Goal: Task Accomplishment & Management: Complete application form

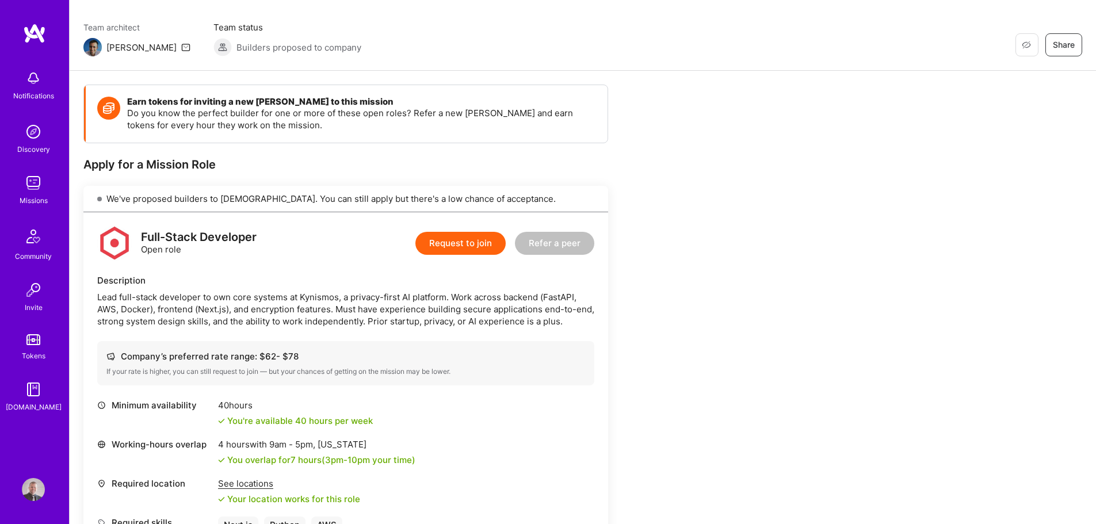
scroll to position [58, 0]
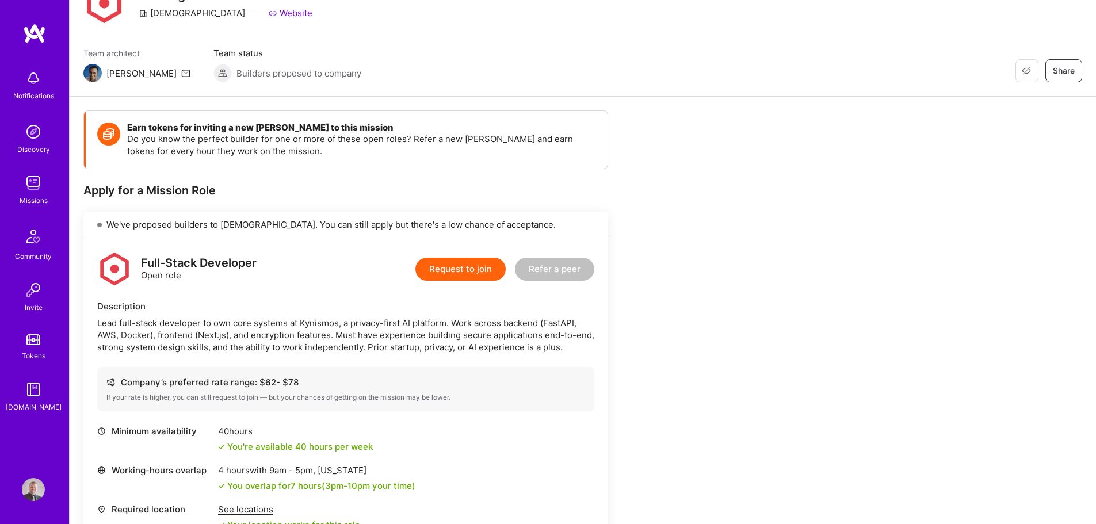
click at [40, 189] on img at bounding box center [33, 182] width 23 height 23
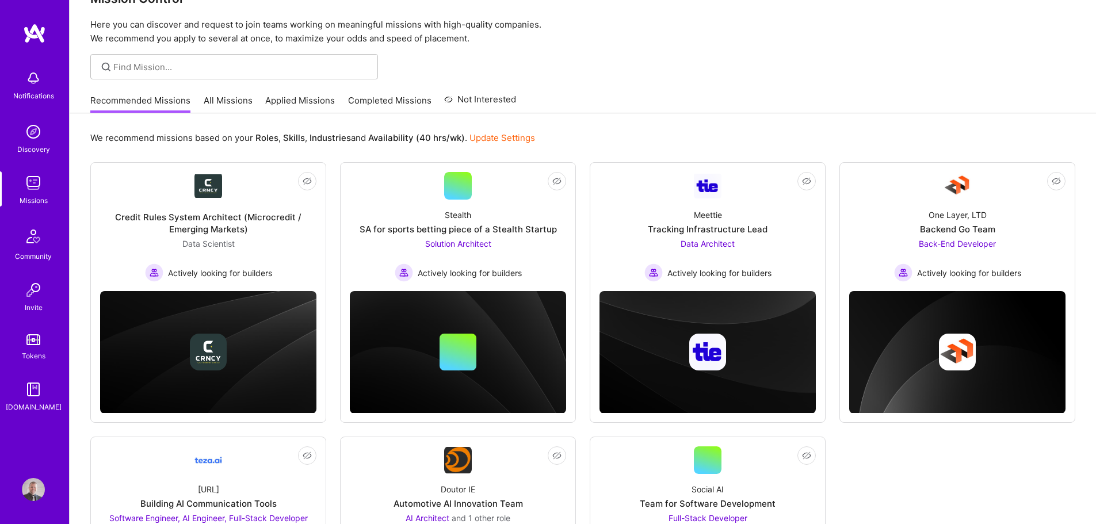
scroll to position [58, 0]
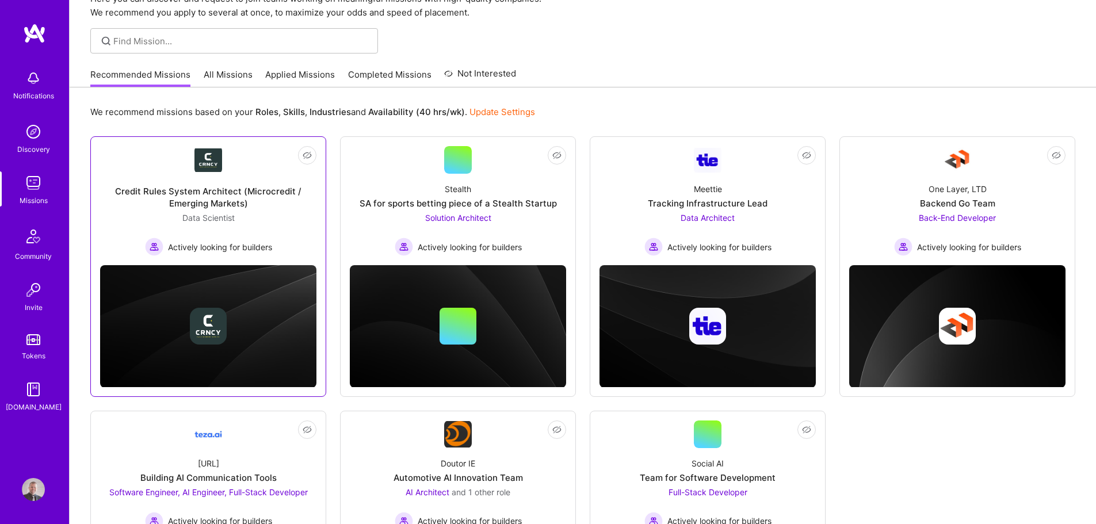
click at [230, 189] on div "Credit Rules System Architect (Microcredit / Emerging Markets)" at bounding box center [208, 197] width 216 height 24
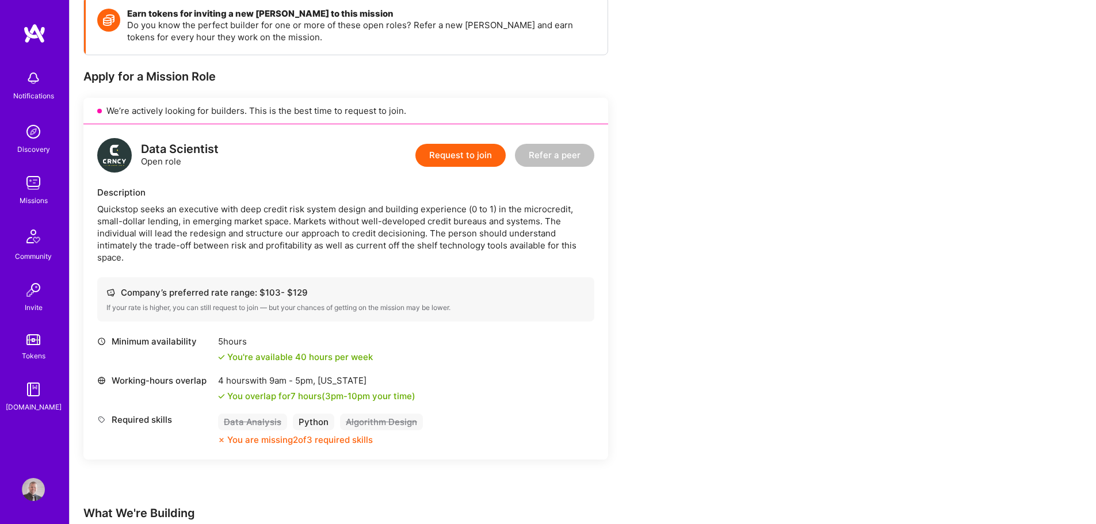
scroll to position [173, 0]
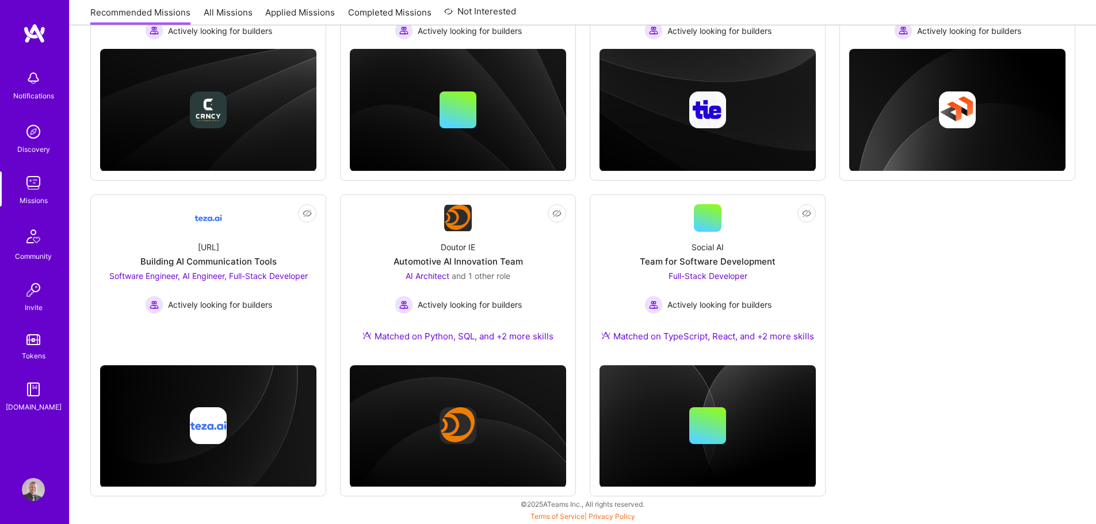
scroll to position [58, 0]
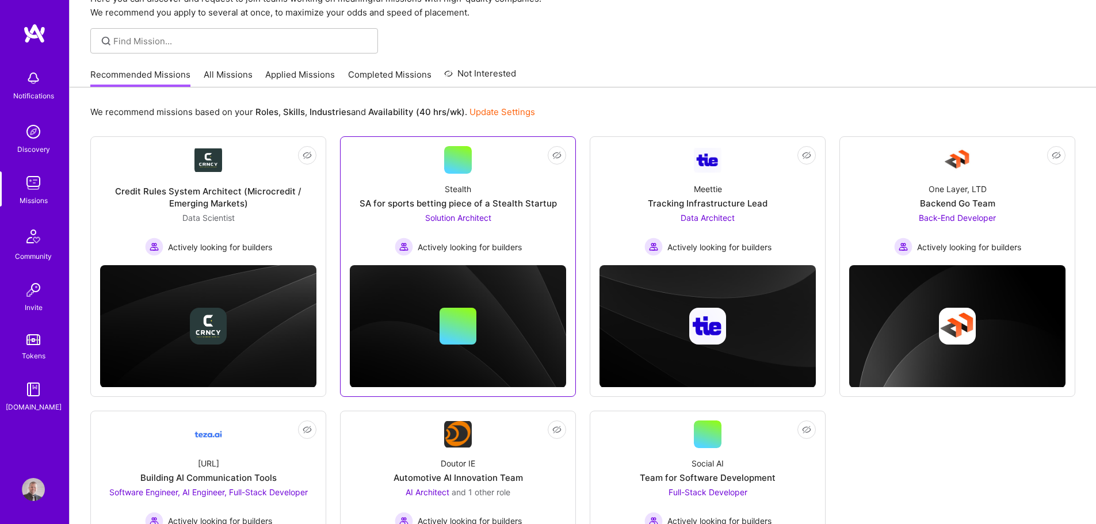
click at [447, 178] on div "Stealth SA for sports betting piece of a Stealth Startup Solution Architect Act…" at bounding box center [458, 215] width 216 height 82
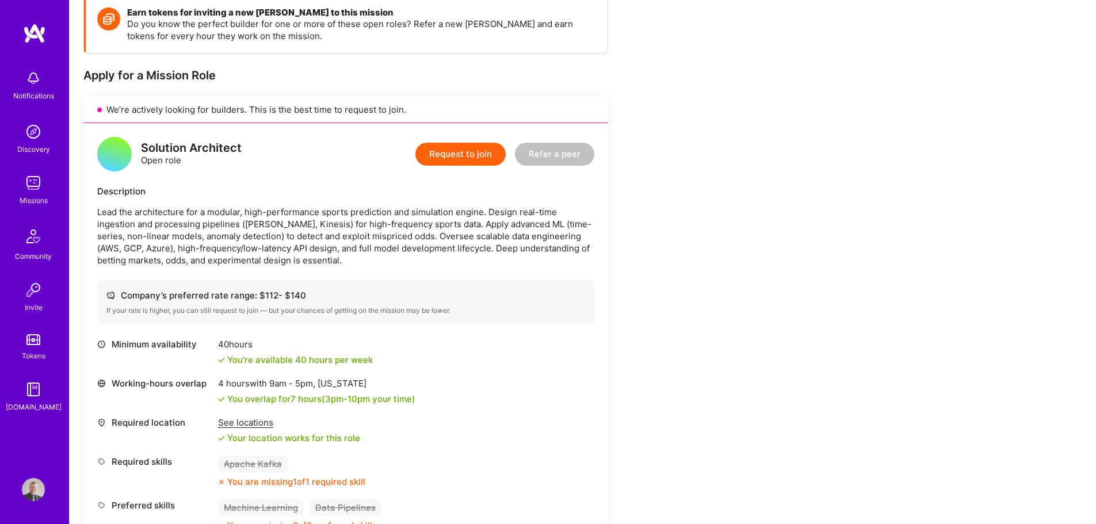
scroll to position [230, 0]
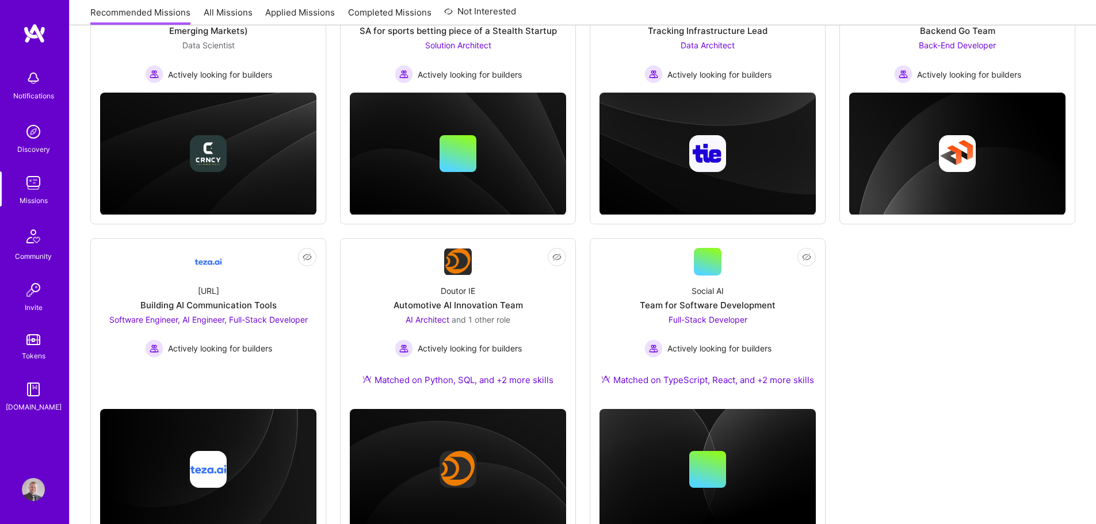
scroll to position [58, 0]
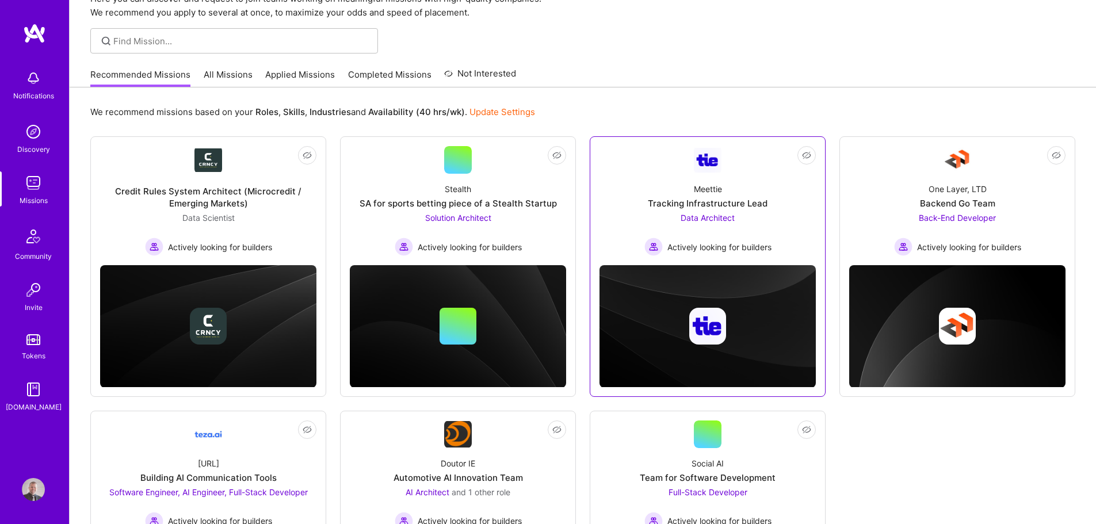
click at [728, 181] on div "Meettie Tracking Infrastructure Lead Data Architect Actively looking for builde…" at bounding box center [707, 215] width 216 height 82
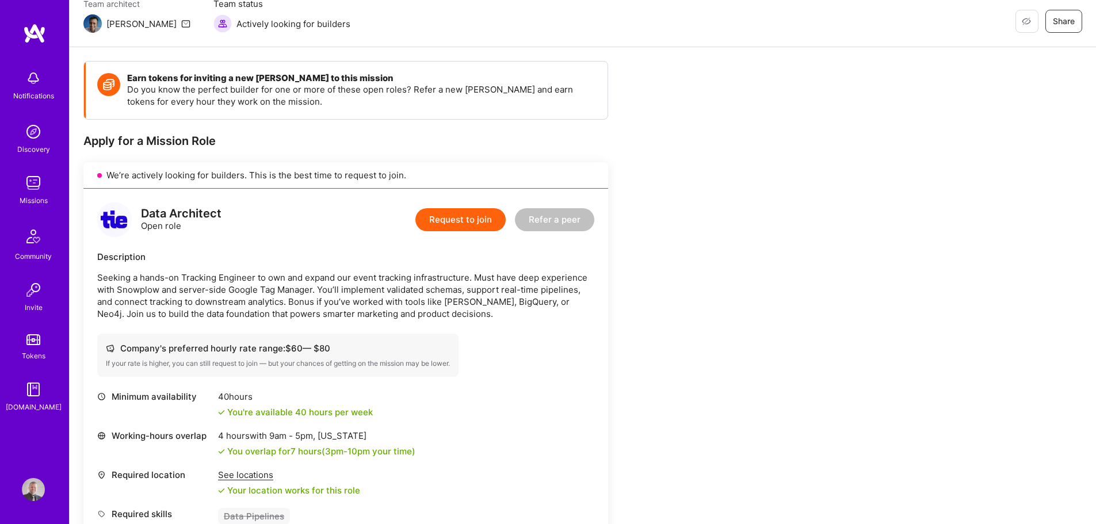
scroll to position [115, 0]
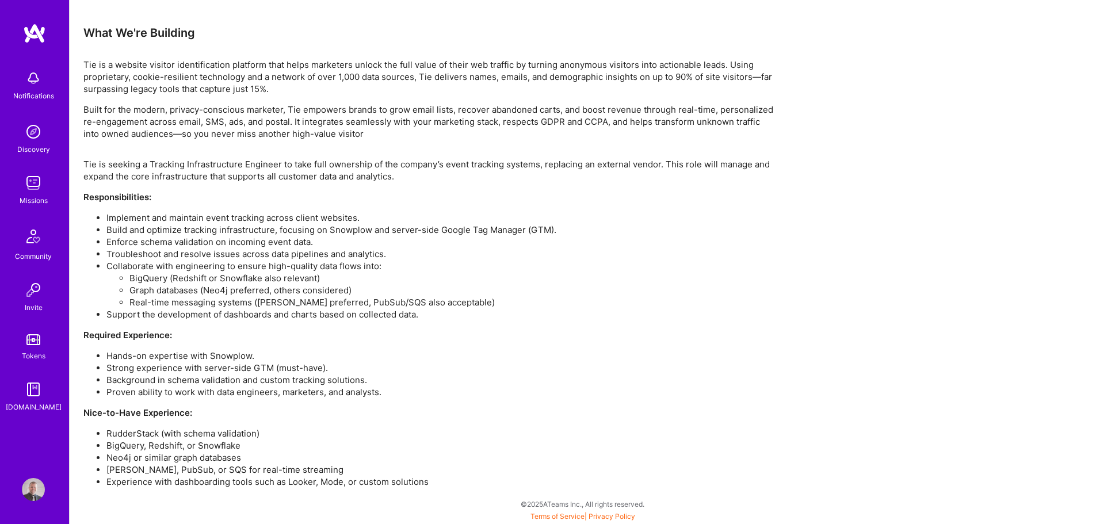
drag, startPoint x: 384, startPoint y: 167, endPoint x: 391, endPoint y: 163, distance: 8.3
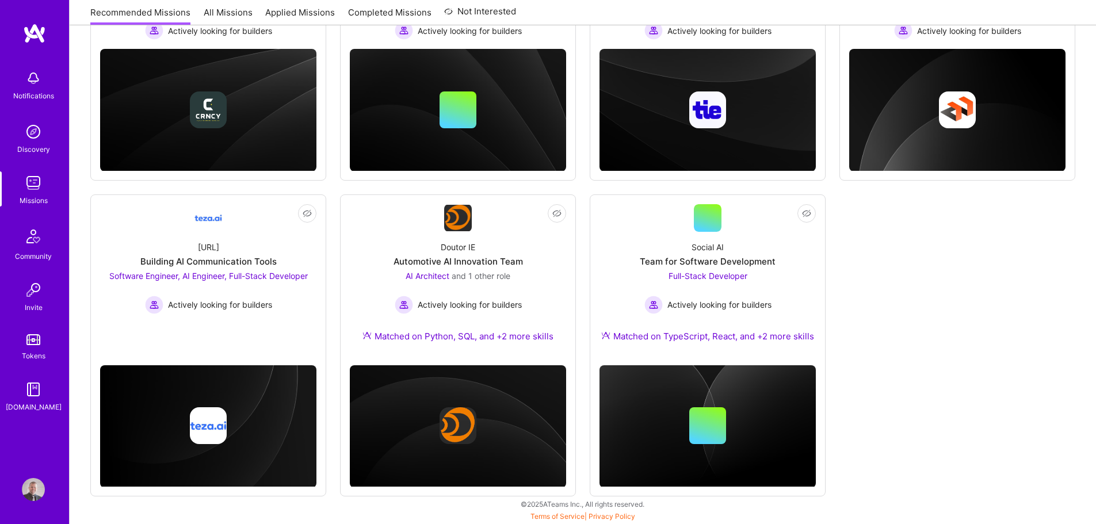
scroll to position [58, 0]
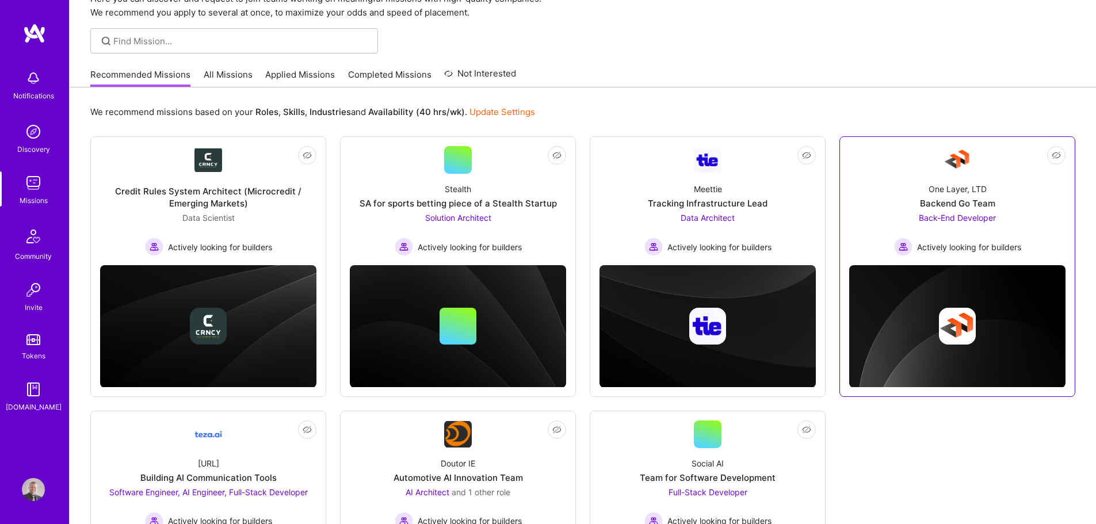
click at [885, 196] on div "One Layer, LTD Backend Go Team Back-End Developer Actively looking for builders" at bounding box center [957, 215] width 216 height 82
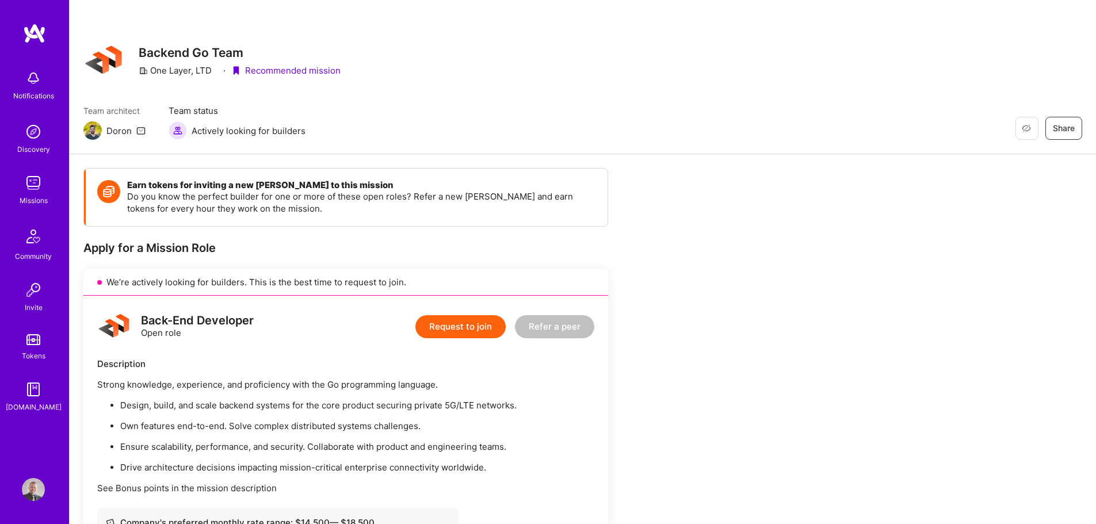
scroll to position [288, 0]
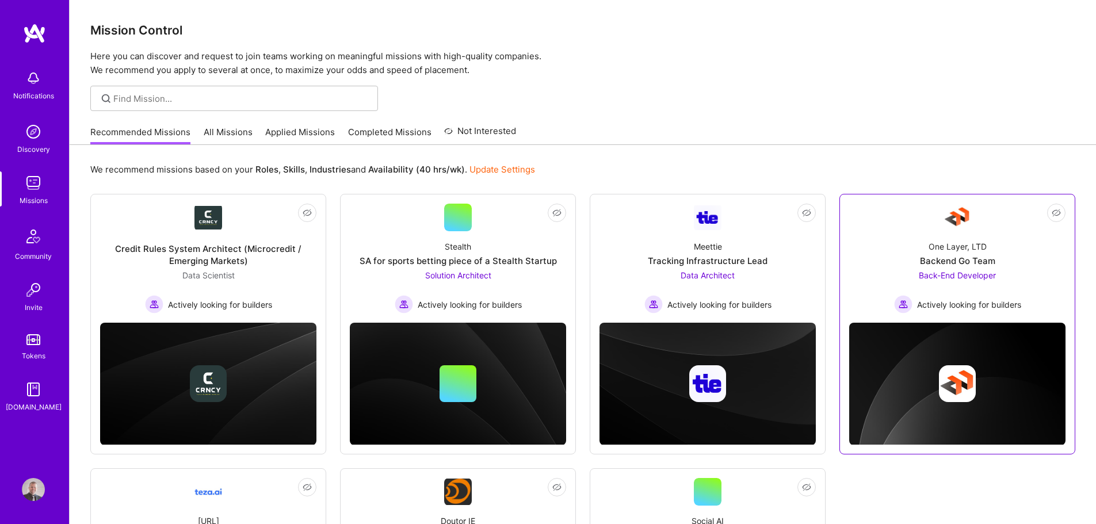
click at [904, 231] on div "One Layer, LTD Backend Go Team Back-End Developer Actively looking for builders" at bounding box center [957, 272] width 216 height 82
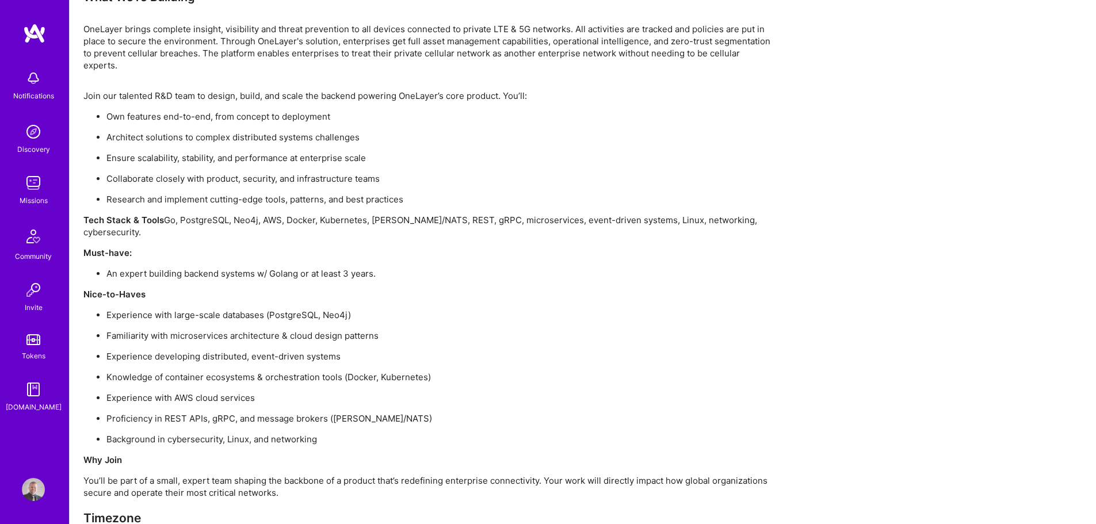
scroll to position [863, 0]
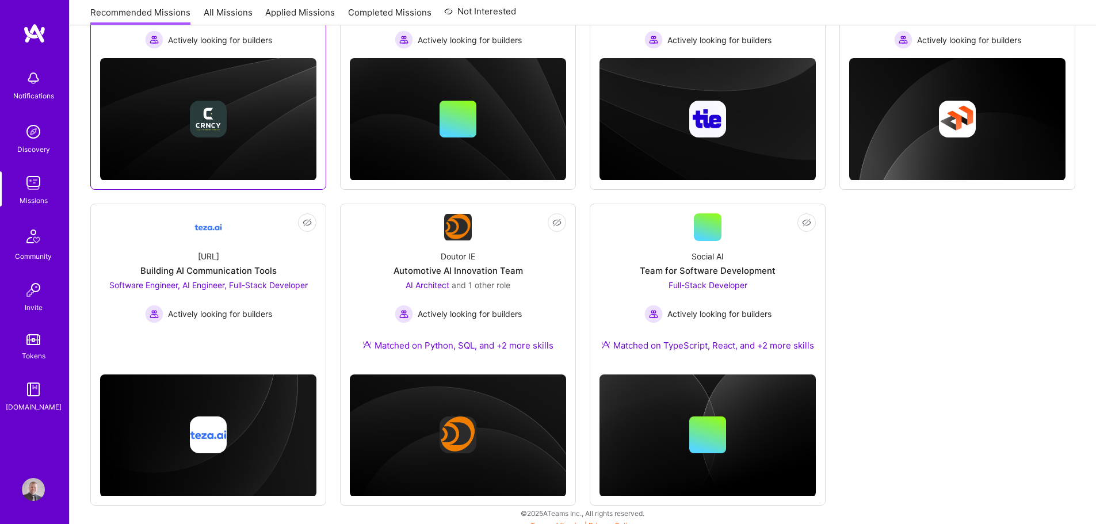
scroll to position [274, 0]
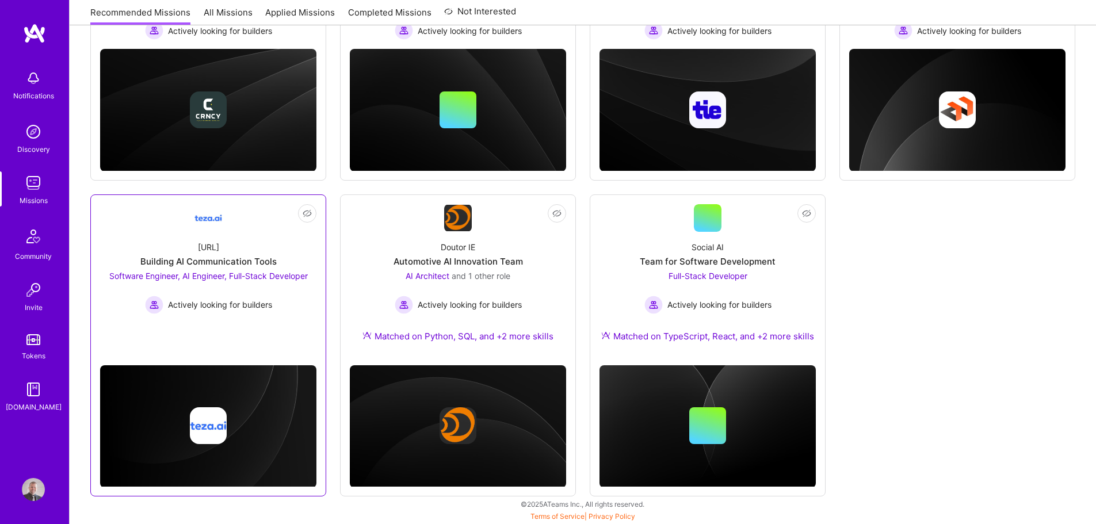
click at [247, 296] on div "Actively looking for builders" at bounding box center [208, 305] width 198 height 18
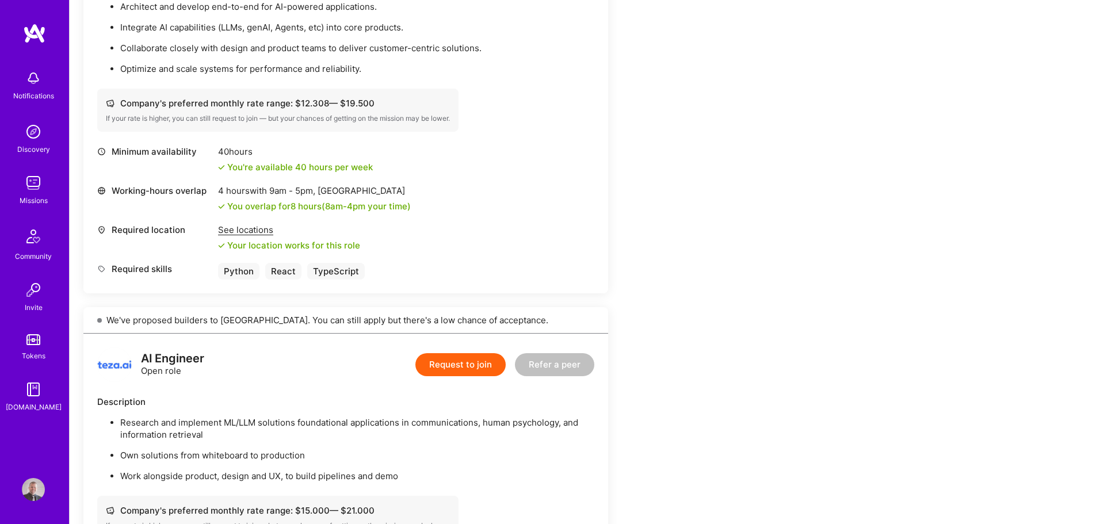
scroll to position [1093, 0]
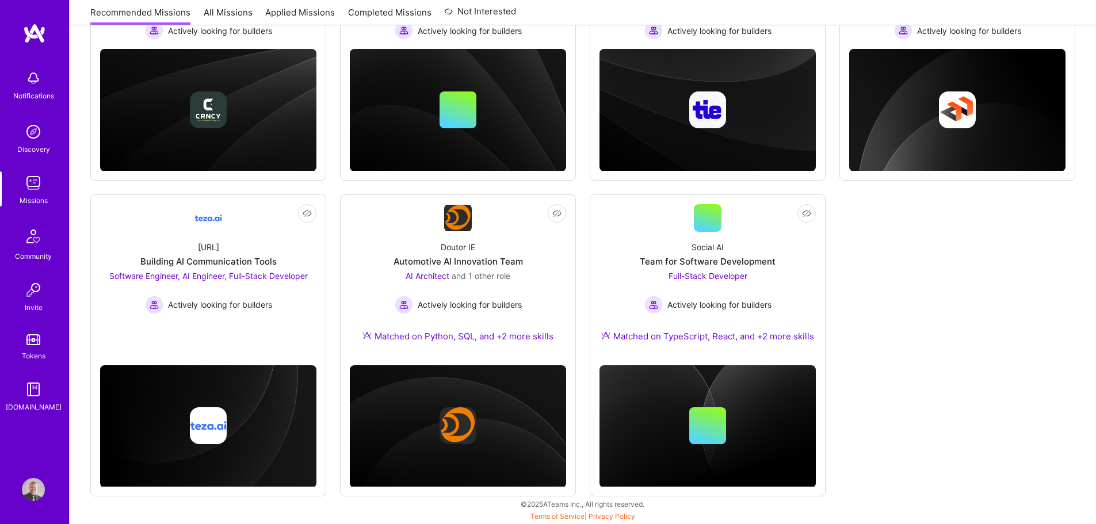
scroll to position [274, 0]
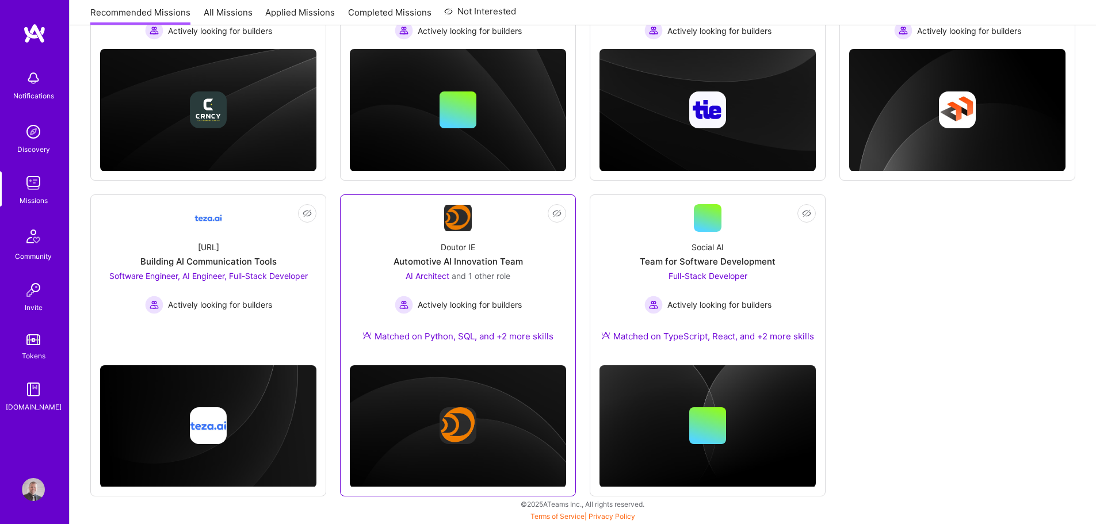
click at [526, 280] on div "Doutor IE Automotive AI Innovation Team AI Architect and 1 other role Actively …" at bounding box center [458, 294] width 216 height 124
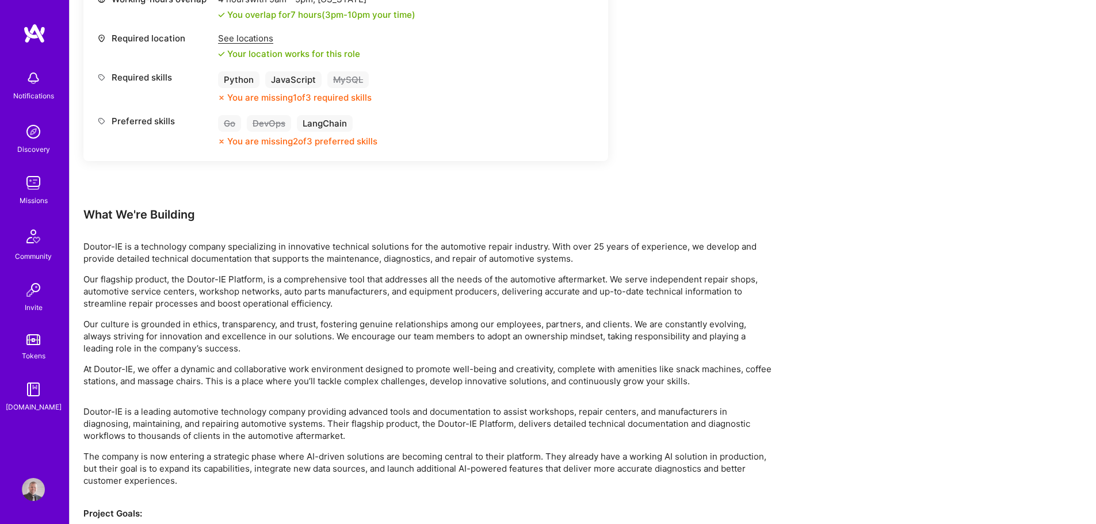
scroll to position [1150, 0]
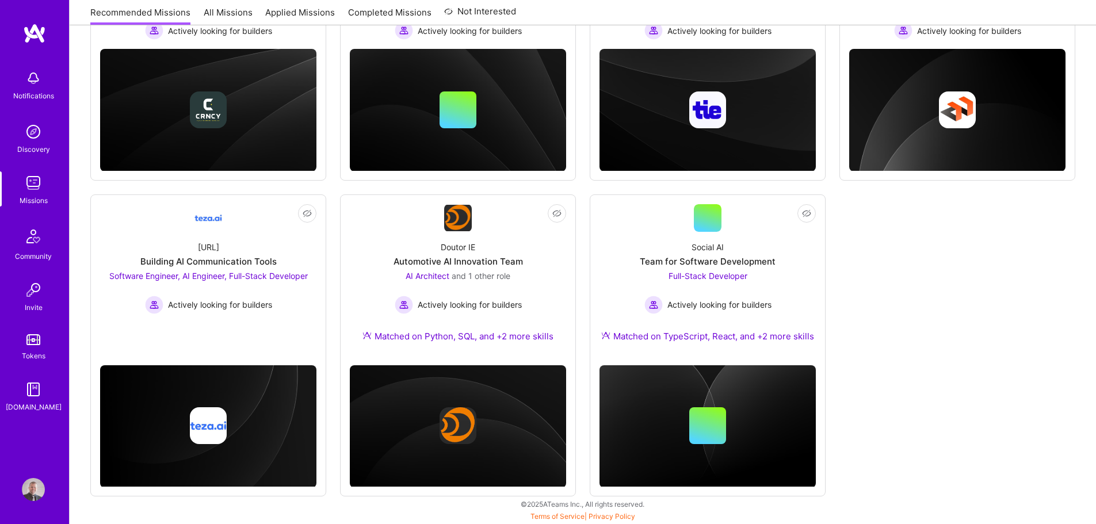
scroll to position [274, 0]
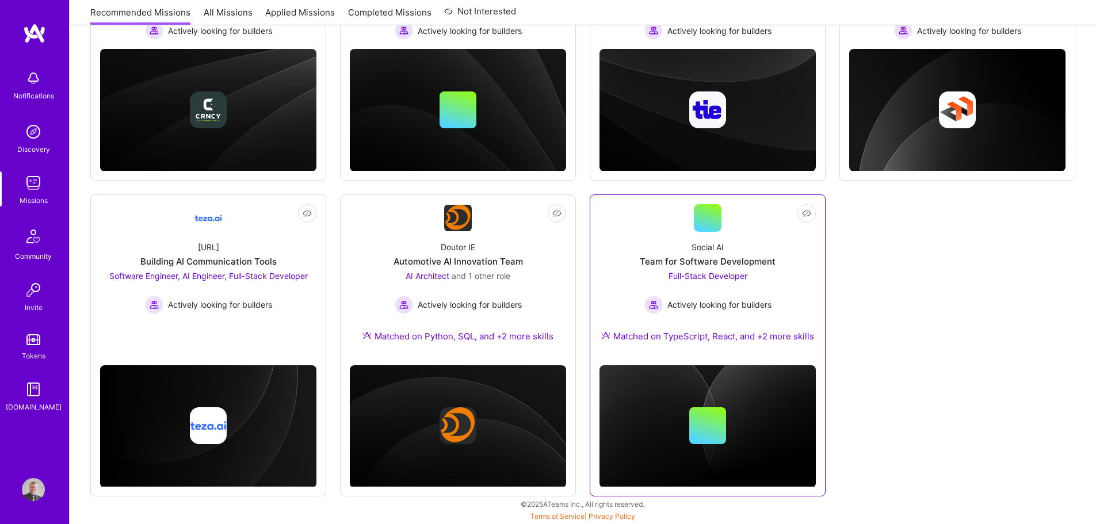
click at [775, 250] on div "Social AI Team for Software Development Full-Stack Developer Actively looking f…" at bounding box center [707, 294] width 216 height 124
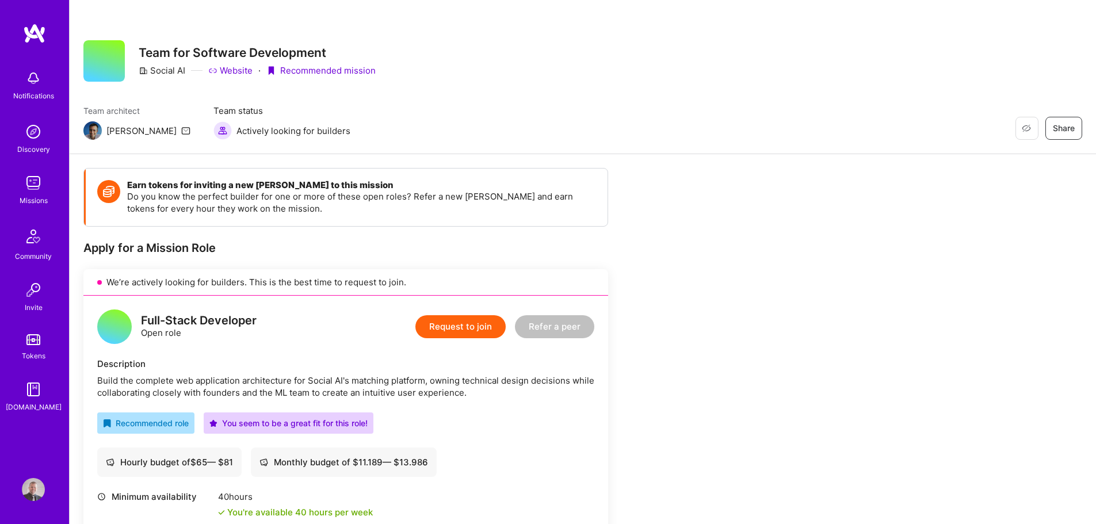
click at [235, 70] on link "Website" at bounding box center [230, 70] width 44 height 12
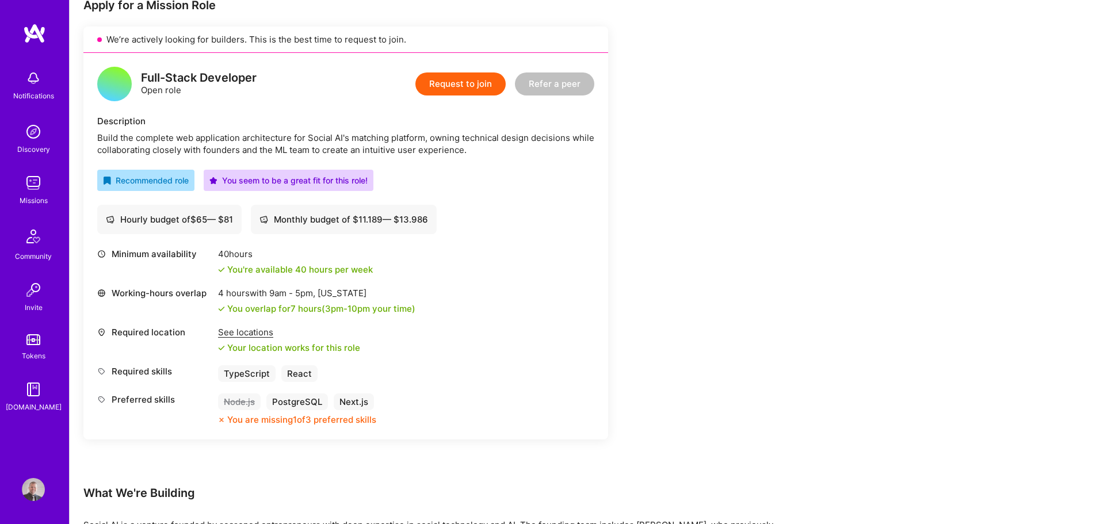
scroll to position [288, 0]
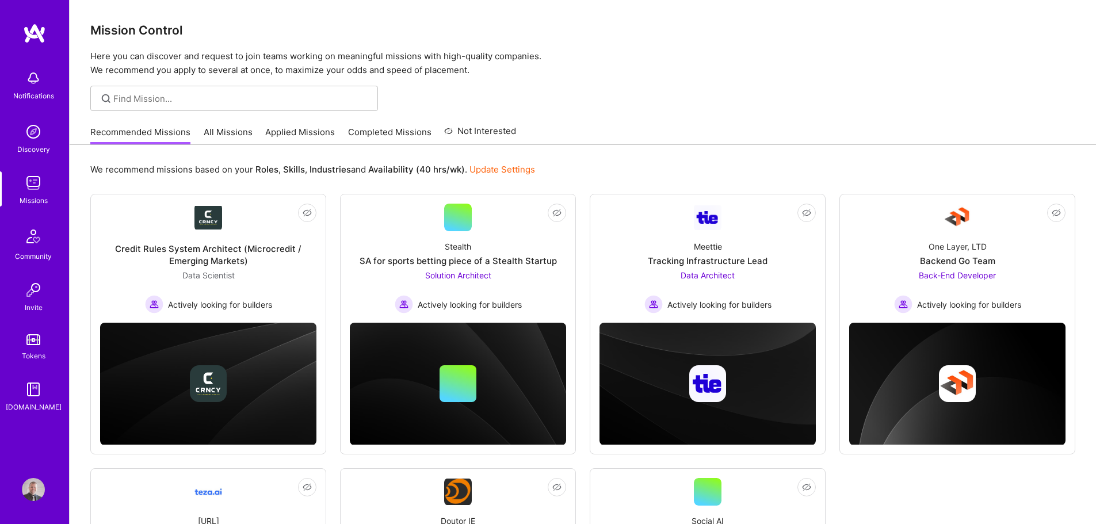
click at [225, 133] on link "All Missions" at bounding box center [228, 135] width 49 height 19
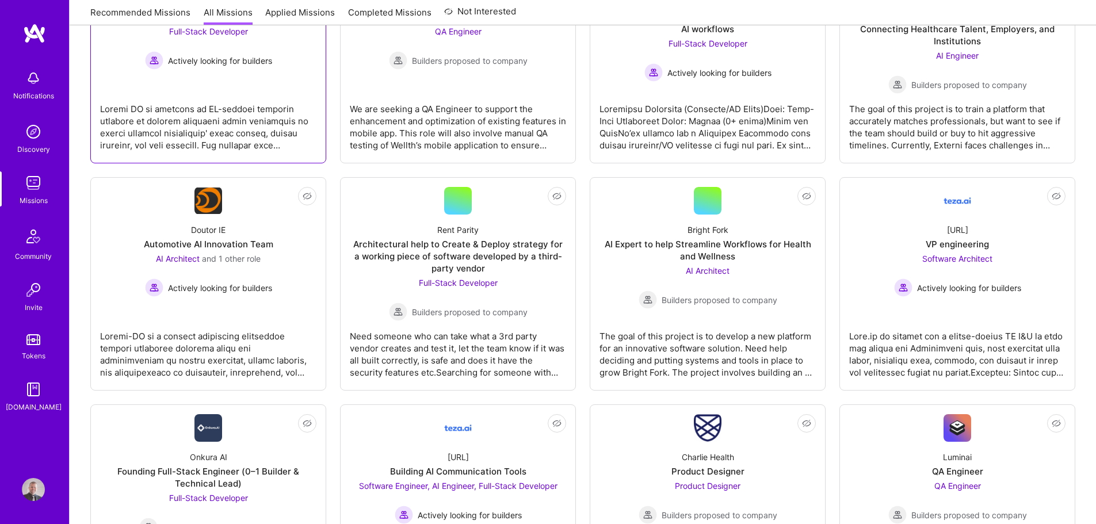
scroll to position [288, 0]
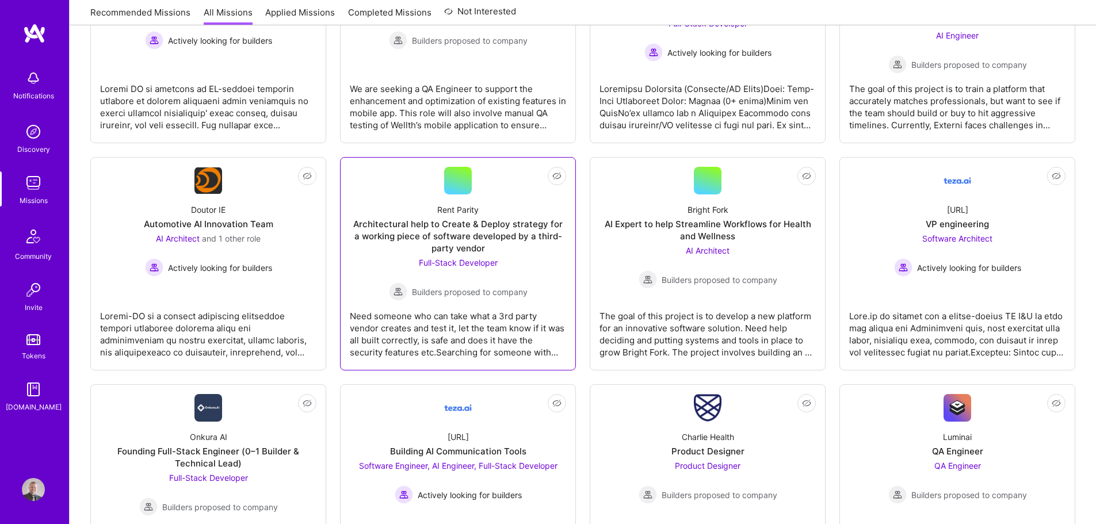
click at [415, 226] on div "Architectural help to Create & Deploy strategy for a working piece of software …" at bounding box center [458, 236] width 216 height 36
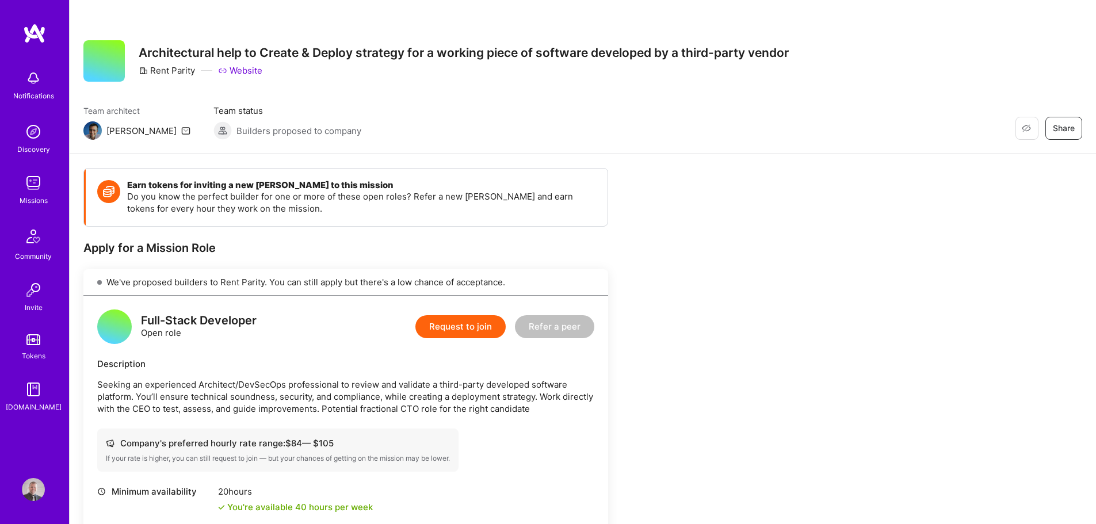
drag, startPoint x: 544, startPoint y: 248, endPoint x: 554, endPoint y: 239, distance: 13.4
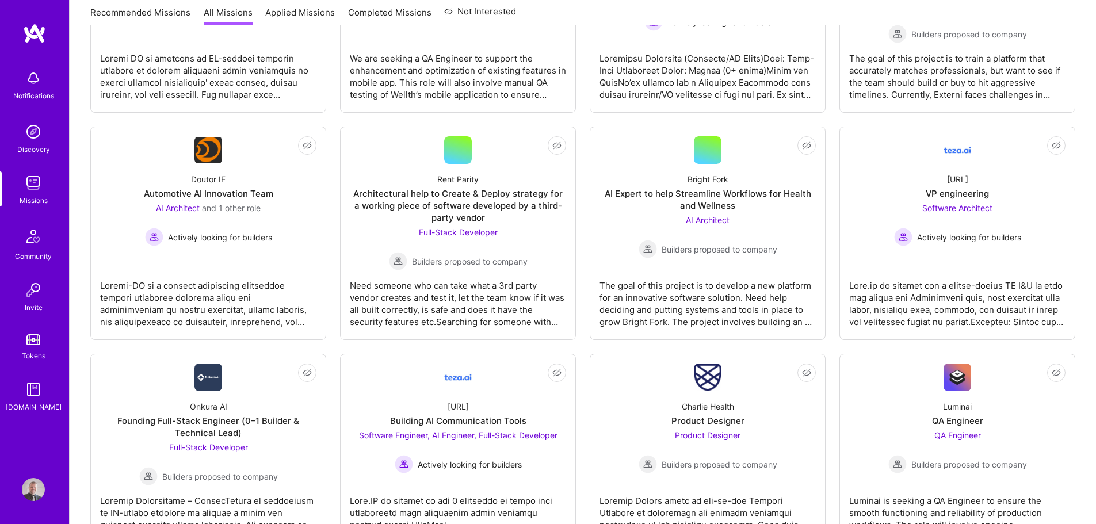
scroll to position [345, 0]
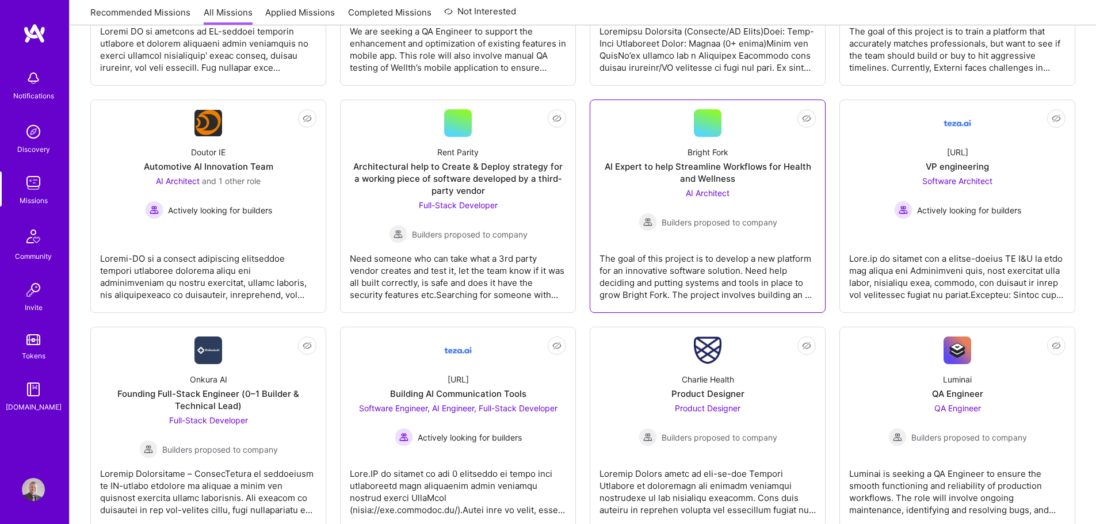
click at [645, 190] on div "AI Architect Builders proposed to company" at bounding box center [707, 209] width 139 height 44
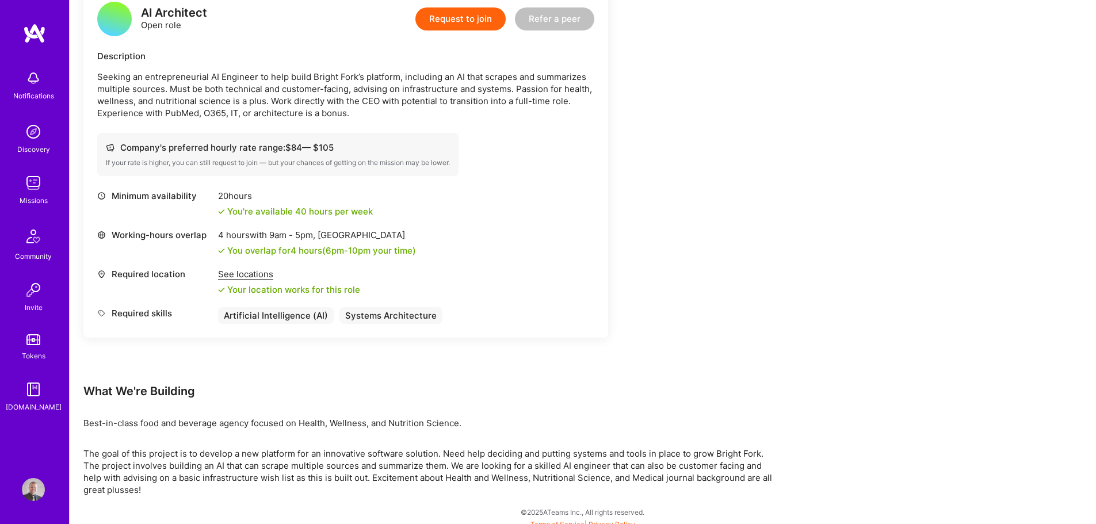
scroll to position [316, 0]
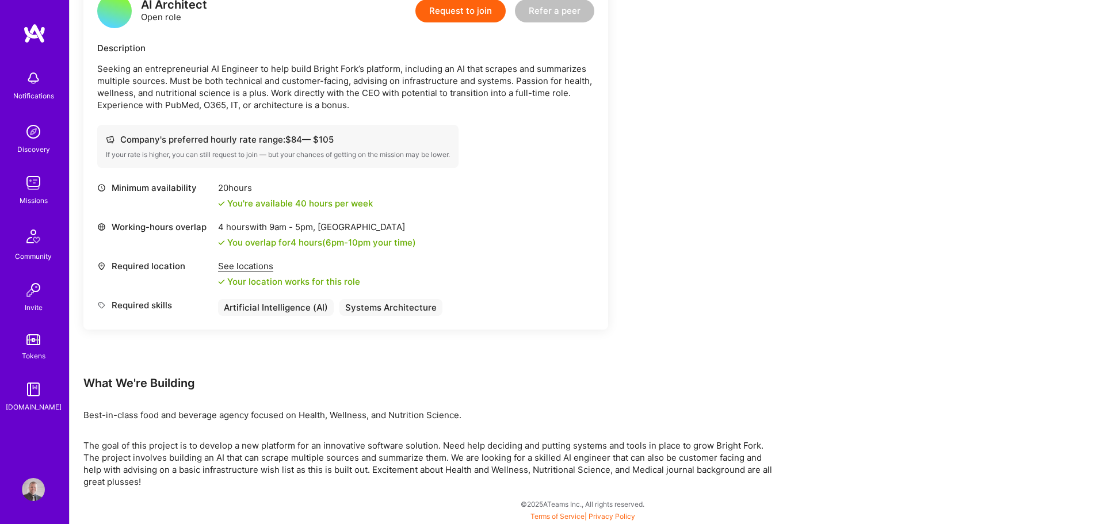
drag, startPoint x: 413, startPoint y: 257, endPoint x: 416, endPoint y: 247, distance: 10.2
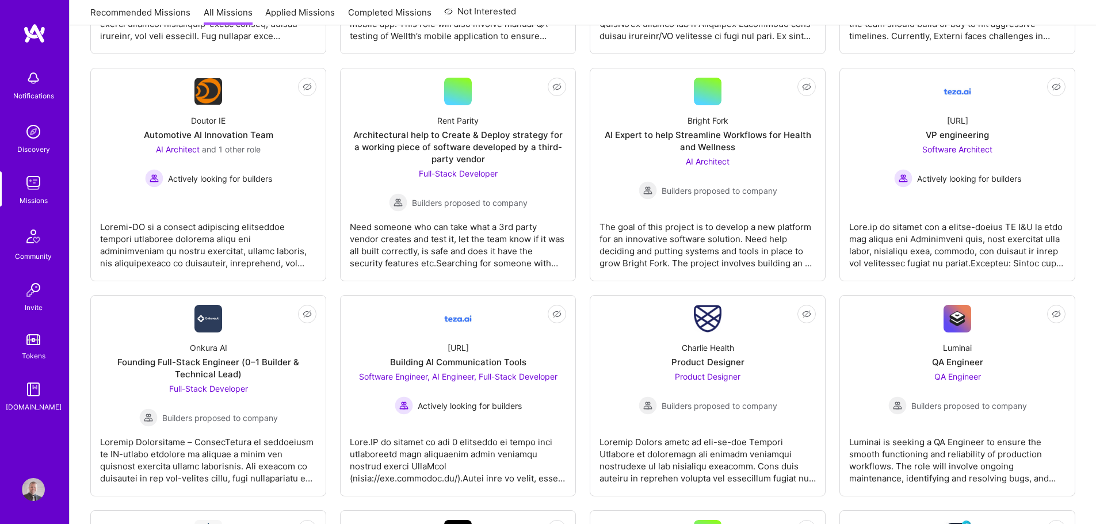
scroll to position [403, 0]
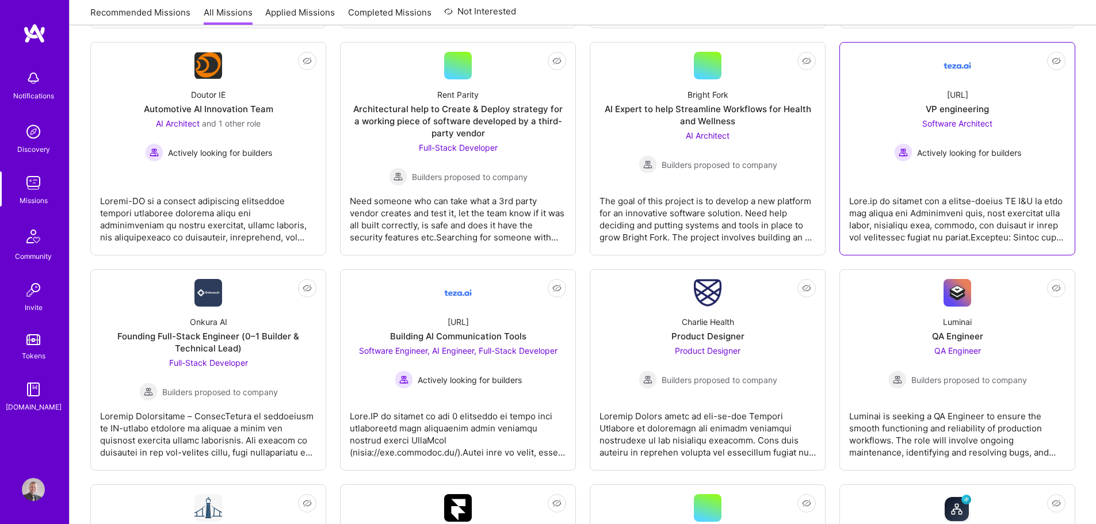
click at [864, 86] on div "[URL] VP engineering Software Architect Actively looking for builders" at bounding box center [957, 120] width 216 height 82
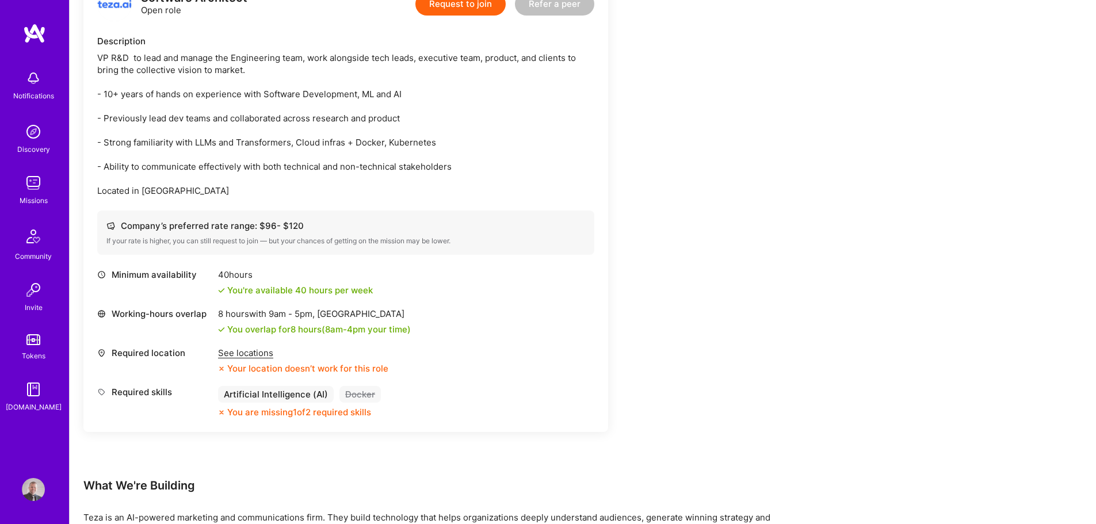
scroll to position [323, 0]
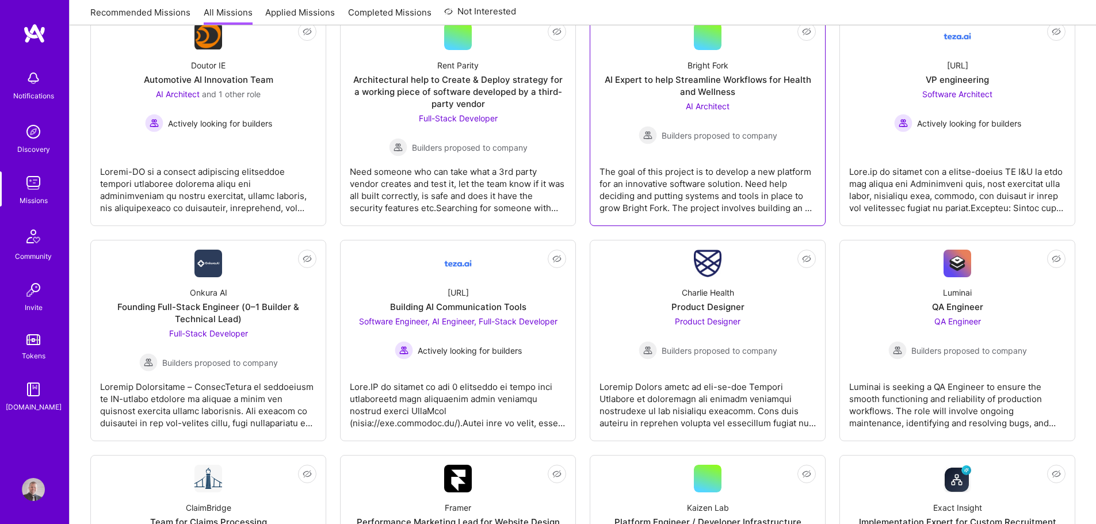
scroll to position [460, 0]
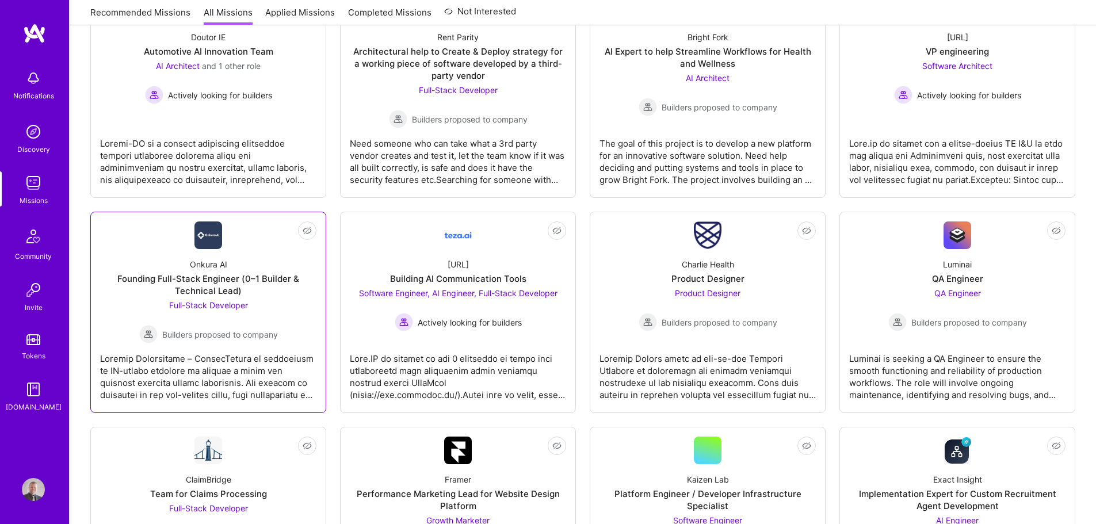
click at [201, 361] on div at bounding box center [208, 372] width 216 height 58
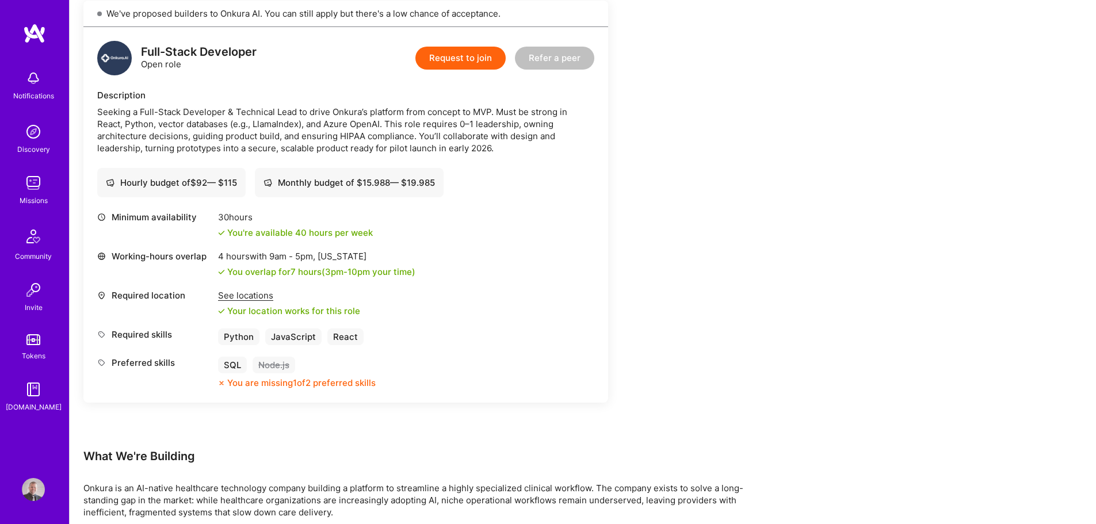
scroll to position [192, 0]
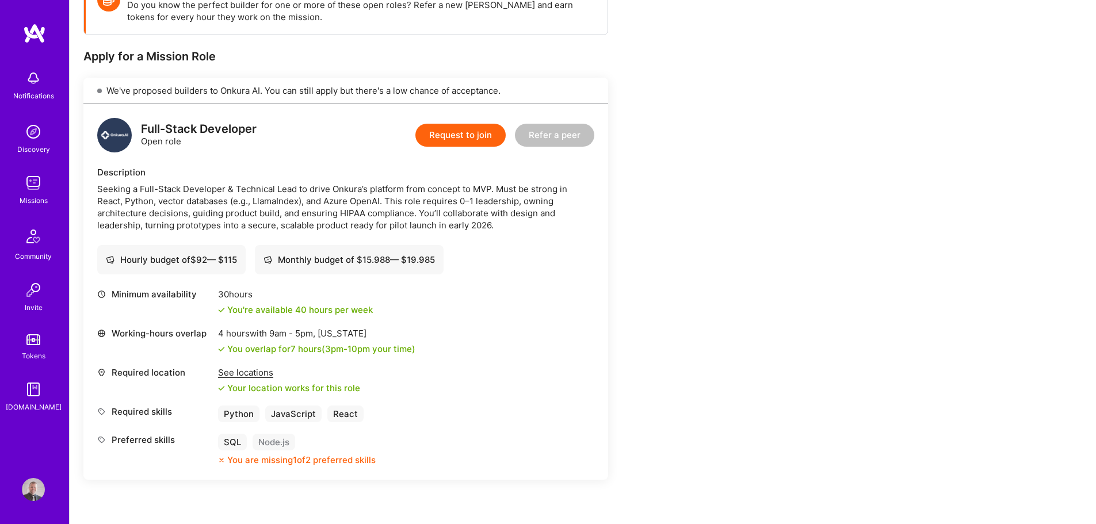
click at [458, 136] on button "Request to join" at bounding box center [460, 135] width 90 height 23
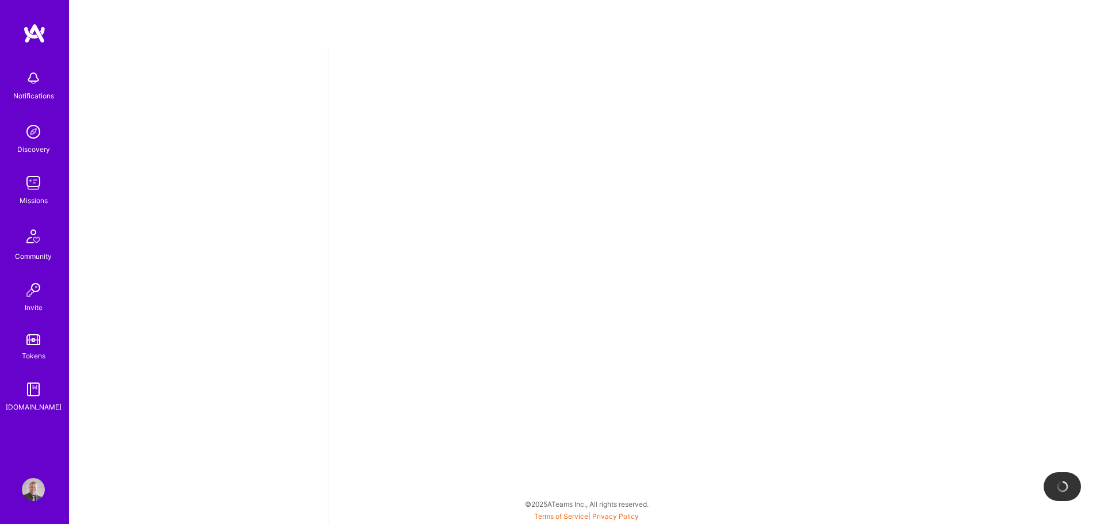
select select "SI"
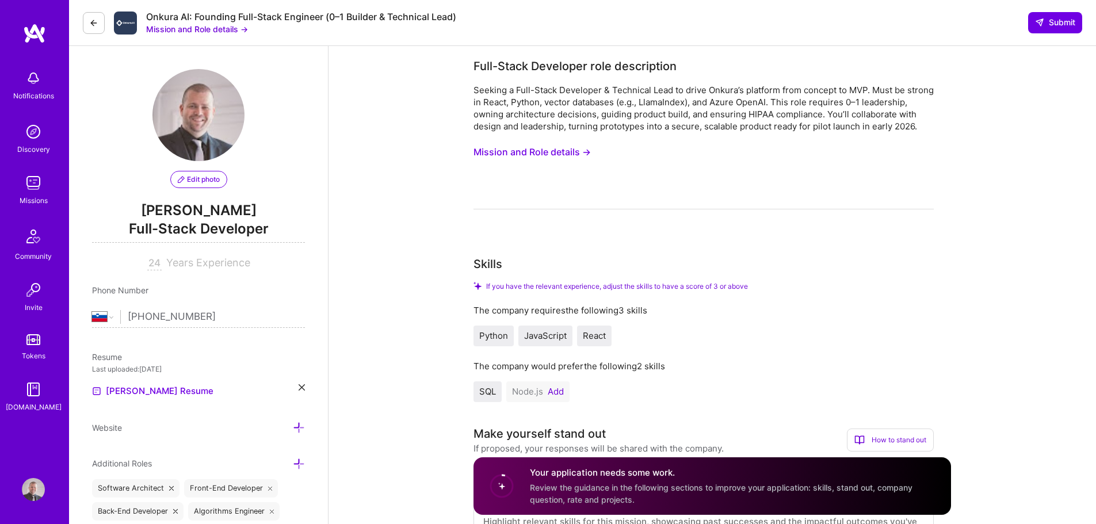
click at [204, 225] on span "Full-Stack Developer" at bounding box center [198, 231] width 213 height 24
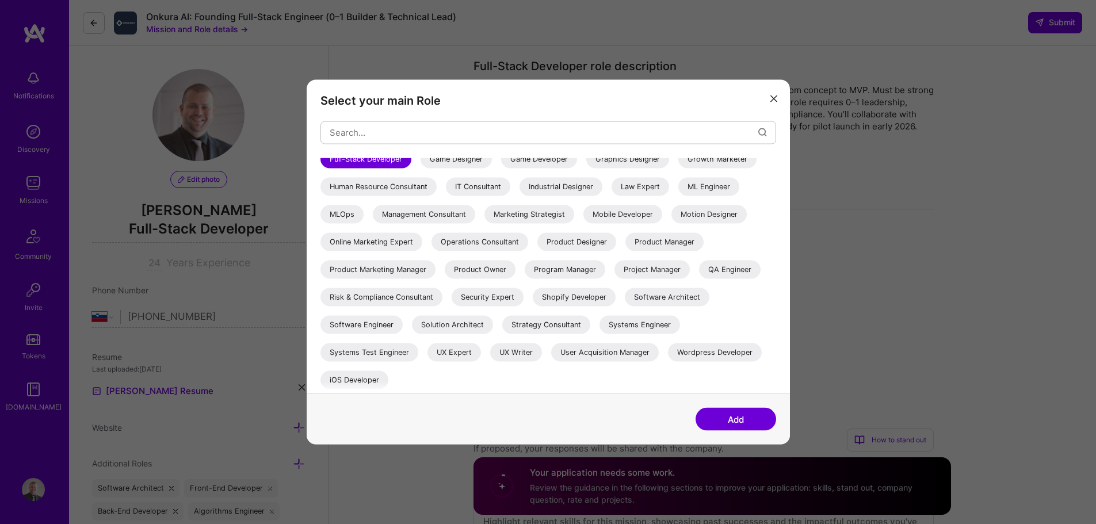
scroll to position [229, 0]
click at [1015, 241] on div "Select your main Role AI Architect AI Engineer AI Product Manager AI Researcher…" at bounding box center [548, 262] width 1096 height 524
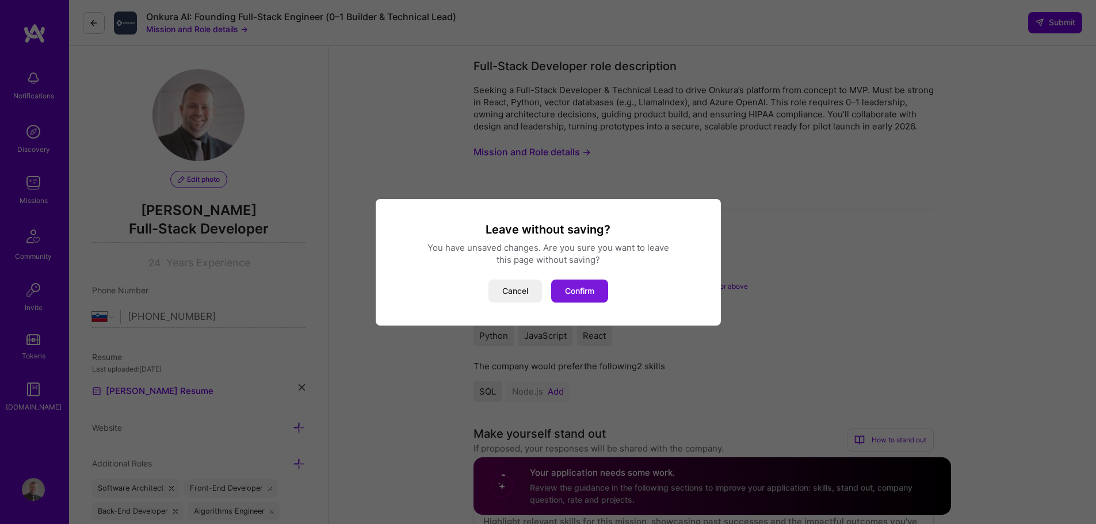
click at [573, 290] on button "Confirm" at bounding box center [579, 291] width 57 height 23
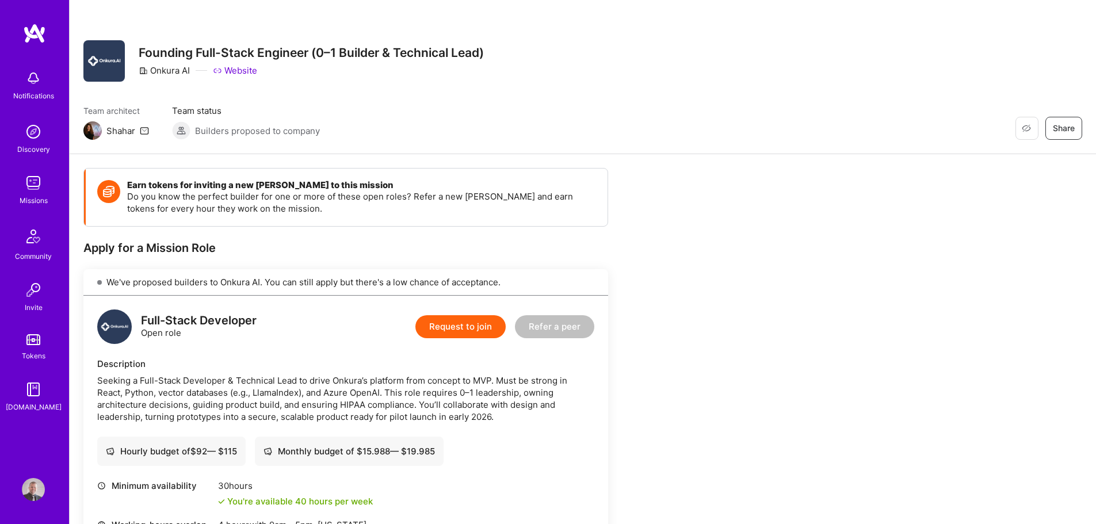
click at [485, 335] on button "Request to join" at bounding box center [460, 326] width 90 height 23
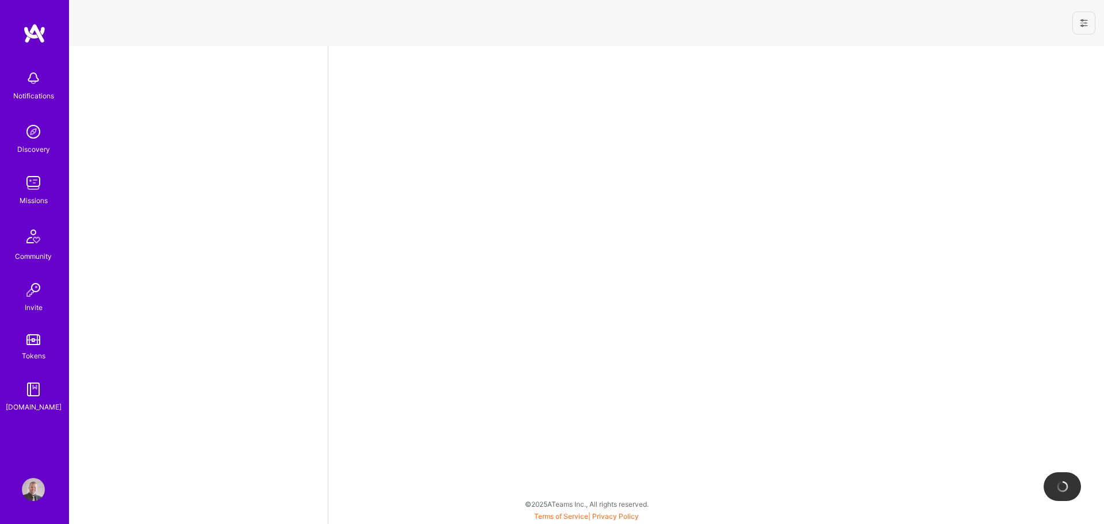
select select "SI"
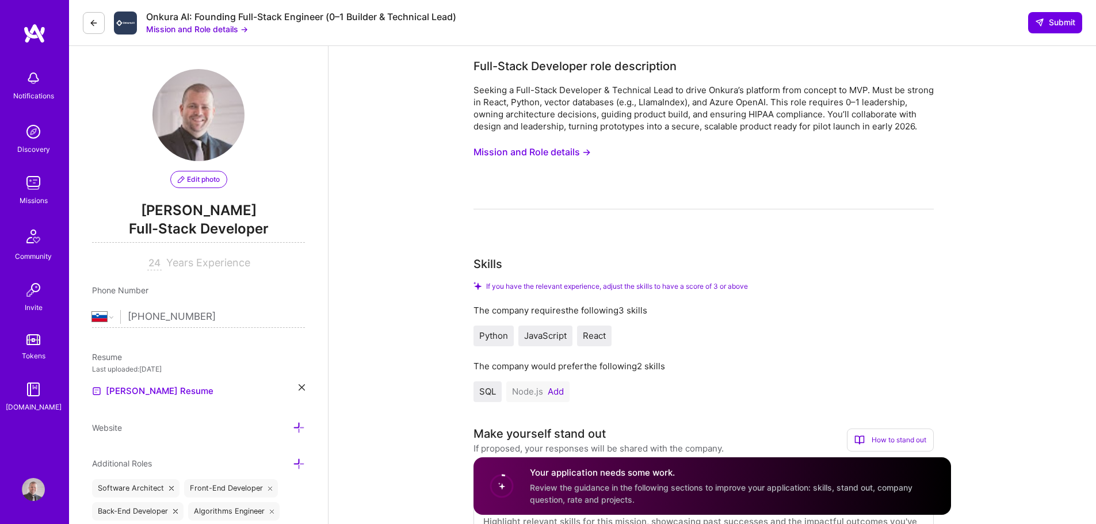
click at [158, 266] on input "24" at bounding box center [154, 264] width 14 height 14
click at [155, 266] on input "24" at bounding box center [154, 264] width 14 height 14
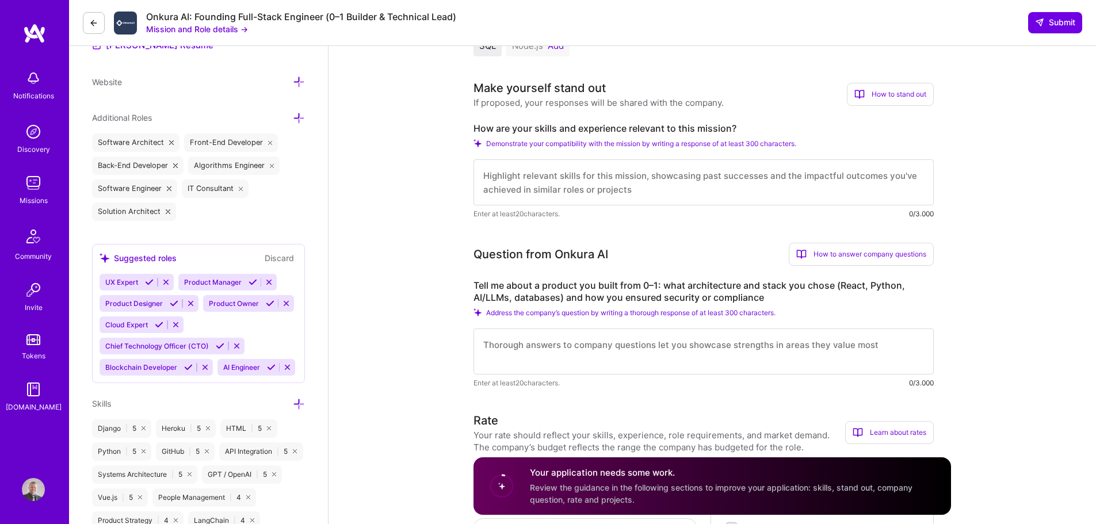
scroll to position [345, 0]
click at [791, 185] on textarea at bounding box center [703, 183] width 460 height 46
type textarea "I've been working a lot with"
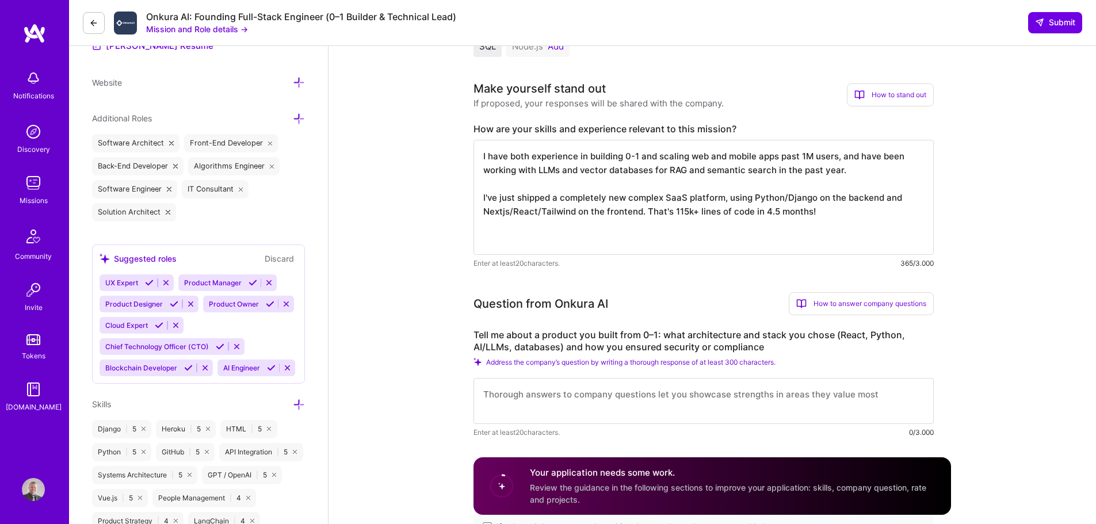
click at [639, 165] on textarea "I have both experience in building 0-1 and scaling web and mobile apps past 1M …" at bounding box center [703, 197] width 460 height 115
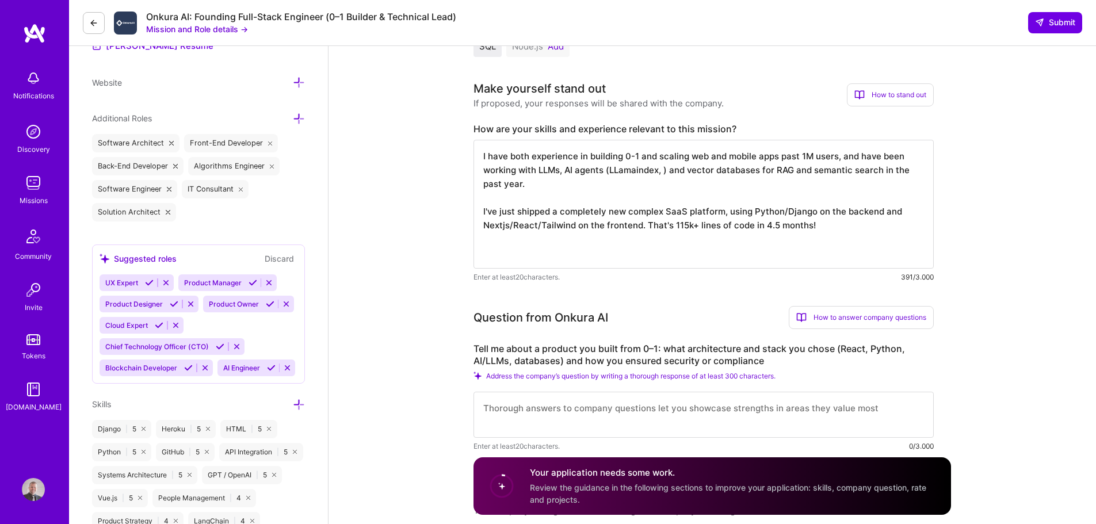
paste textarea "angGraphL"
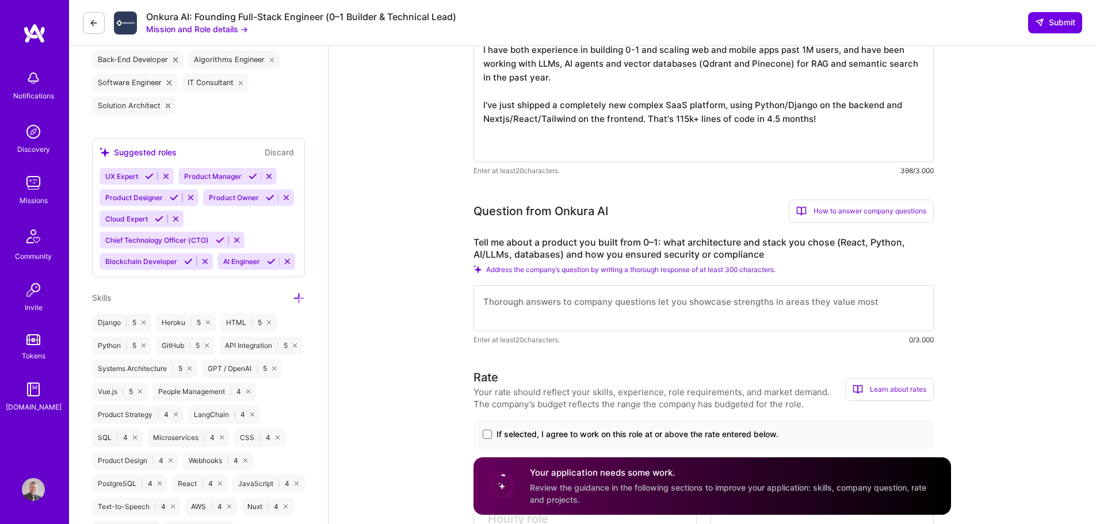
scroll to position [460, 0]
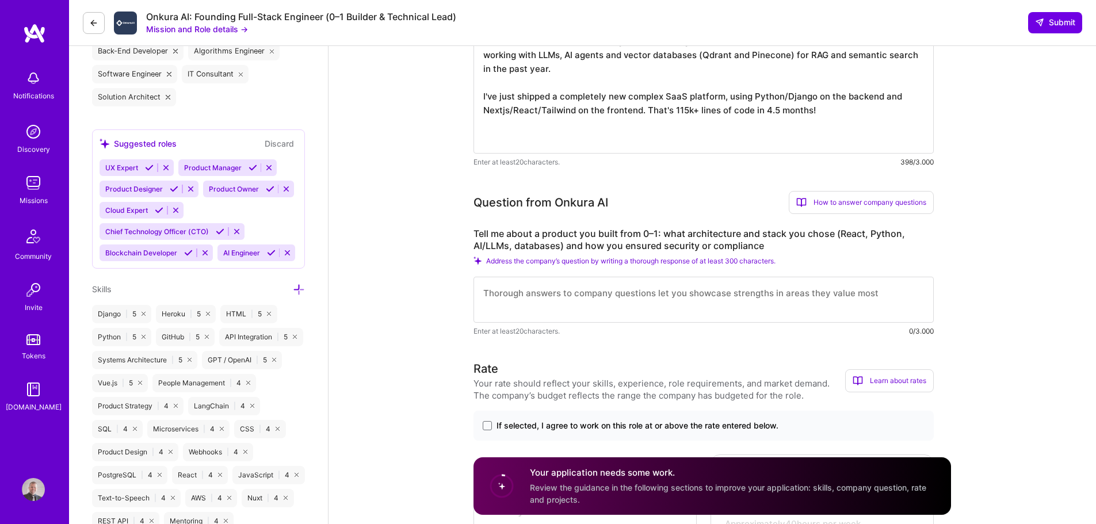
type textarea "I have both experience in building 0-1 and scaling web and mobile apps past 1M …"
click at [747, 305] on textarea at bounding box center [703, 300] width 460 height 46
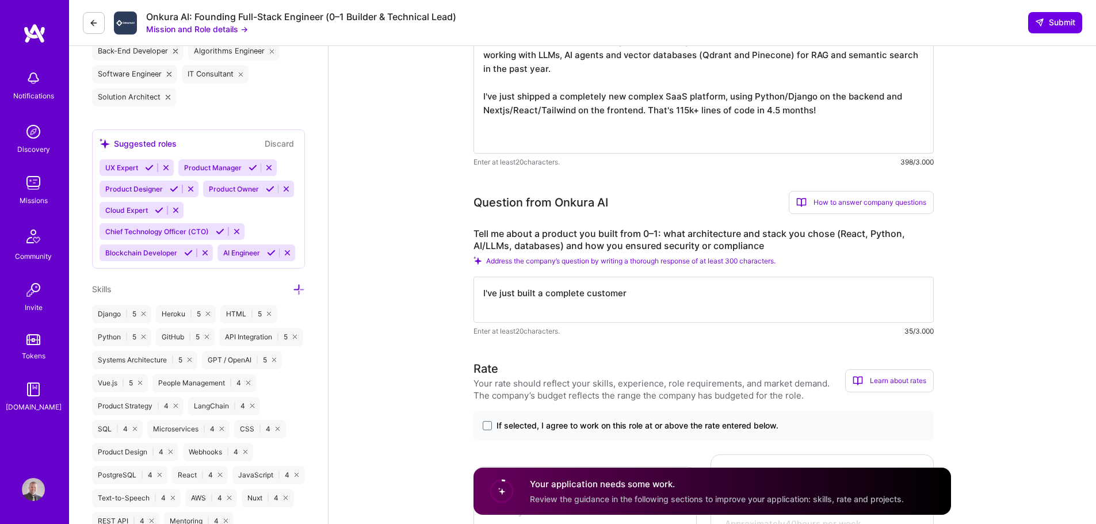
click at [670, 311] on textarea "I've just built a complete customer" at bounding box center [703, 300] width 460 height 46
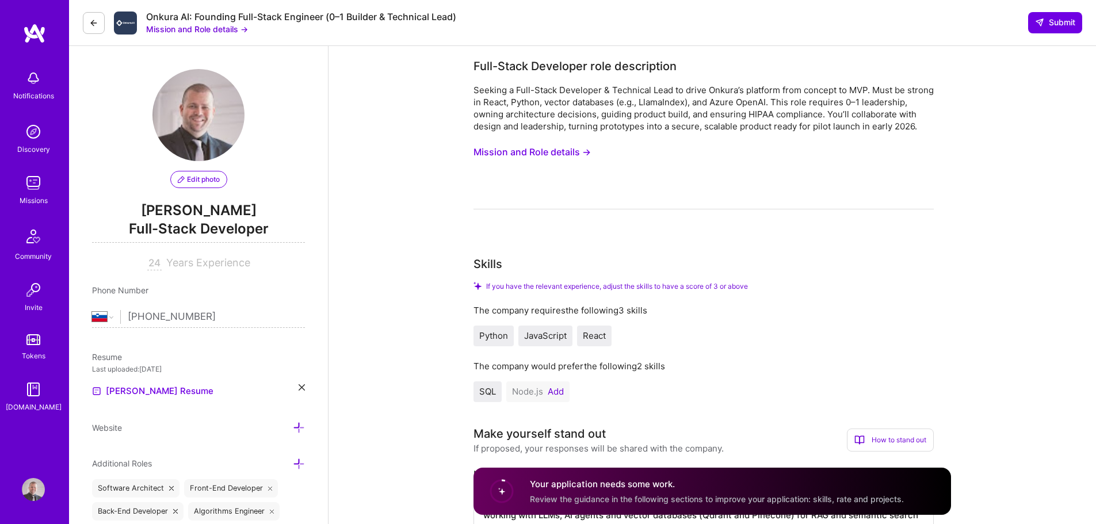
scroll to position [518, 0]
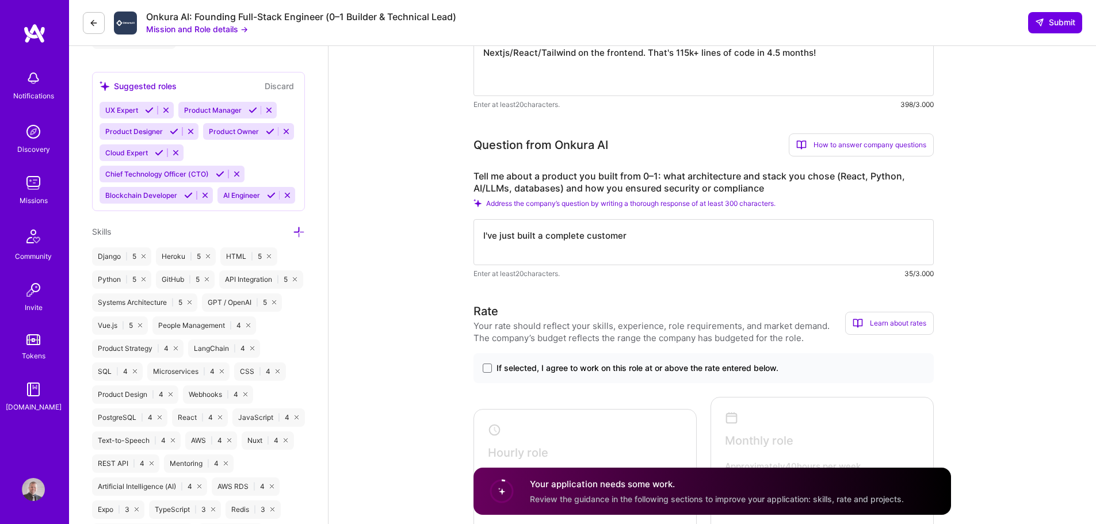
click at [699, 257] on textarea "I've just built a complete customer" at bounding box center [703, 242] width 460 height 46
type textarea "I've just built a complete SaaS platform, with 115k lines of code, using Python…"
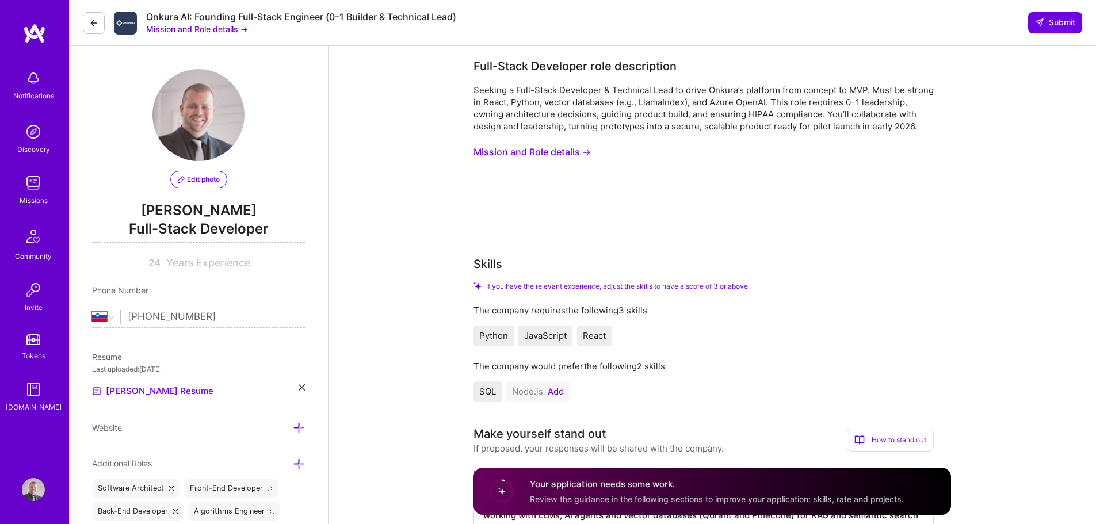
select select "SI"
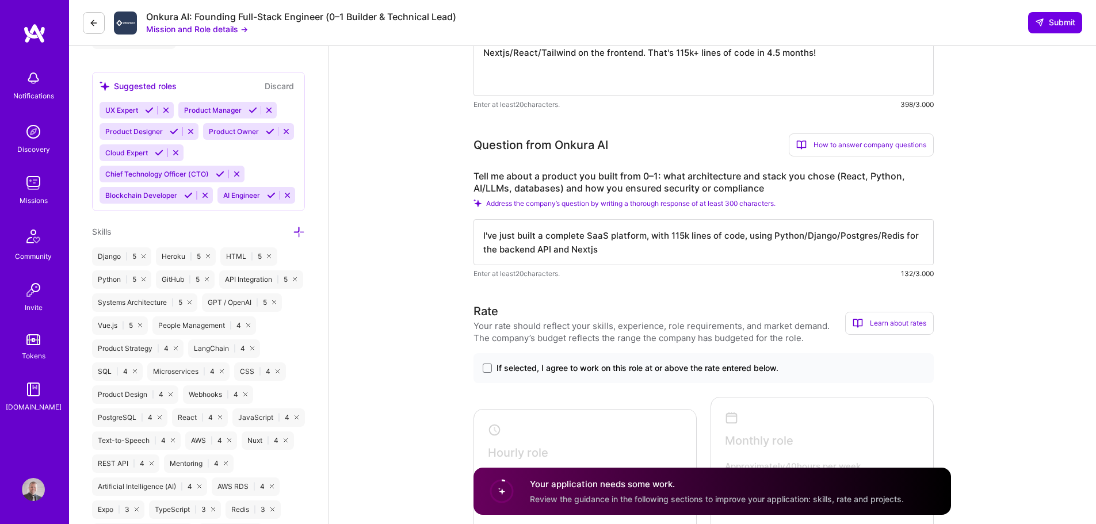
scroll to position [1, 0]
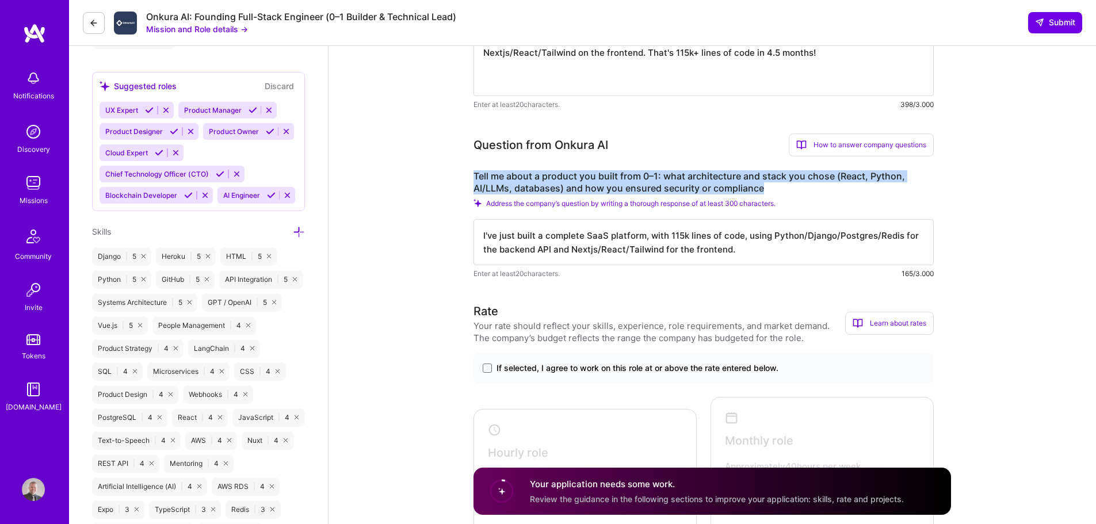
drag, startPoint x: 769, startPoint y: 200, endPoint x: 474, endPoint y: 185, distance: 295.5
click at [474, 185] on label "Tell me about a product you built from 0–1: what architecture and stack you cho…" at bounding box center [703, 182] width 460 height 24
copy label "Tell me about a product you built from 0–1: what architecture and stack you cho…"
click at [648, 259] on textarea "I've just built a complete SaaS platform, with 115k lines of code, using Python…" at bounding box center [703, 242] width 460 height 46
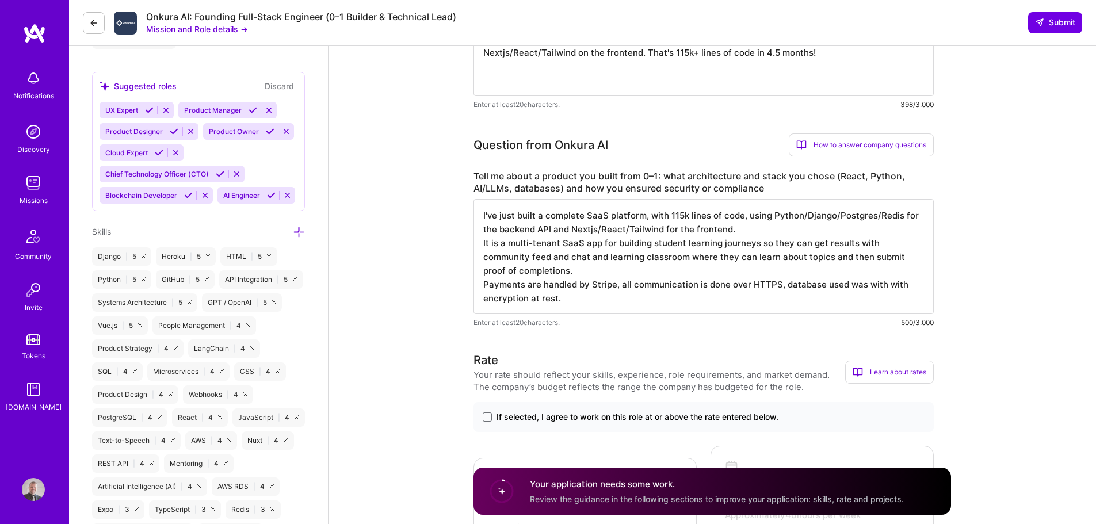
paste textarea "AWS RDS"
click at [796, 258] on textarea "I've just built a complete SaaS platform, with 115k lines of code, using Python…" at bounding box center [703, 256] width 460 height 115
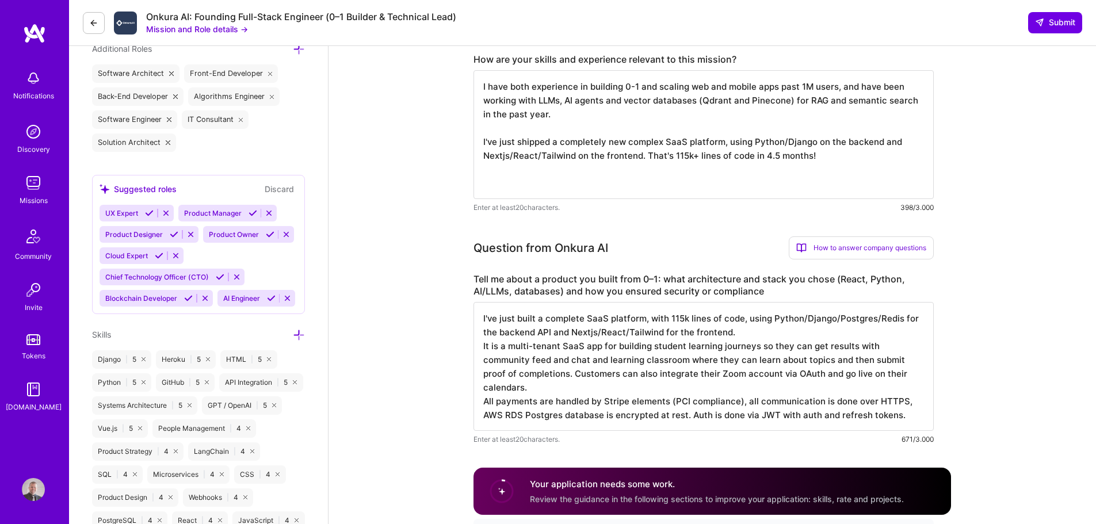
scroll to position [403, 0]
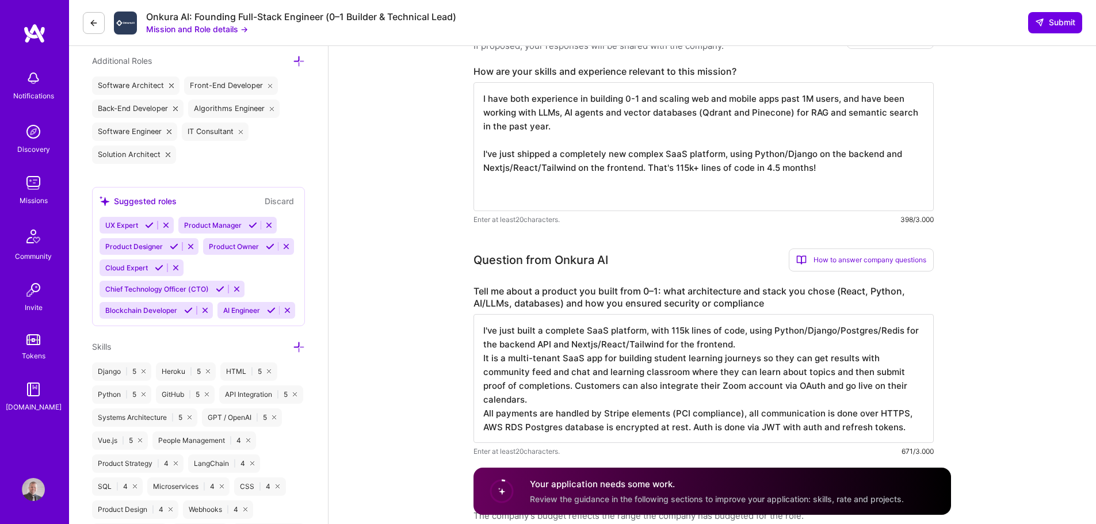
type textarea "I've just built a complete SaaS platform, with 115k lines of code, using Python…"
click at [822, 189] on textarea "I have both experience in building 0-1 and scaling web and mobile apps past 1M …" at bounding box center [703, 146] width 460 height 129
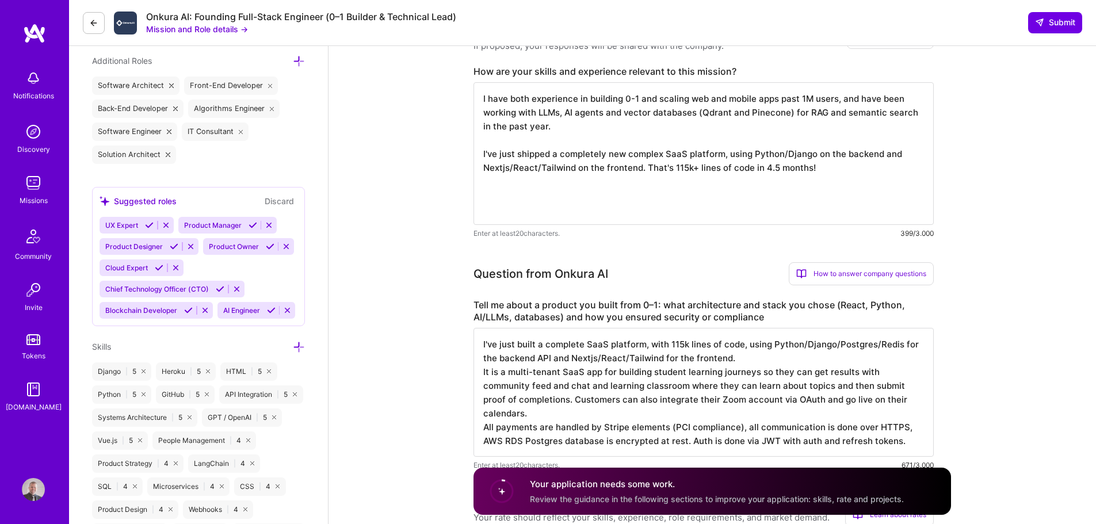
paste textarea "- an AI bedtime storytelling app for busy parents (https://audiodreams.app) - A…"
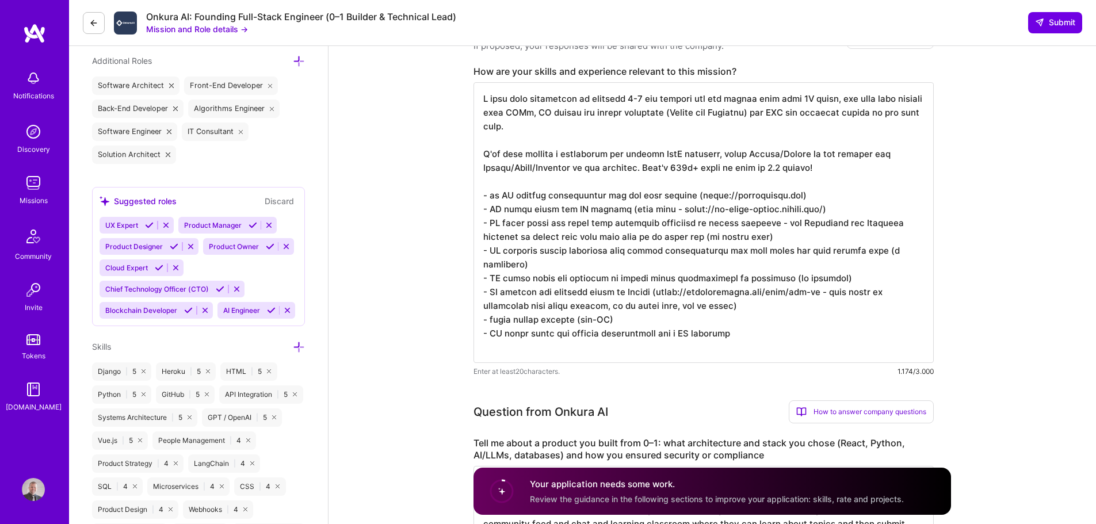
click at [849, 201] on textarea at bounding box center [703, 222] width 460 height 281
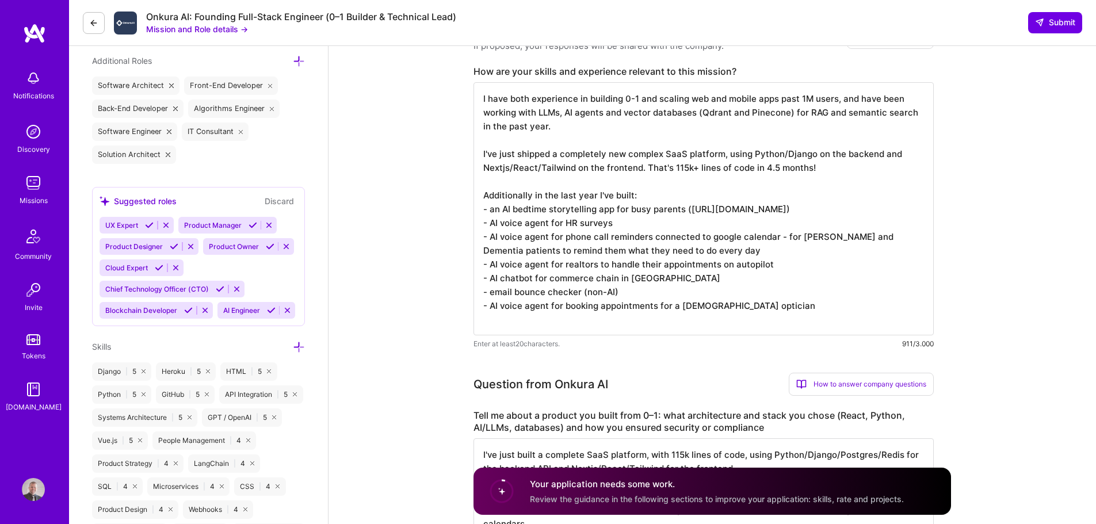
paste textarea "AI clothing sizing assistant with custom knowledgebase for each brand and each …"
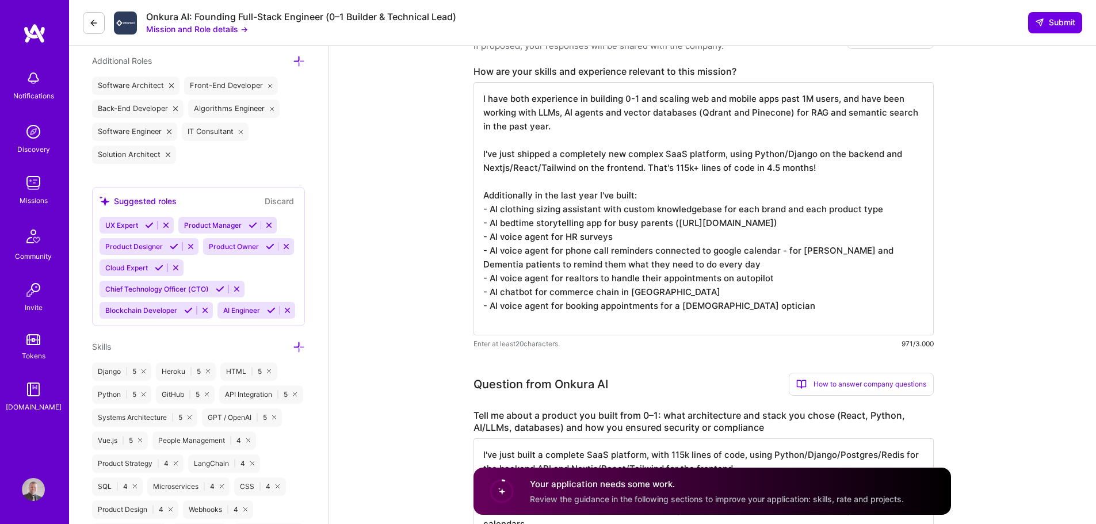
paste textarea "- email bounce checker (non-AI)"
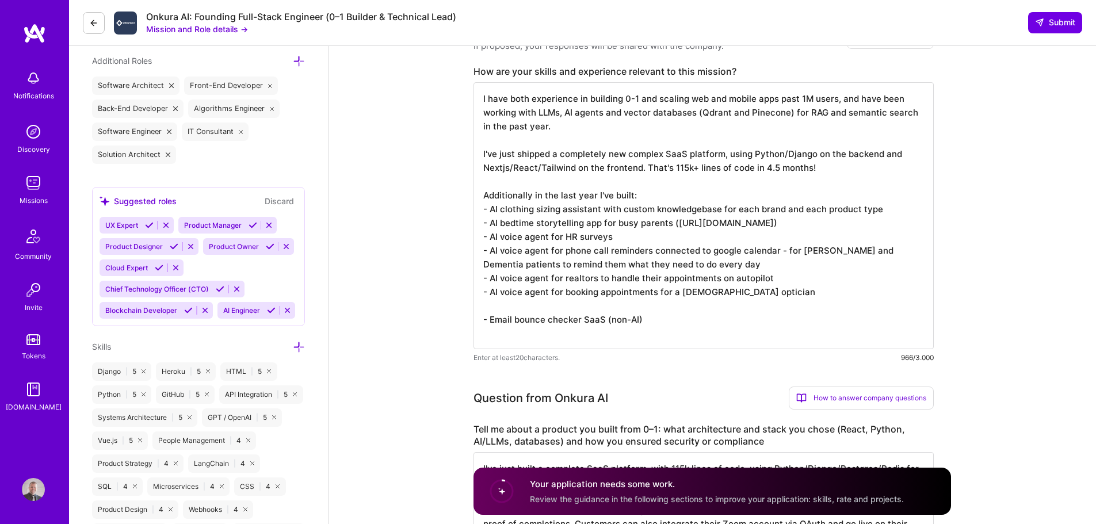
paste textarea "- AI chatbot for commerce chain in Africa"
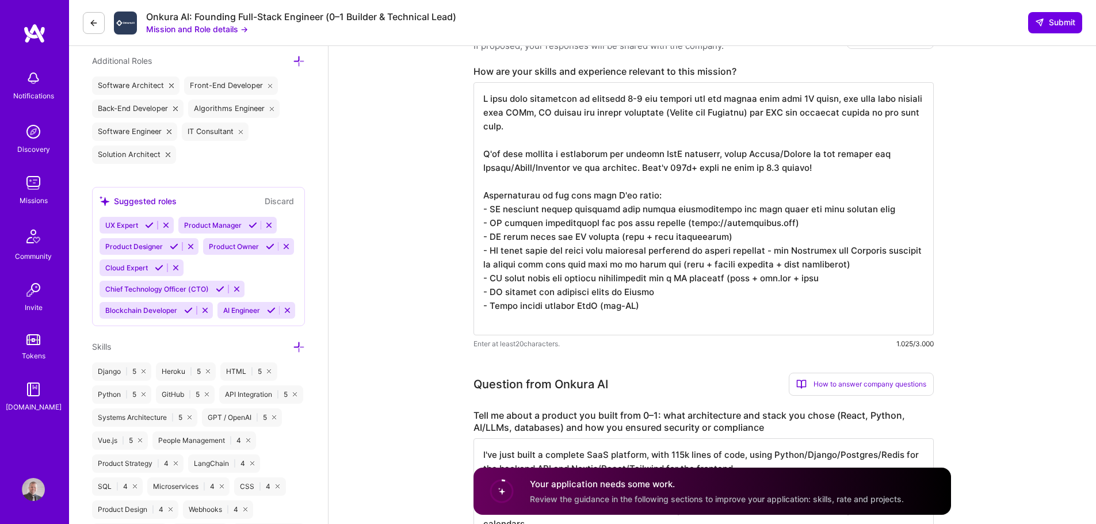
type textarea "I have both experience in building 0-1 and scaling web and mobile apps past 1M …"
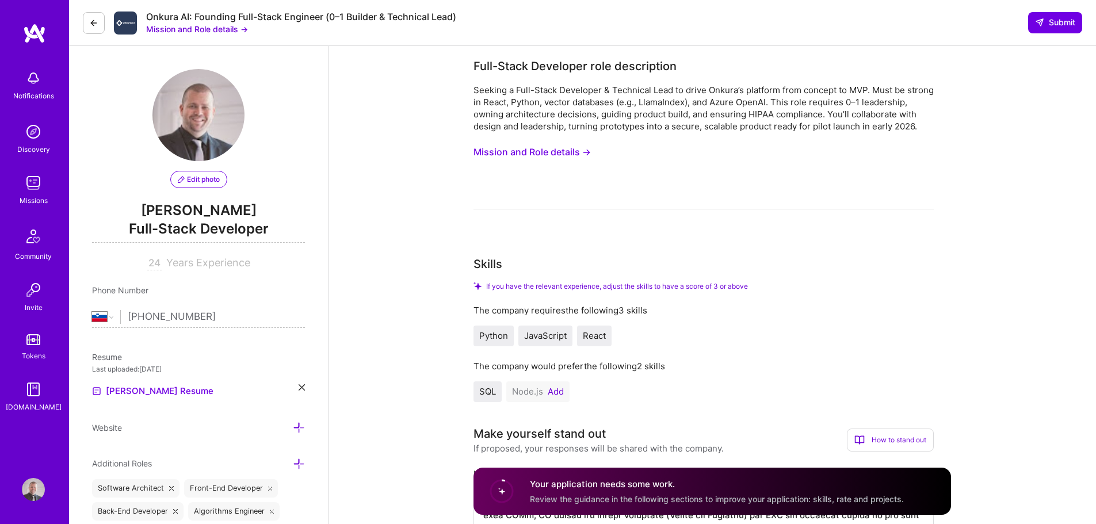
select select "SI"
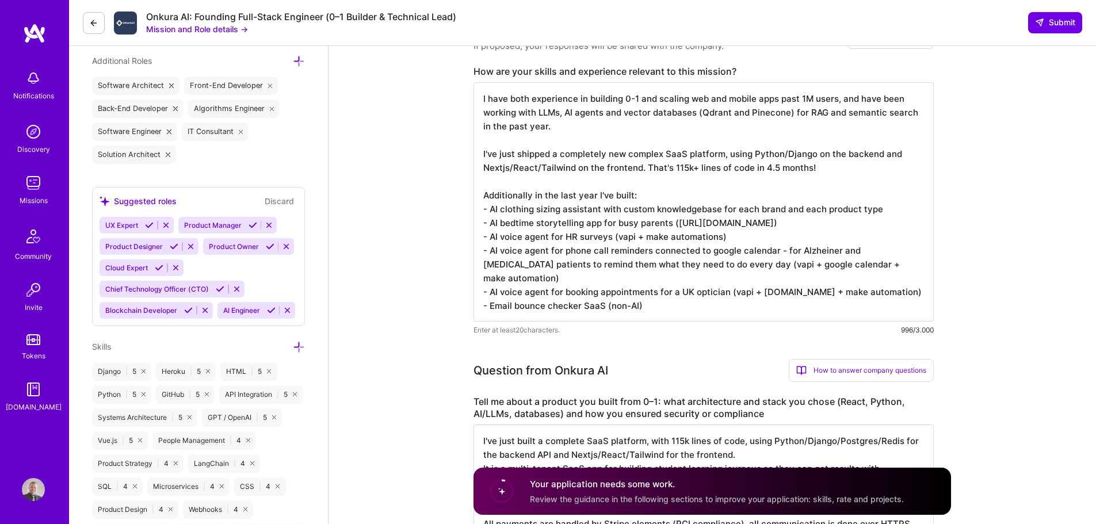
click at [720, 220] on textarea "I have both experience in building 0-1 and scaling web and mobile apps past 1M …" at bounding box center [703, 201] width 460 height 239
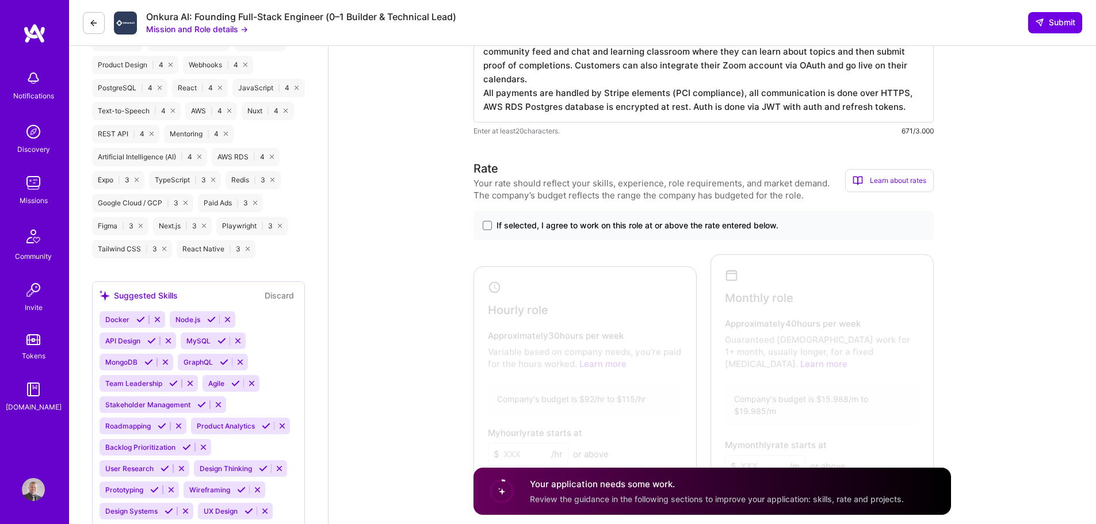
scroll to position [920, 0]
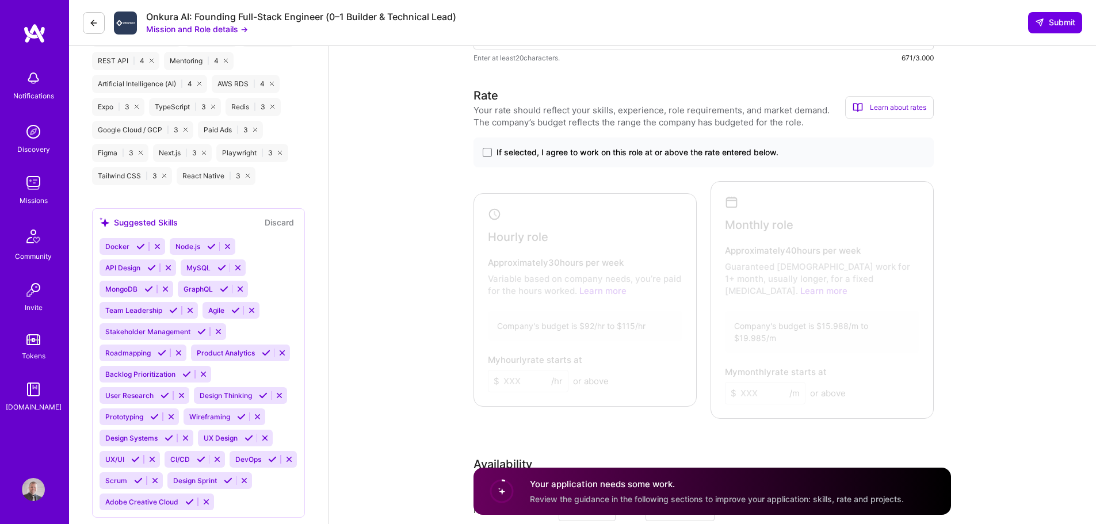
type textarea "I have both experience in building 0-1 and scaling web and mobile apps past 1M …"
click at [487, 157] on span at bounding box center [487, 152] width 9 height 9
click at [0, 0] on input "If selected, I agree to work on this role at or above the rate entered below." at bounding box center [0, 0] width 0 height 0
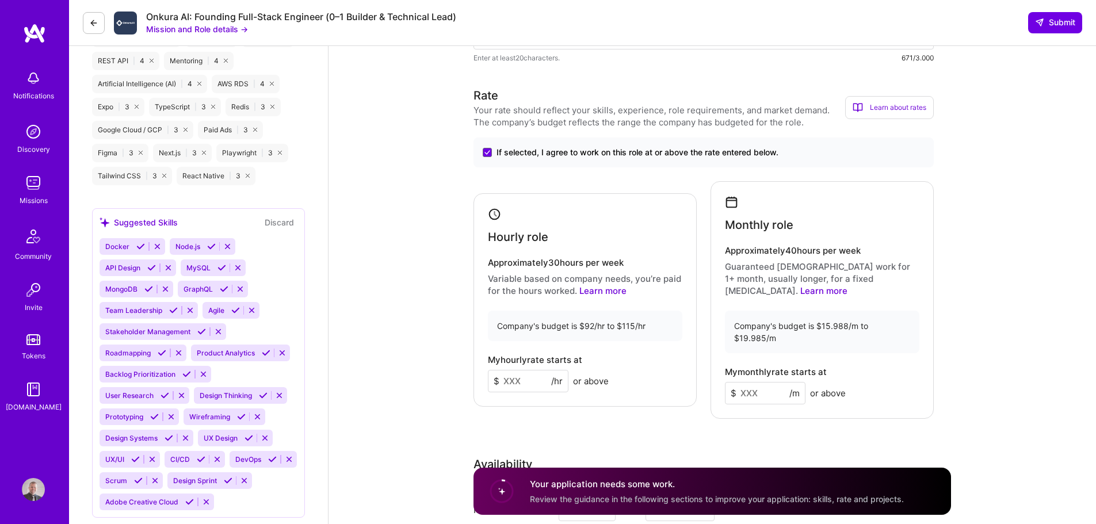
click at [754, 382] on input at bounding box center [765, 393] width 81 height 22
type input "16500"
click at [768, 217] on div "Monthly role" at bounding box center [822, 214] width 194 height 36
click at [517, 381] on input at bounding box center [528, 381] width 81 height 22
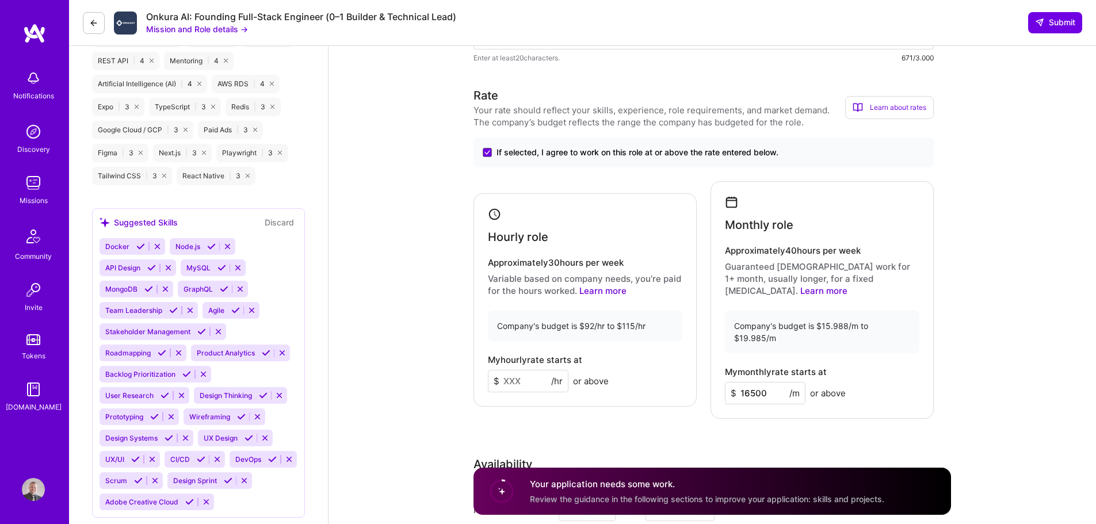
click at [517, 381] on input at bounding box center [528, 381] width 81 height 22
click at [500, 378] on input at bounding box center [528, 381] width 81 height 22
drag, startPoint x: 513, startPoint y: 381, endPoint x: 496, endPoint y: 377, distance: 17.2
click at [503, 380] on input "95" at bounding box center [528, 381] width 81 height 22
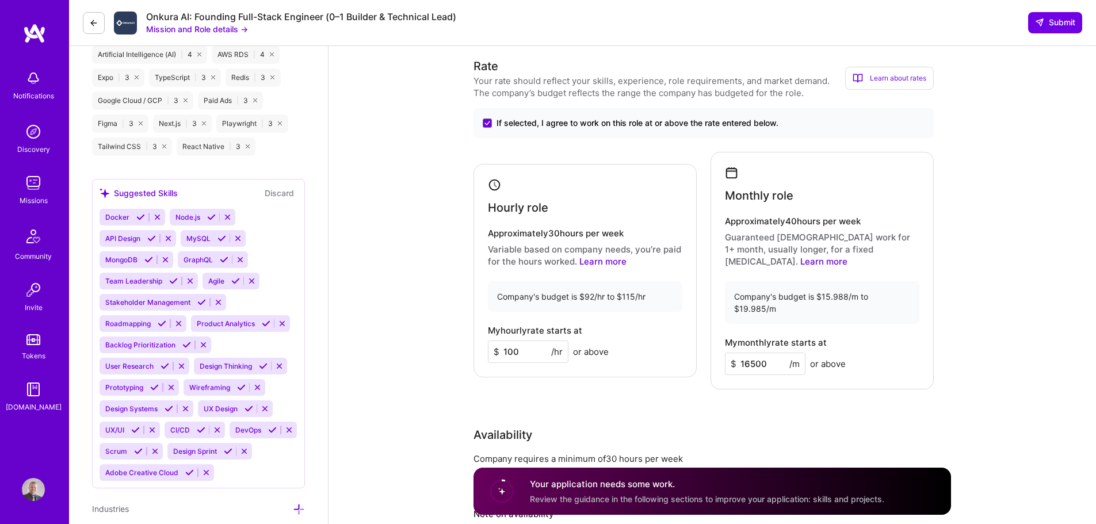
scroll to position [978, 0]
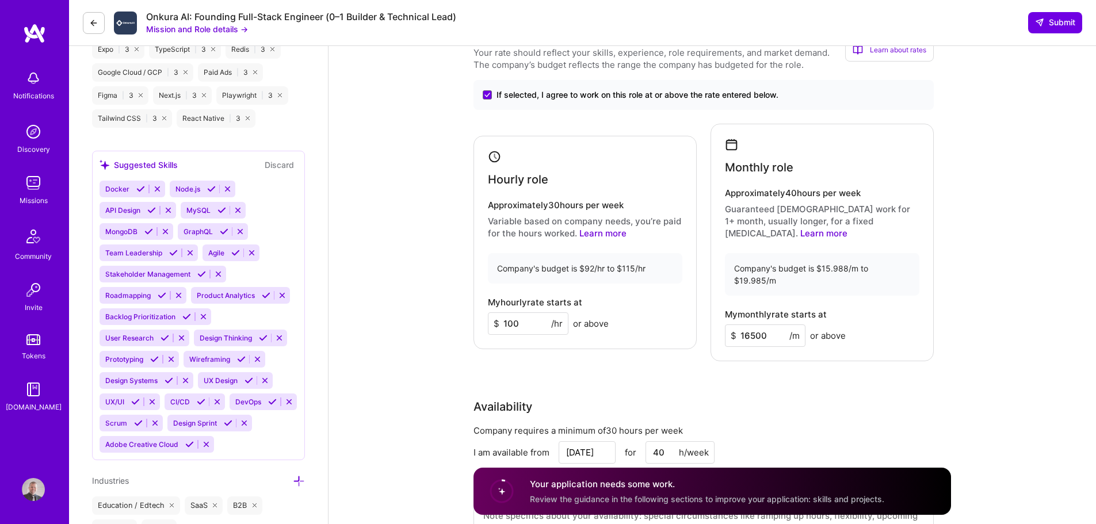
type input "100"
click at [752, 324] on input "16500" at bounding box center [765, 335] width 81 height 22
type input "16800"
click at [934, 333] on div "Rate Your rate should reflect your skills, experience, role requirements, and m…" at bounding box center [711, 294] width 477 height 531
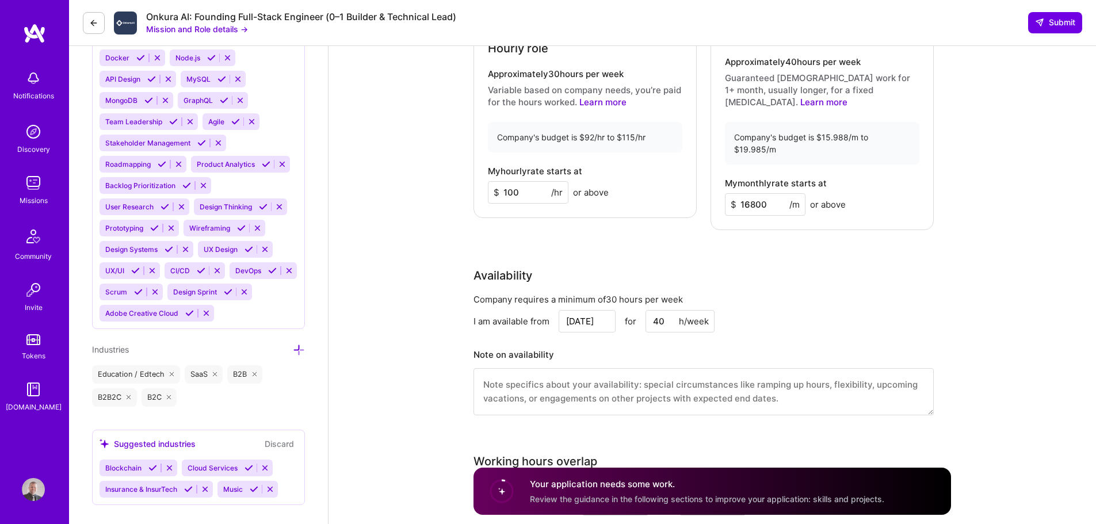
scroll to position [1150, 0]
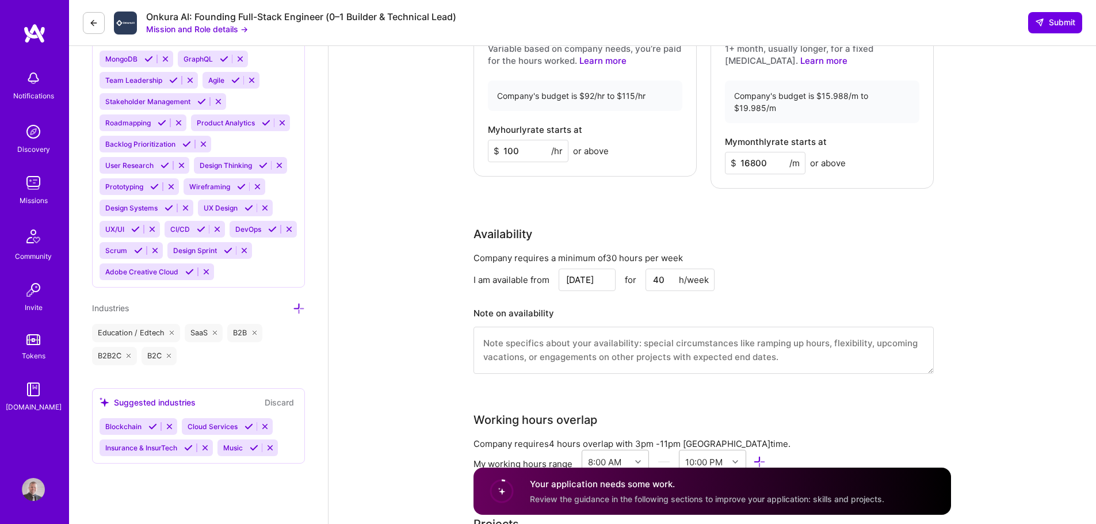
click at [583, 269] on input "[DATE]" at bounding box center [587, 280] width 57 height 22
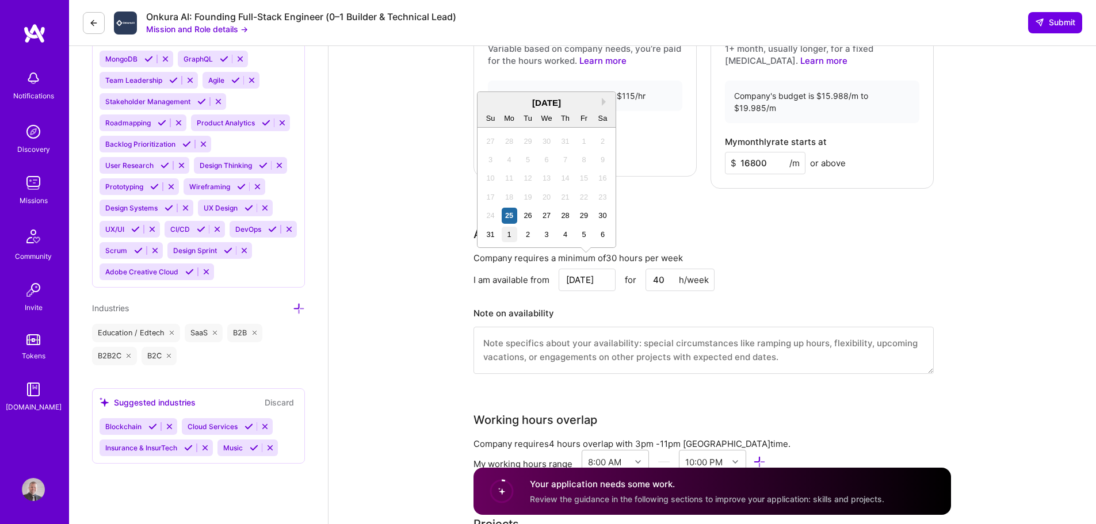
click at [509, 236] on div "1" at bounding box center [510, 235] width 16 height 16
type input "Sep 1"
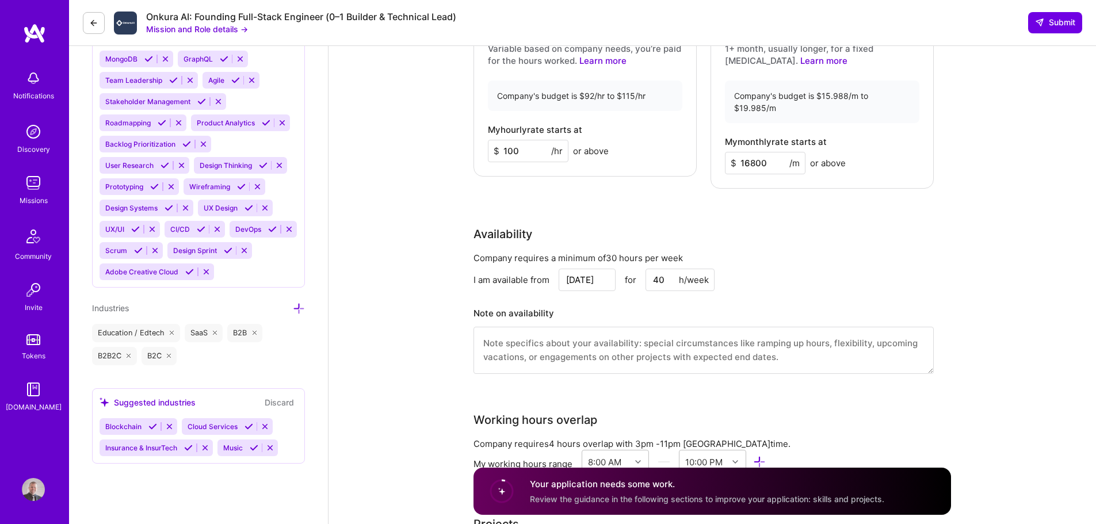
click at [846, 269] on div "I am available from Sep 1 for 40 h/week" at bounding box center [703, 280] width 460 height 22
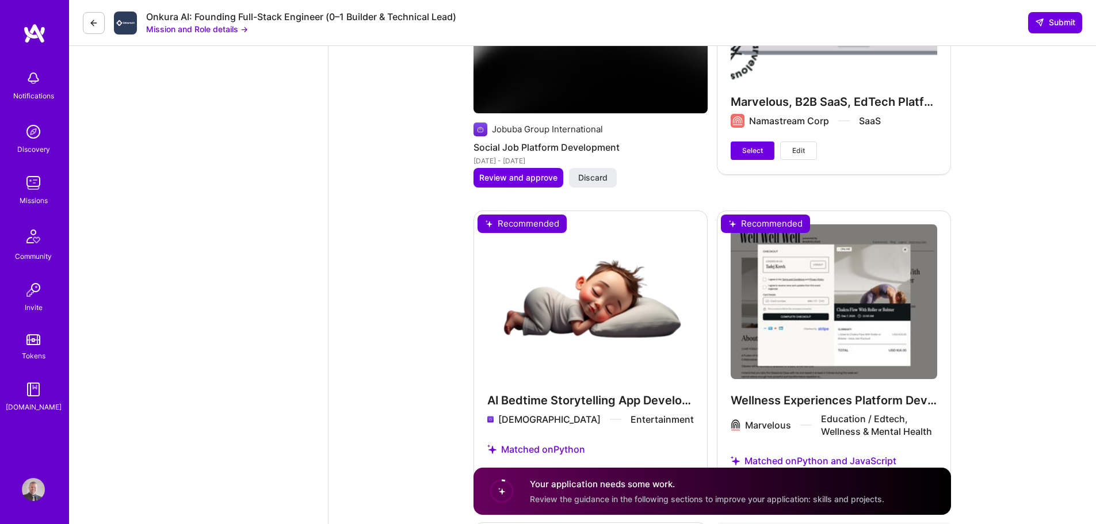
scroll to position [2934, 0]
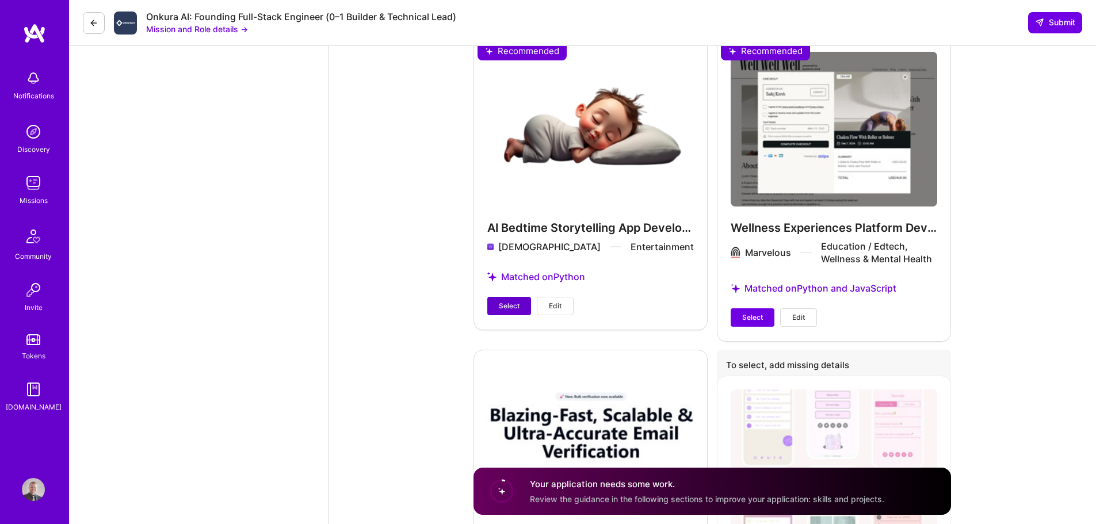
click at [503, 301] on span "Select" at bounding box center [509, 306] width 21 height 10
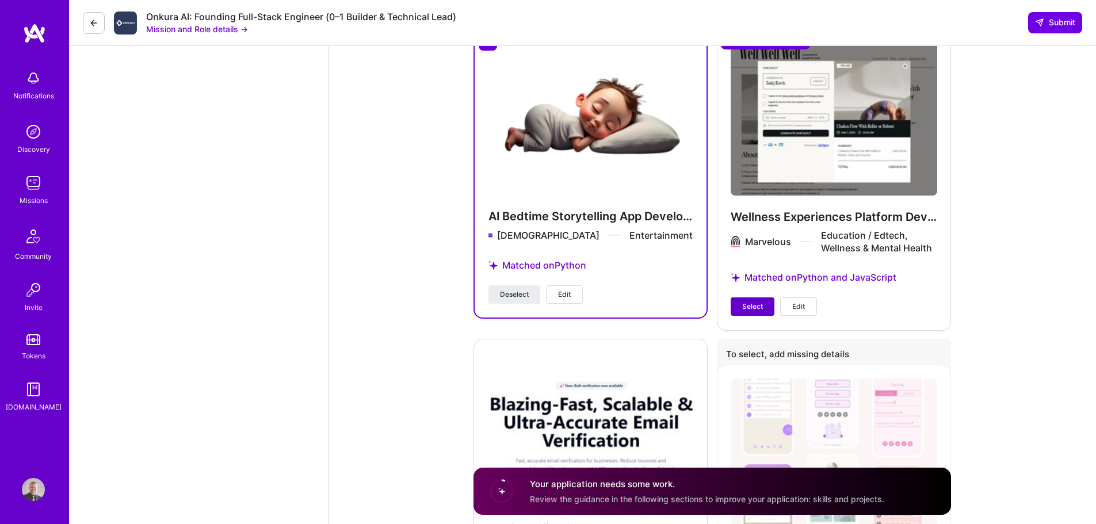
click at [751, 301] on button "Select" at bounding box center [753, 306] width 44 height 18
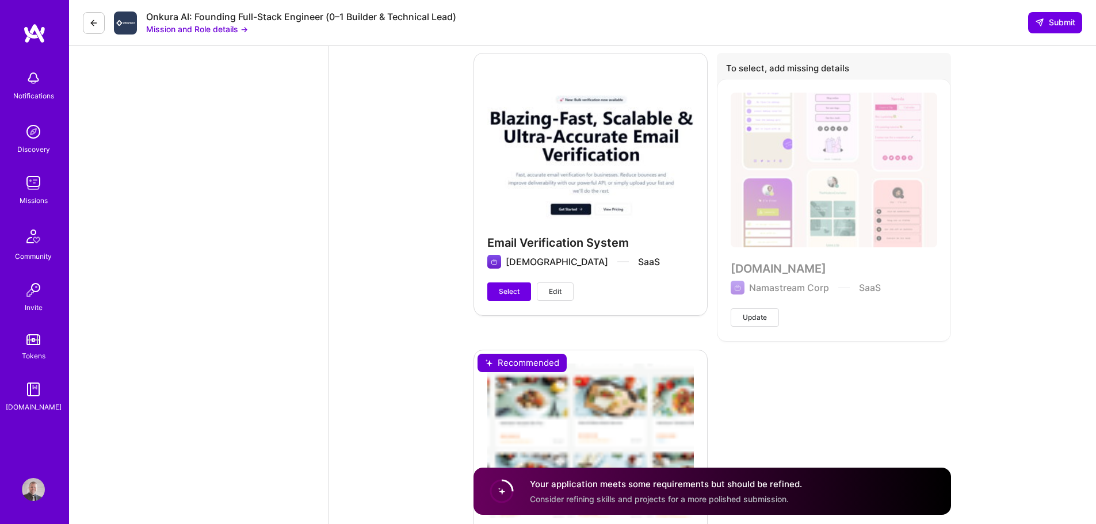
scroll to position [3221, 0]
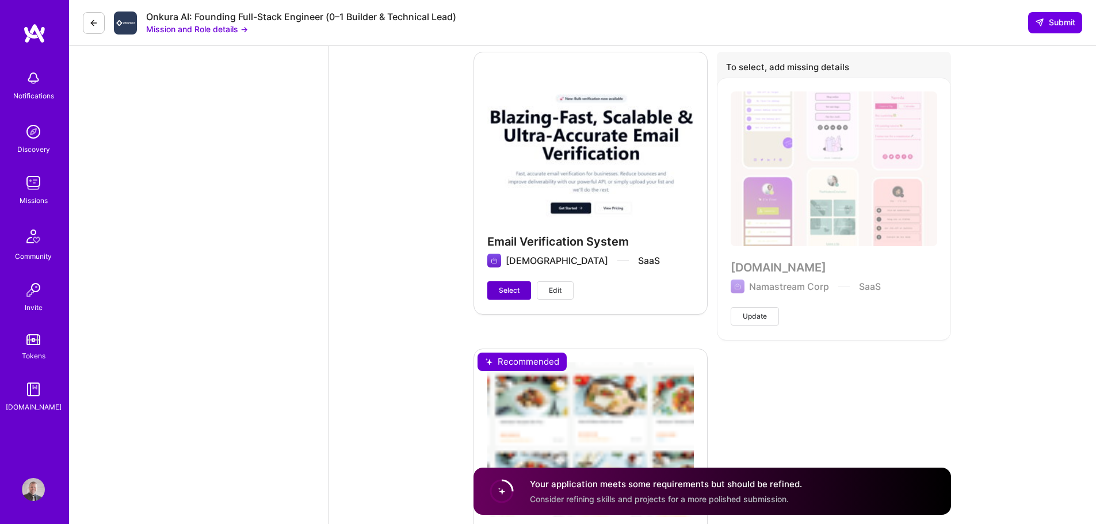
click at [505, 285] on span "Select" at bounding box center [509, 290] width 21 height 10
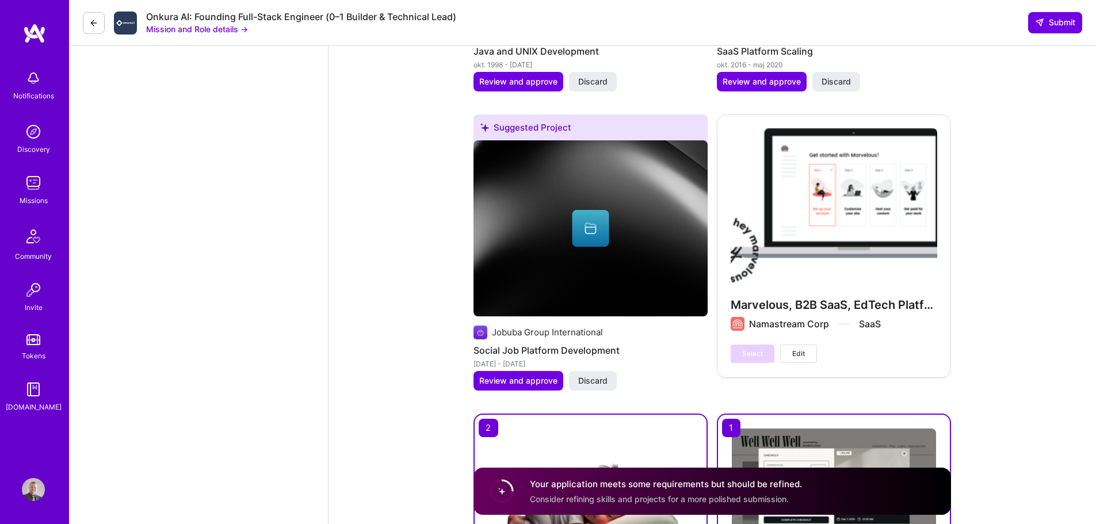
scroll to position [2544, 0]
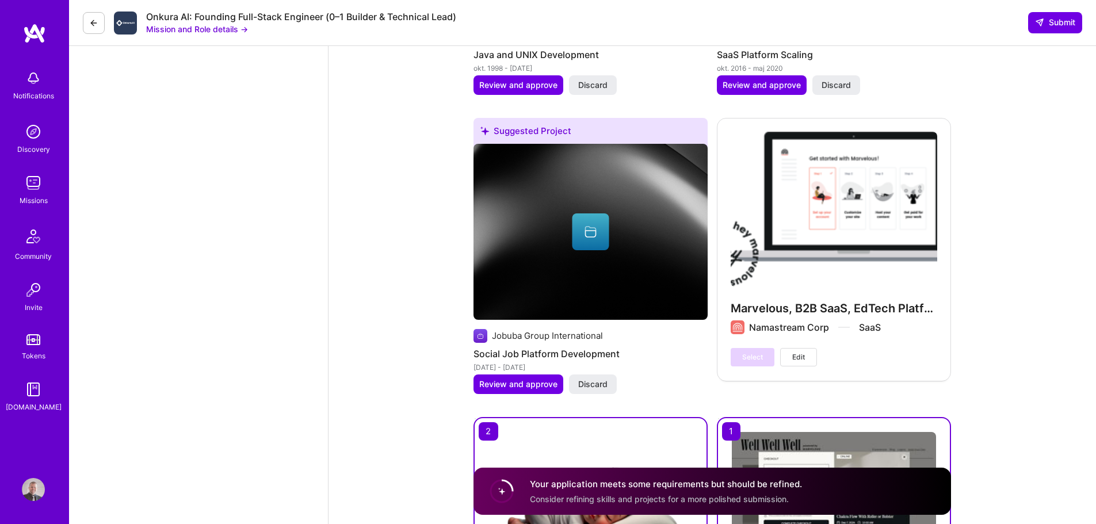
click at [508, 492] on circle at bounding box center [502, 491] width 22 height 22
click at [657, 492] on div "Your application meets some requirements but should be refined. Consider refini…" at bounding box center [666, 491] width 272 height 26
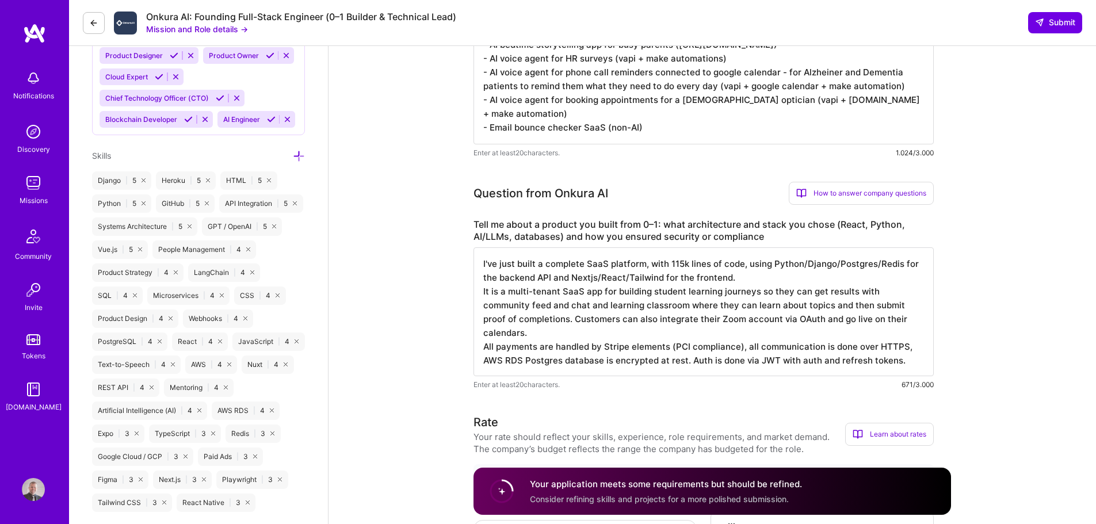
scroll to position [703, 0]
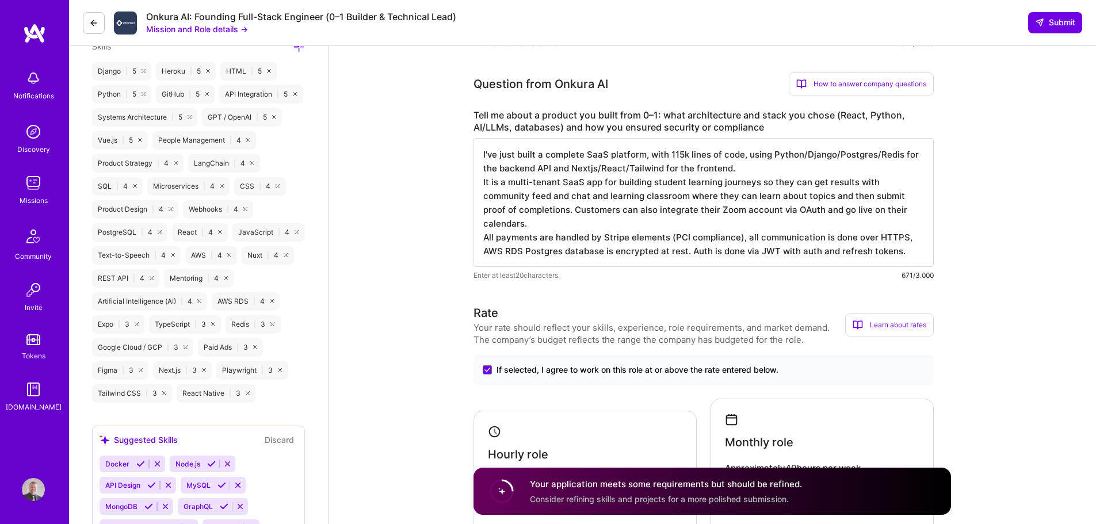
click at [905, 262] on textarea "I've just built a complete SaaS platform, with 115k lines of code, using Python…" at bounding box center [703, 202] width 460 height 129
click at [783, 255] on textarea "I've just built a complete SaaS platform, with 115k lines of code, using Python…" at bounding box center [703, 202] width 460 height 129
click at [769, 223] on textarea "I've just built a complete SaaS platform, with 115k lines of code, using Python…" at bounding box center [703, 202] width 460 height 129
drag, startPoint x: 746, startPoint y: 178, endPoint x: 823, endPoint y: 170, distance: 77.6
click at [746, 178] on textarea "I've just built a complete SaaS platform, with 115k lines of code, using Python…" at bounding box center [703, 202] width 460 height 129
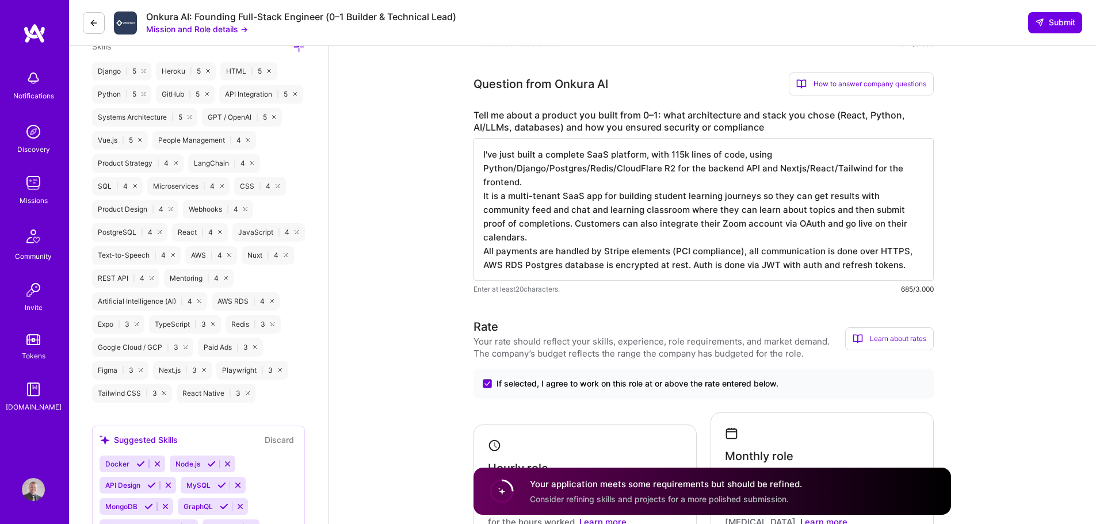
type textarea "I've just built a complete SaaS platform, with 115k lines of code, using Python…"
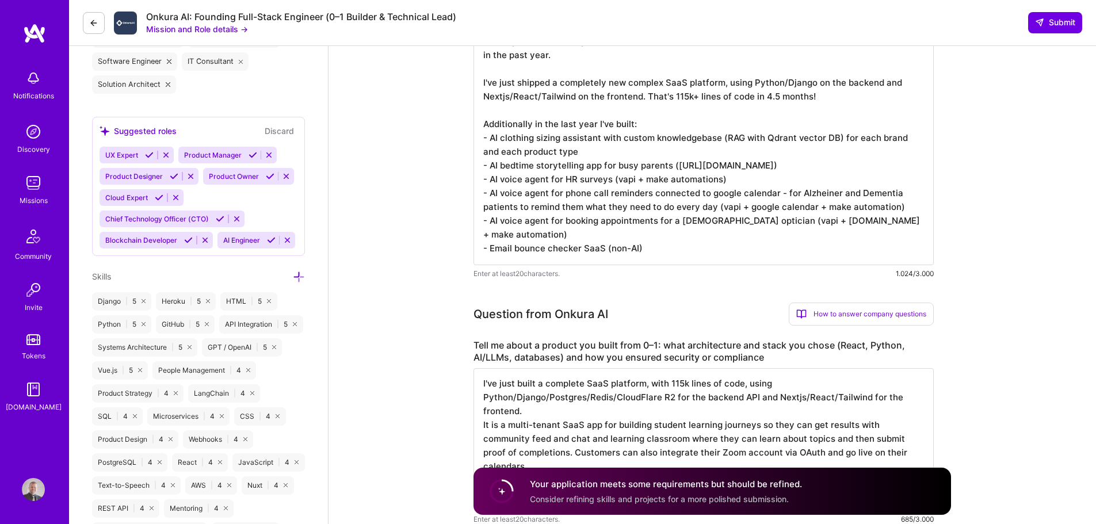
scroll to position [243, 0]
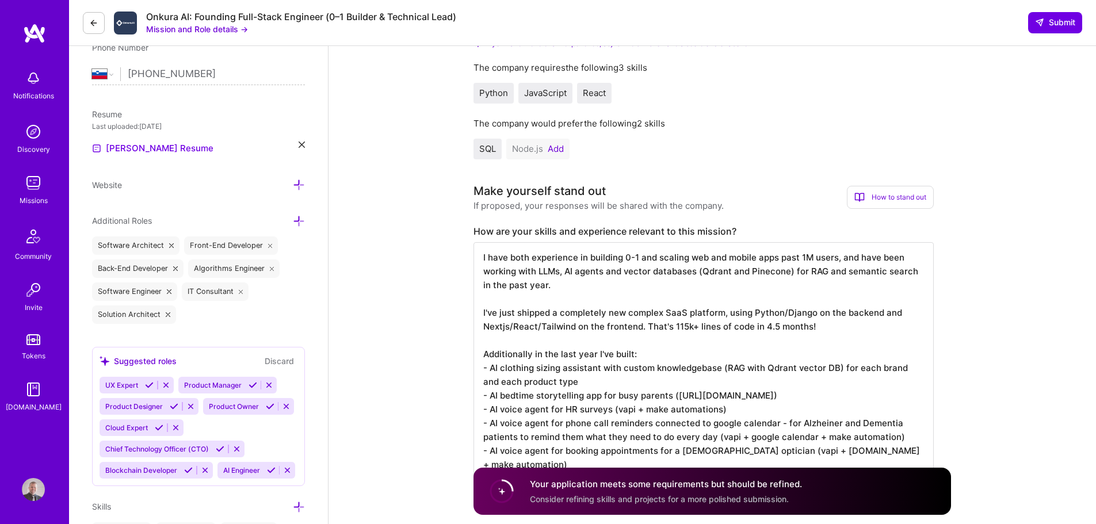
click at [838, 335] on textarea at bounding box center [703, 368] width 460 height 253
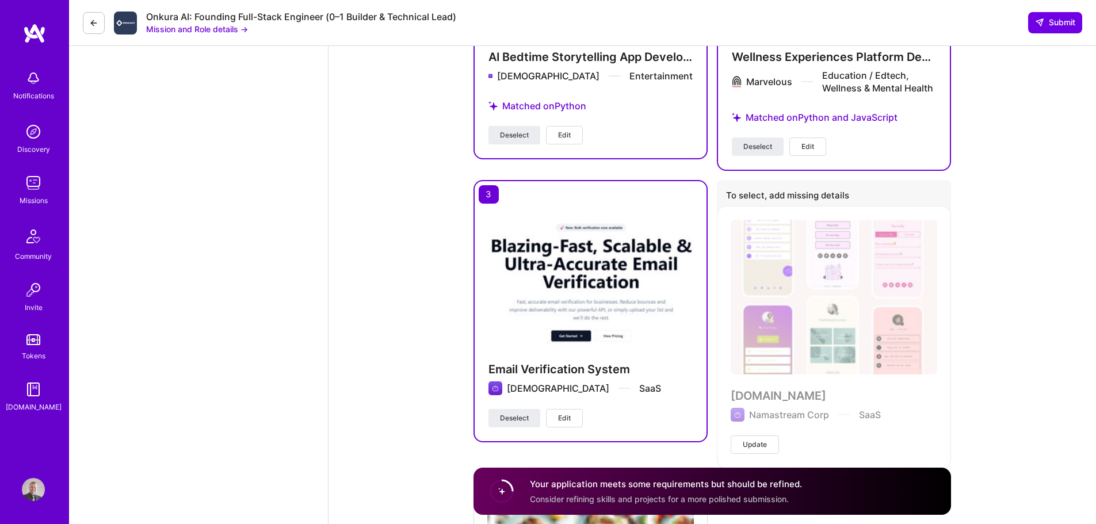
scroll to position [3406, 0]
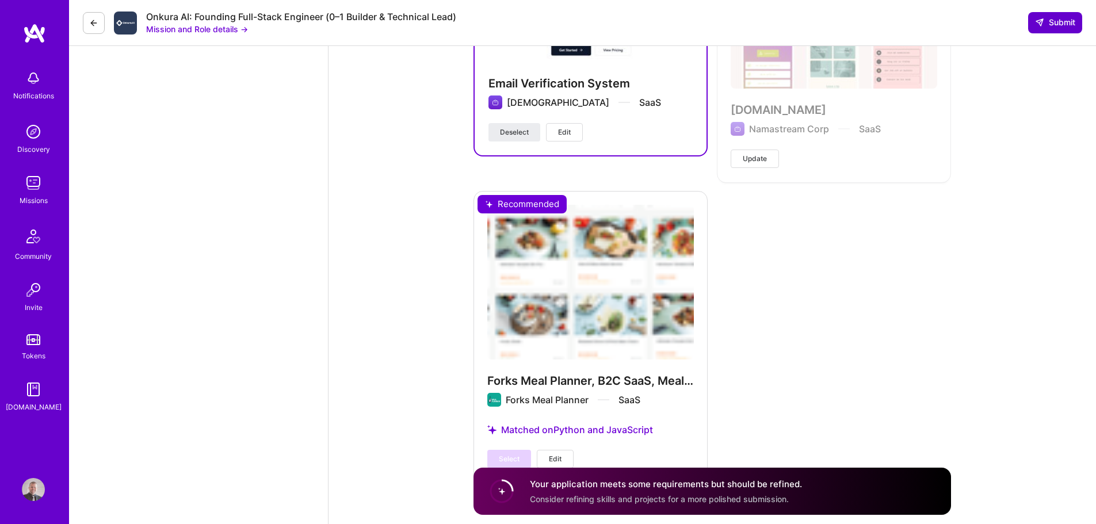
type textarea "I have both experience in building 0-1 and scaling web and mobile apps past 1M …"
click at [1052, 24] on span "Submit" at bounding box center [1055, 23] width 40 height 12
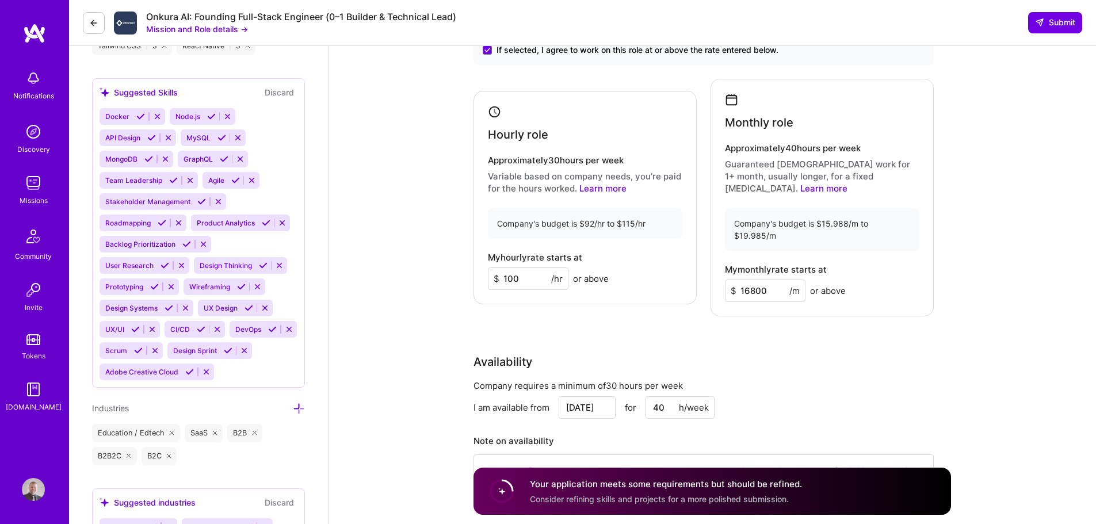
scroll to position [920, 0]
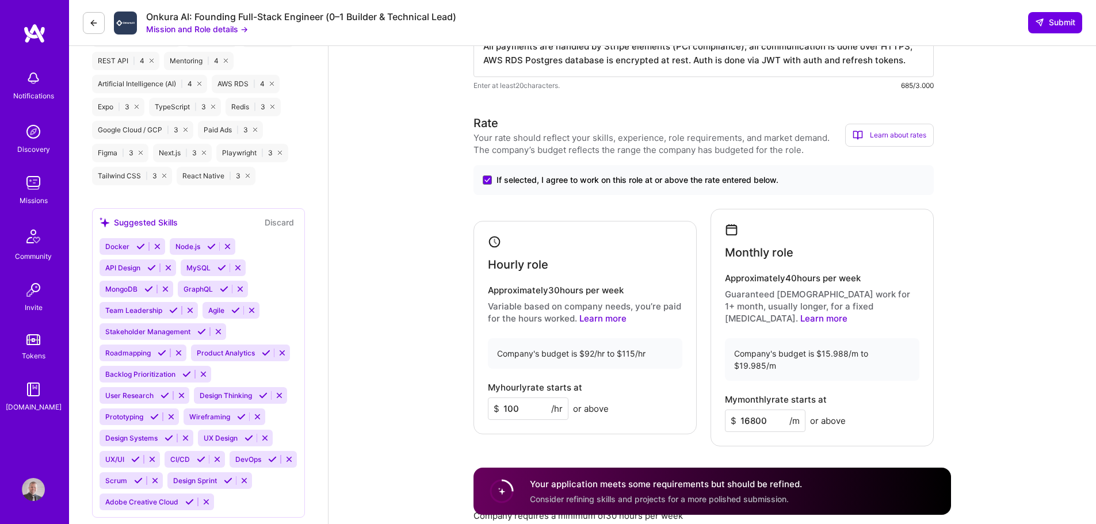
click at [843, 252] on div "Monthly role" at bounding box center [822, 241] width 194 height 36
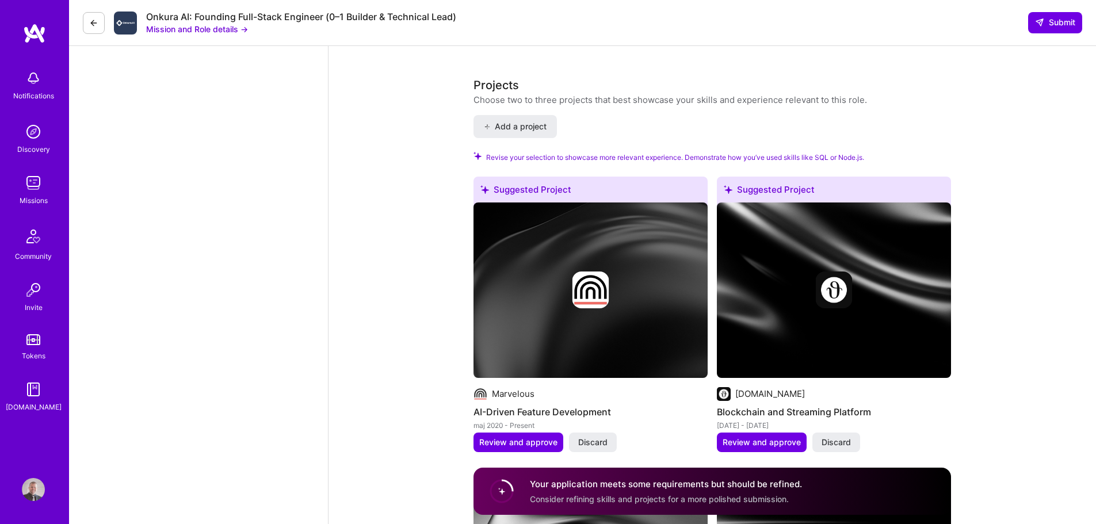
scroll to position [1553, 0]
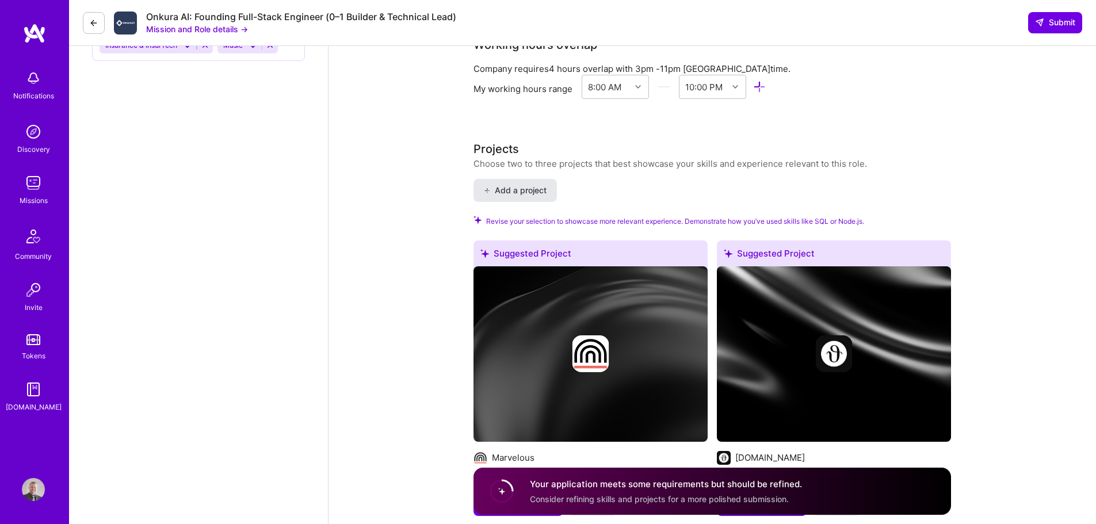
click at [522, 185] on span "Add a project" at bounding box center [515, 191] width 63 height 12
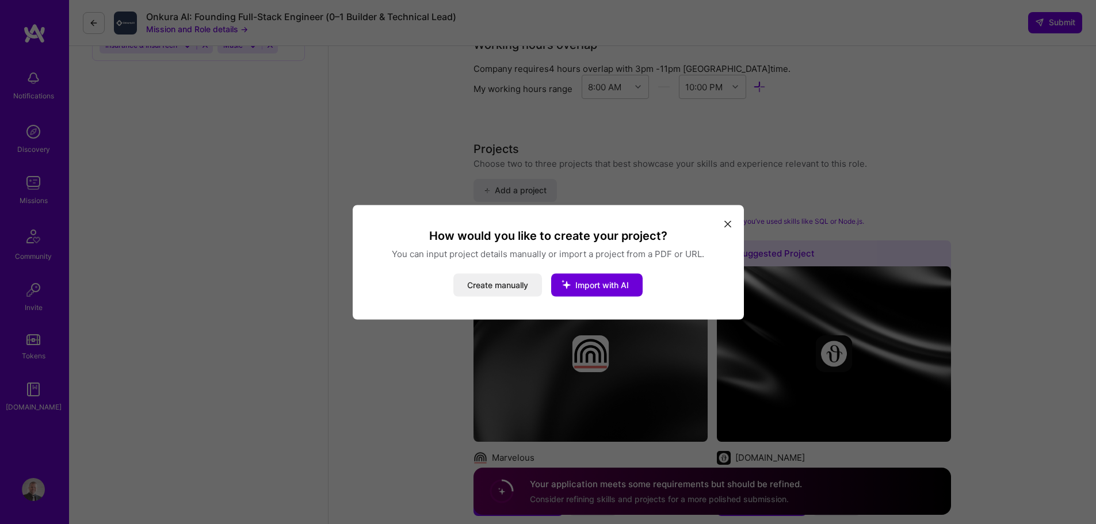
click at [725, 221] on icon "modal" at bounding box center [727, 224] width 7 height 7
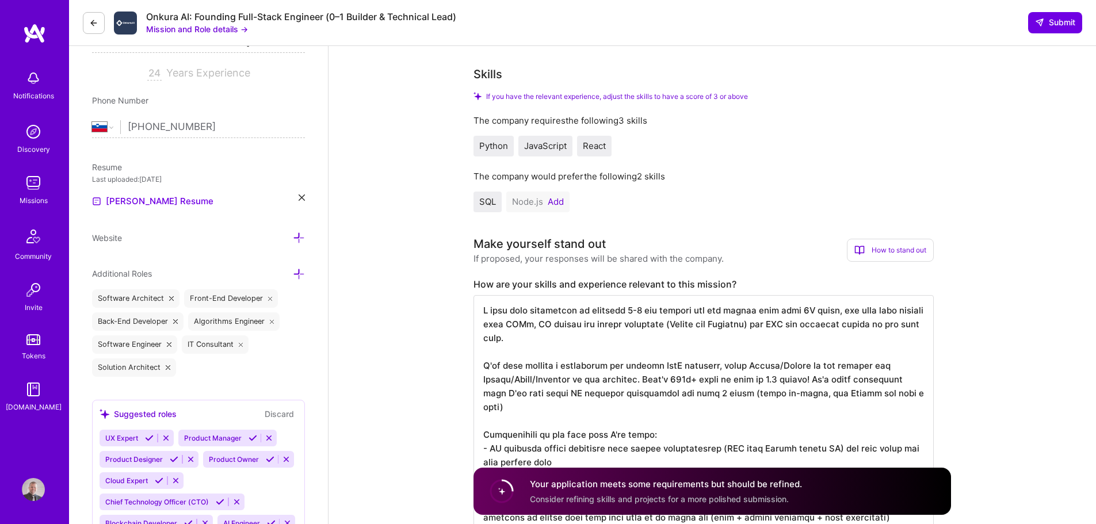
scroll to position [0, 0]
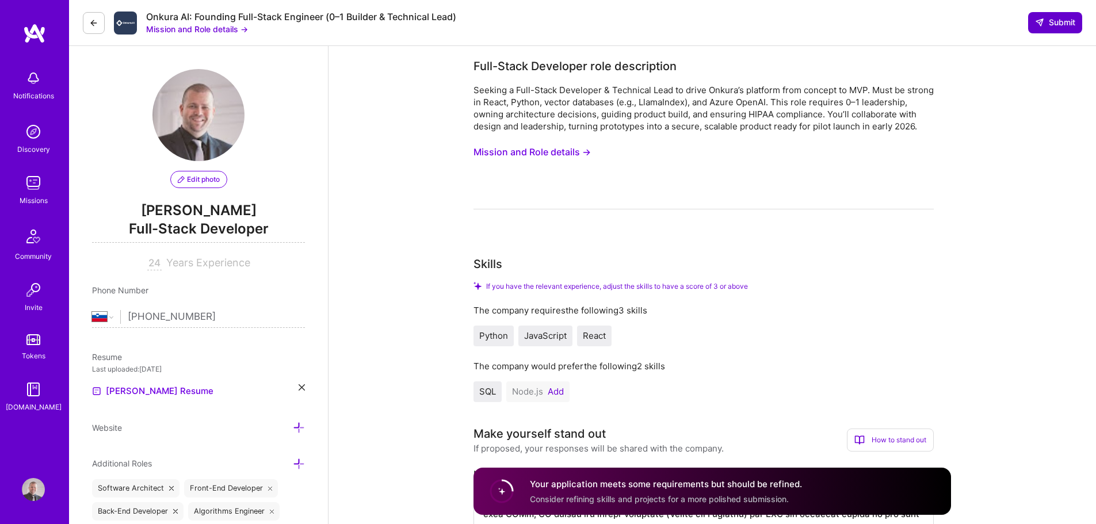
click at [1057, 26] on span "Submit" at bounding box center [1055, 23] width 40 height 12
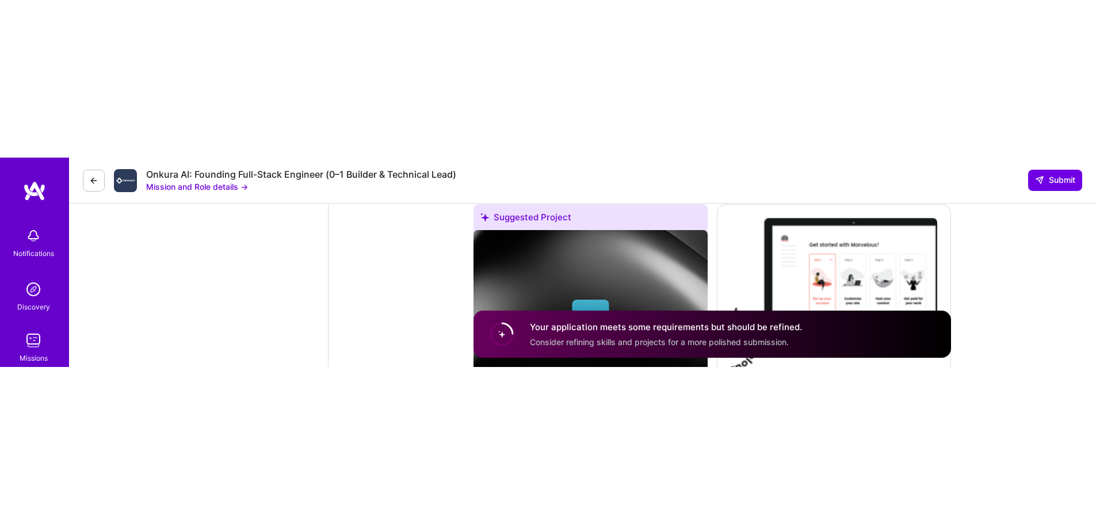
scroll to position [2629, 0]
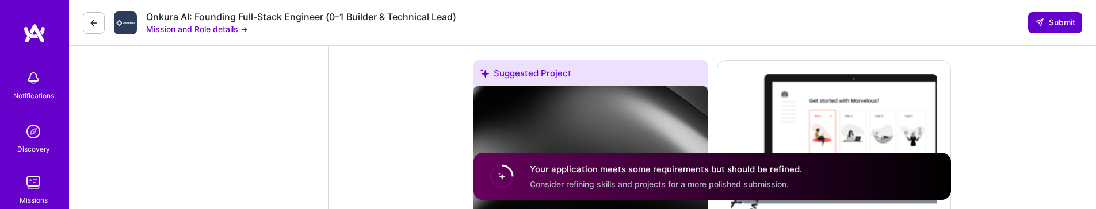
click at [1060, 30] on button "Submit" at bounding box center [1055, 22] width 54 height 21
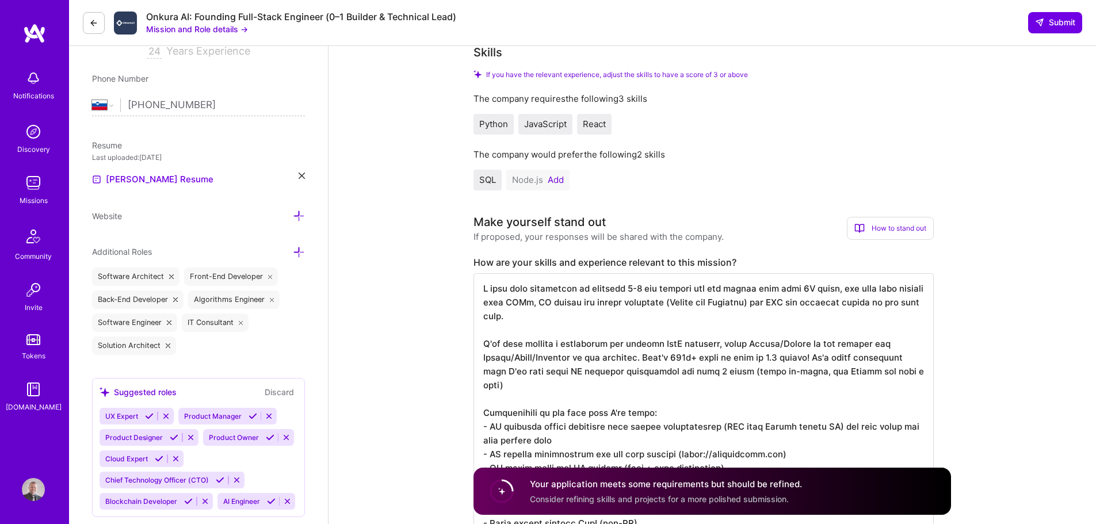
scroll to position [288, 0]
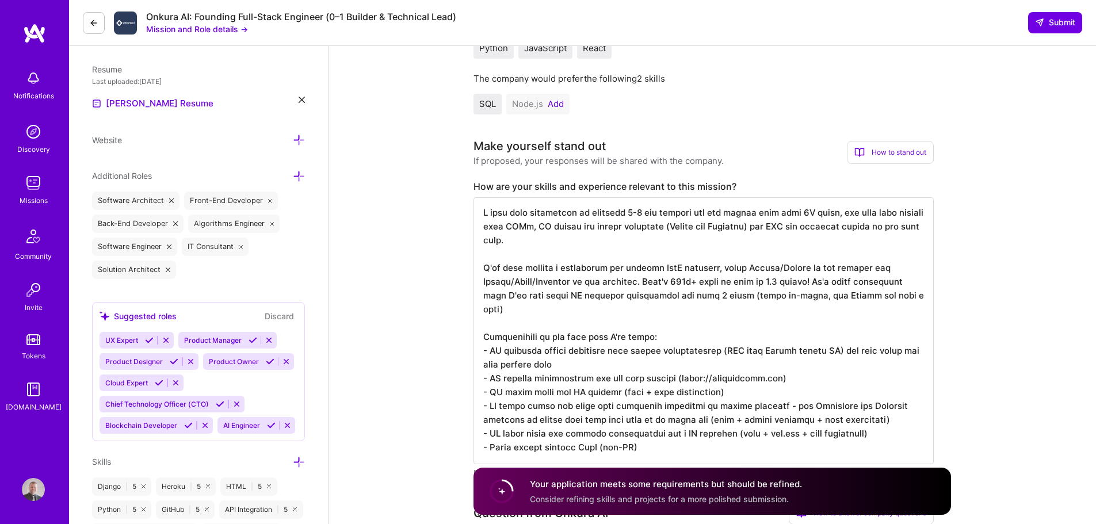
click at [900, 164] on div "How to stand out" at bounding box center [890, 152] width 87 height 23
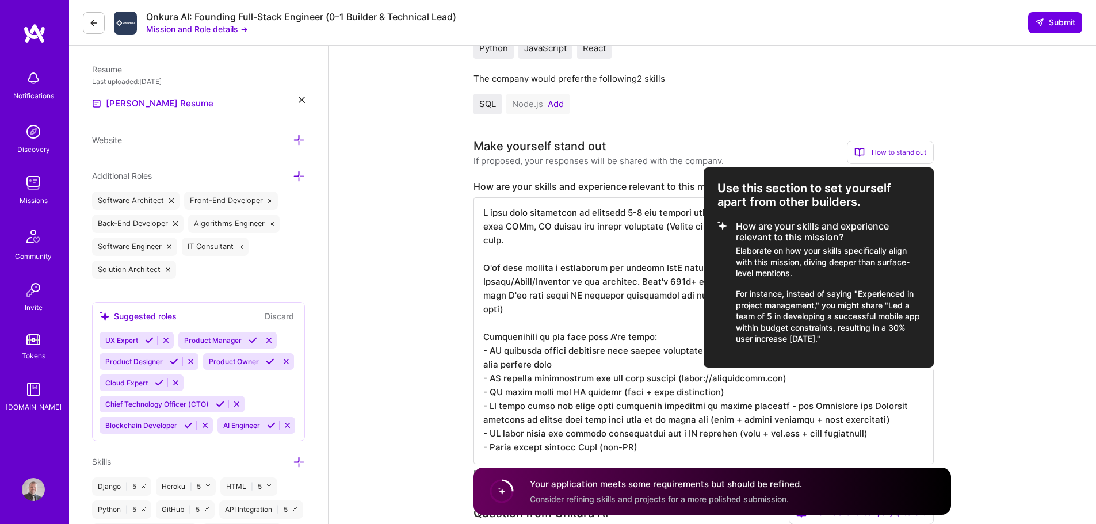
click at [977, 198] on div at bounding box center [548, 262] width 1096 height 524
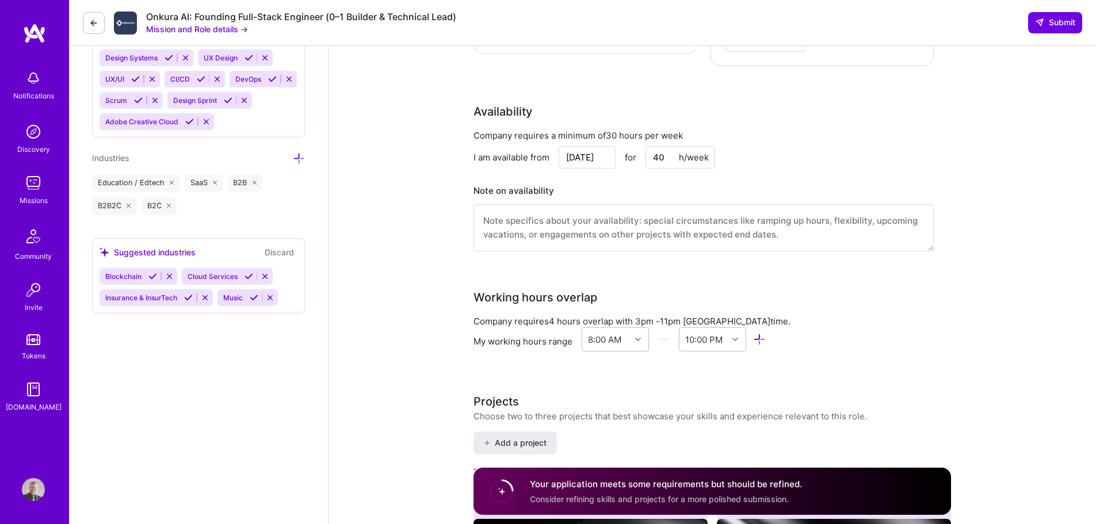
scroll to position [1323, 0]
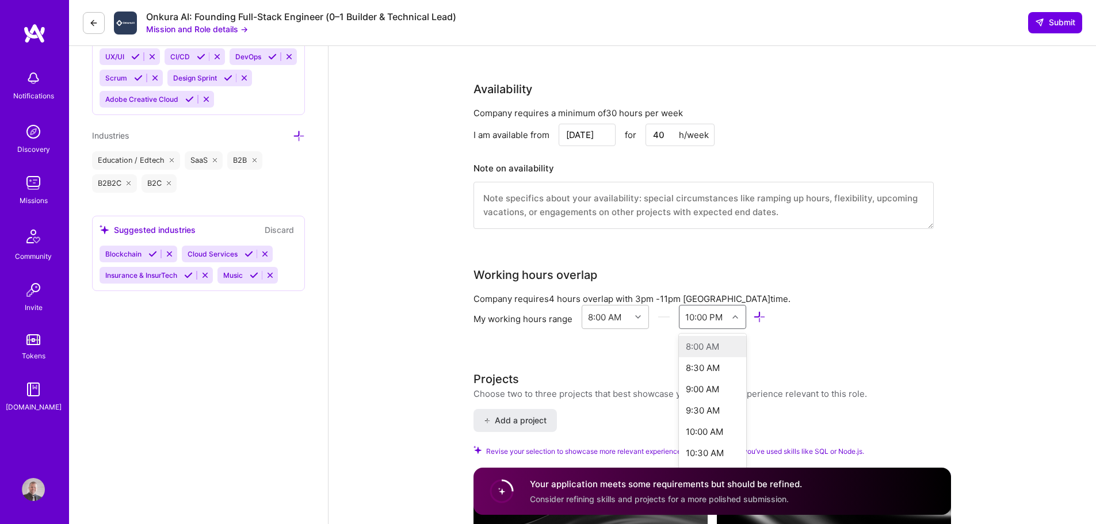
click at [737, 314] on icon at bounding box center [735, 317] width 6 height 6
click at [799, 293] on div "Company requires 4 hours overlap with 3pm - 11pm Ljubljana time." at bounding box center [703, 299] width 460 height 12
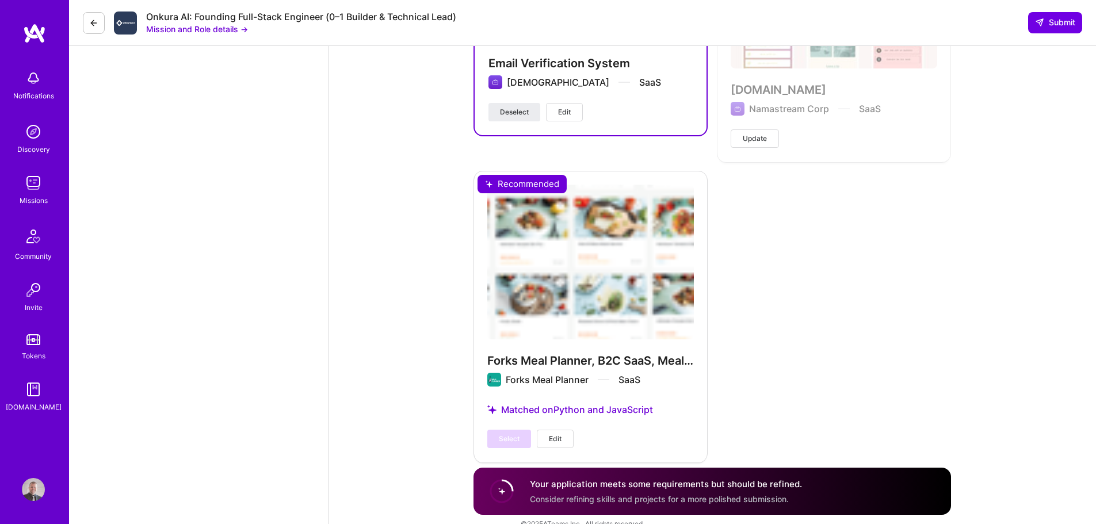
scroll to position [3434, 0]
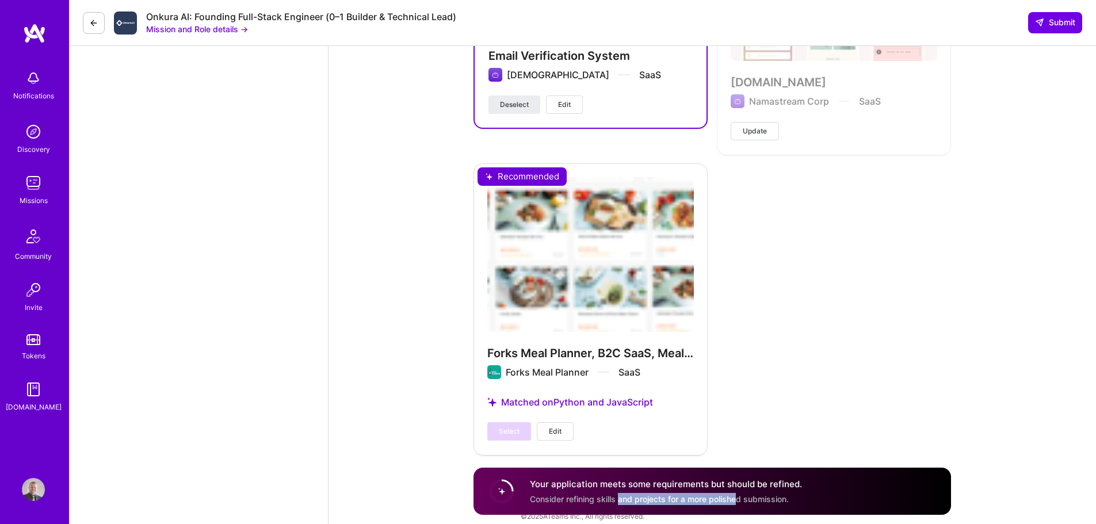
drag, startPoint x: 619, startPoint y: 496, endPoint x: 739, endPoint y: 500, distance: 119.1
click at [739, 500] on span "Consider refining skills and projects for a more polished submission." at bounding box center [659, 499] width 259 height 10
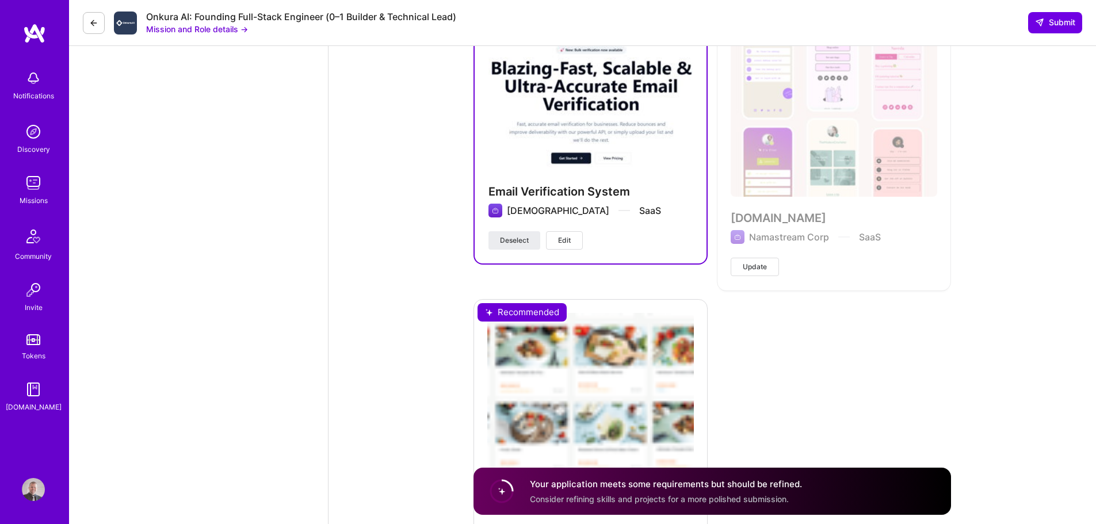
scroll to position [2974, 0]
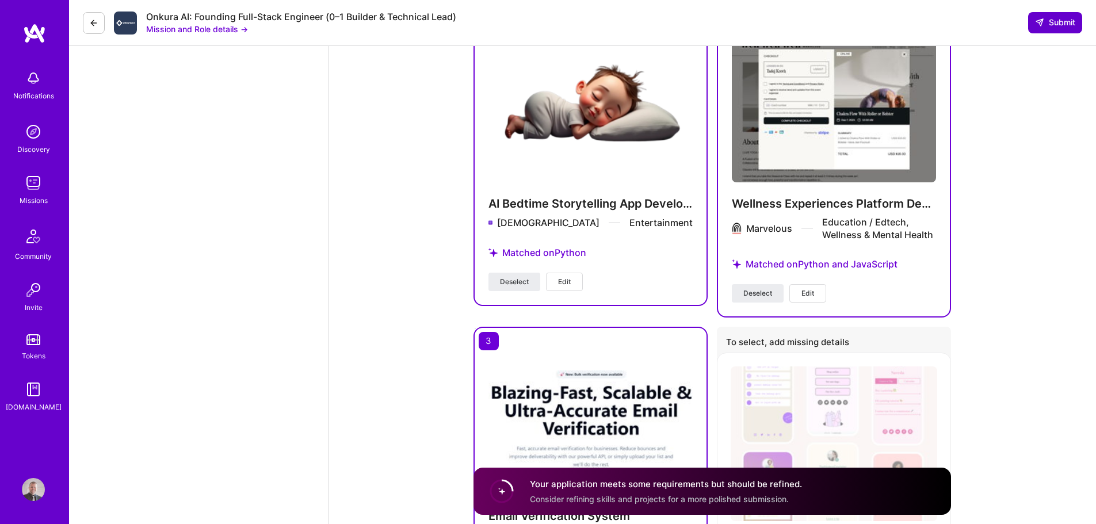
click at [1058, 22] on span "Submit" at bounding box center [1055, 23] width 40 height 12
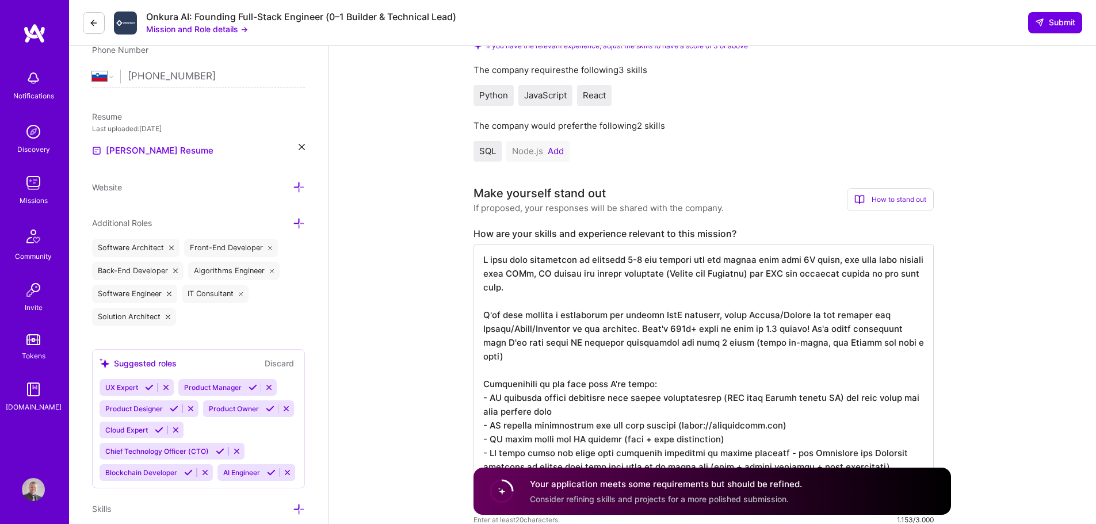
scroll to position [0, 0]
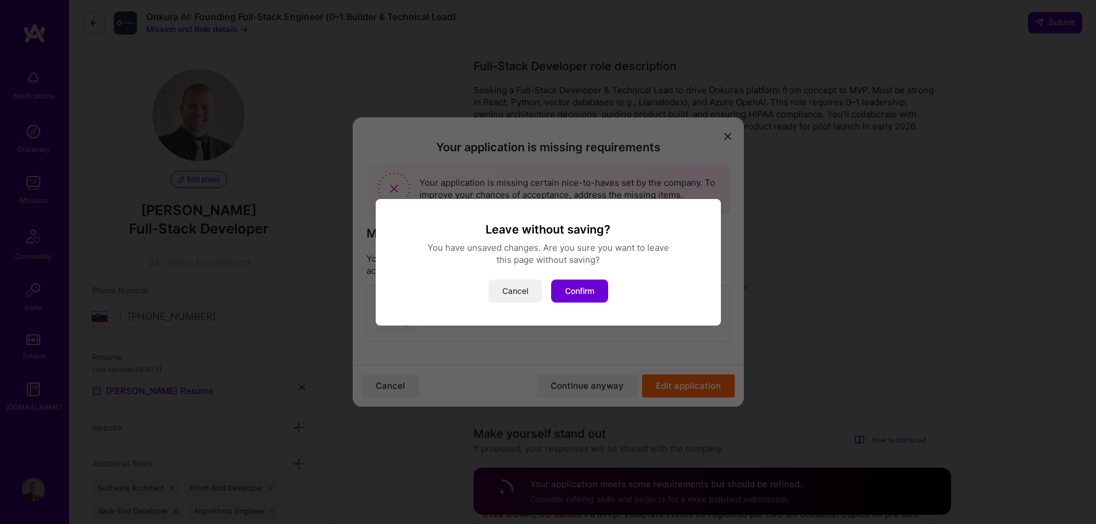
click at [518, 296] on button "Cancel" at bounding box center [514, 291] width 53 height 23
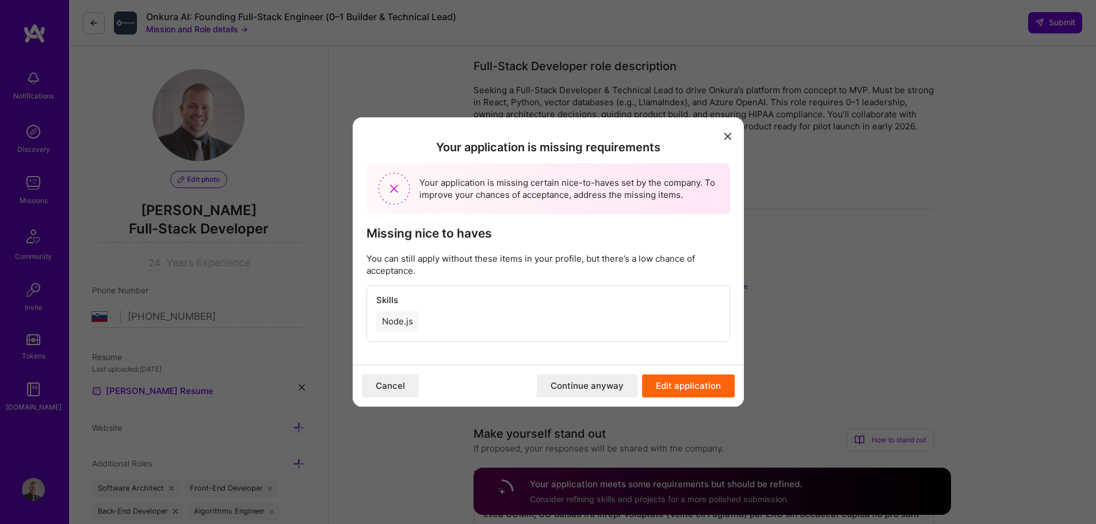
click at [575, 386] on button "Continue anyway" at bounding box center [587, 385] width 101 height 23
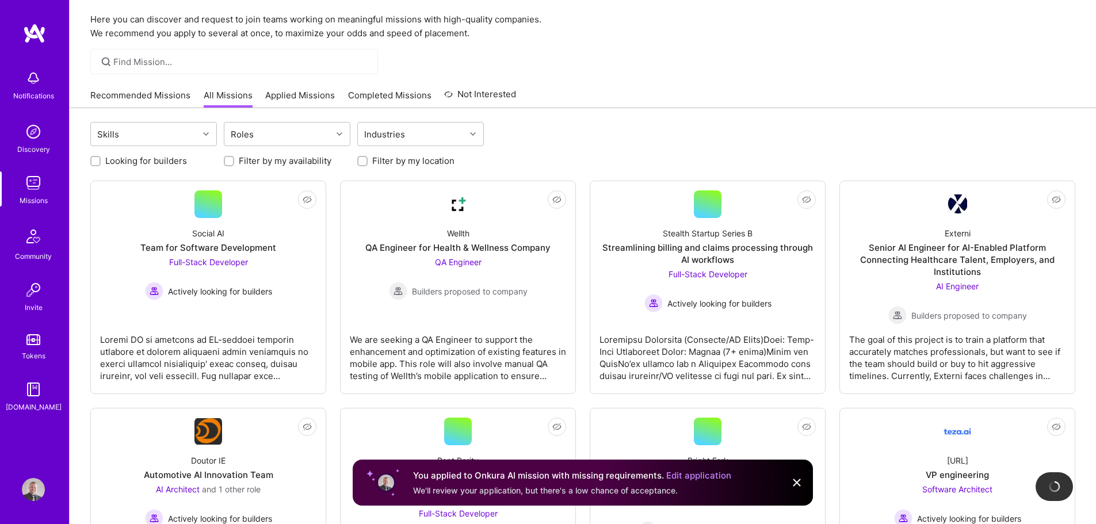
scroll to position [58, 0]
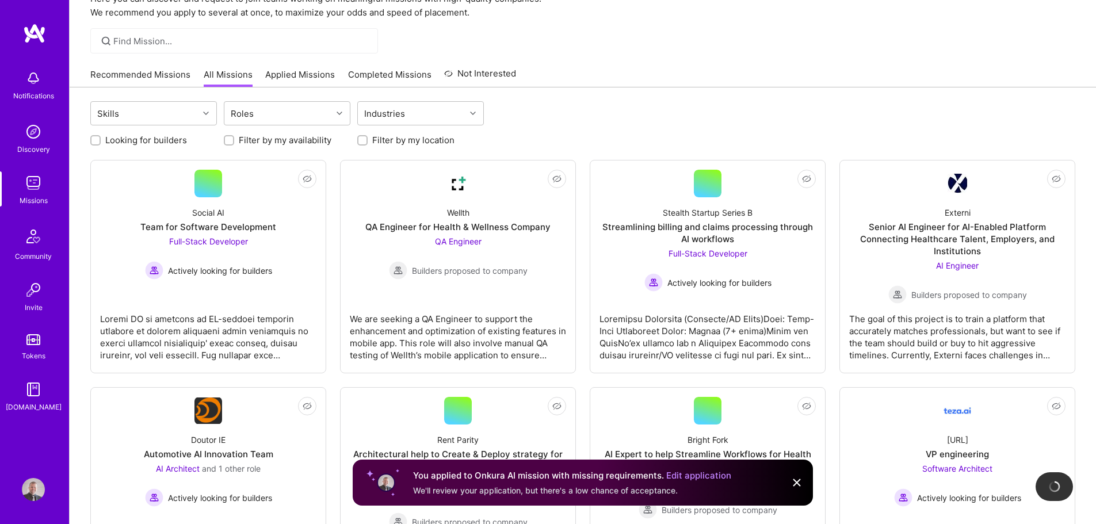
click at [795, 484] on img at bounding box center [797, 483] width 14 height 14
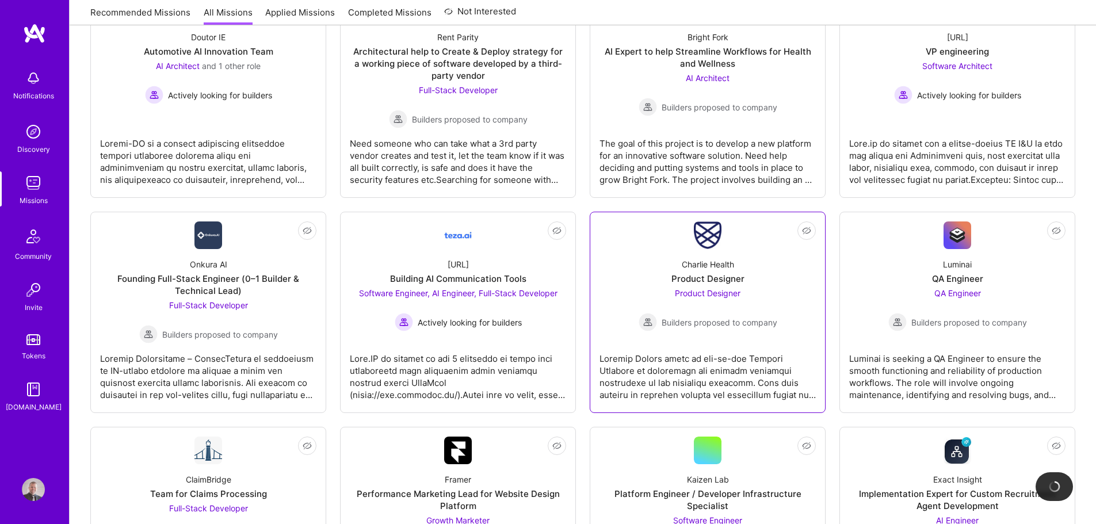
scroll to position [518, 0]
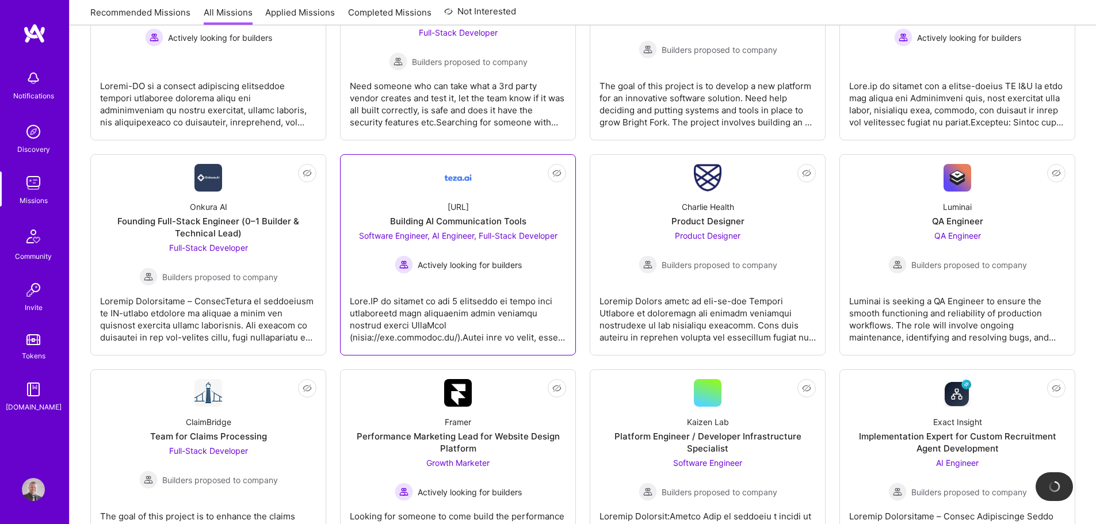
click at [471, 291] on div at bounding box center [458, 315] width 216 height 58
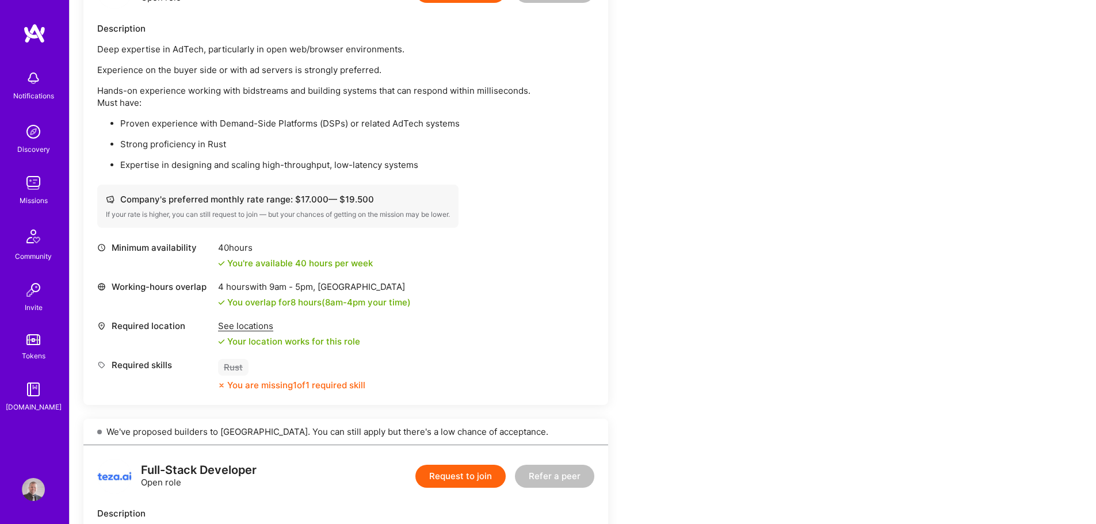
scroll to position [345, 0]
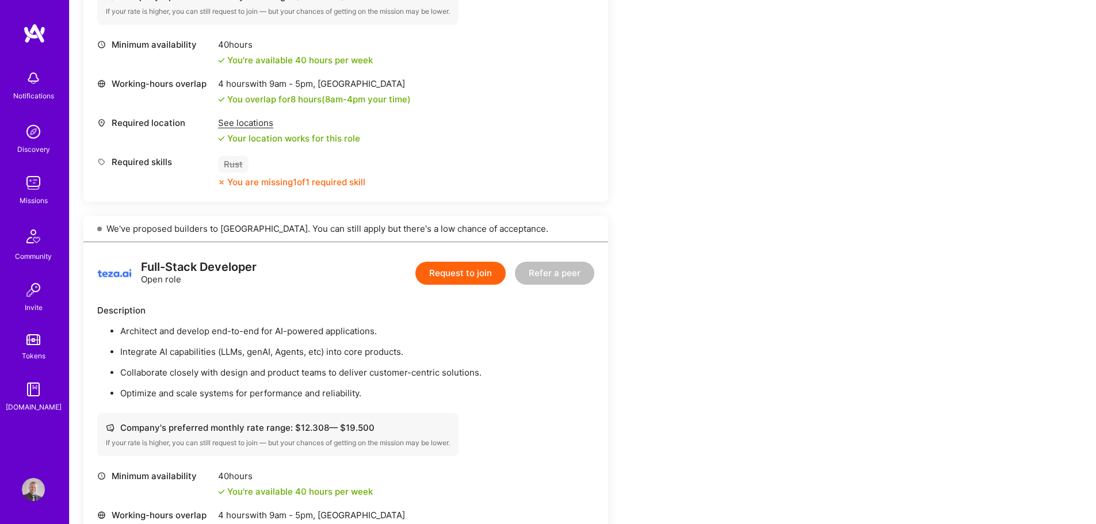
scroll to position [690, 0]
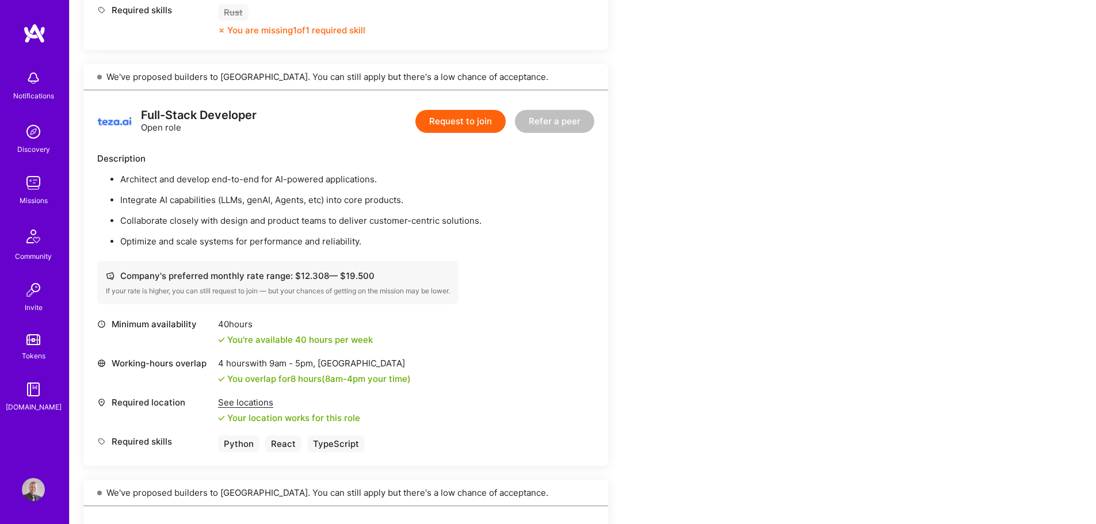
drag, startPoint x: 485, startPoint y: 236, endPoint x: 493, endPoint y: 233, distance: 8.6
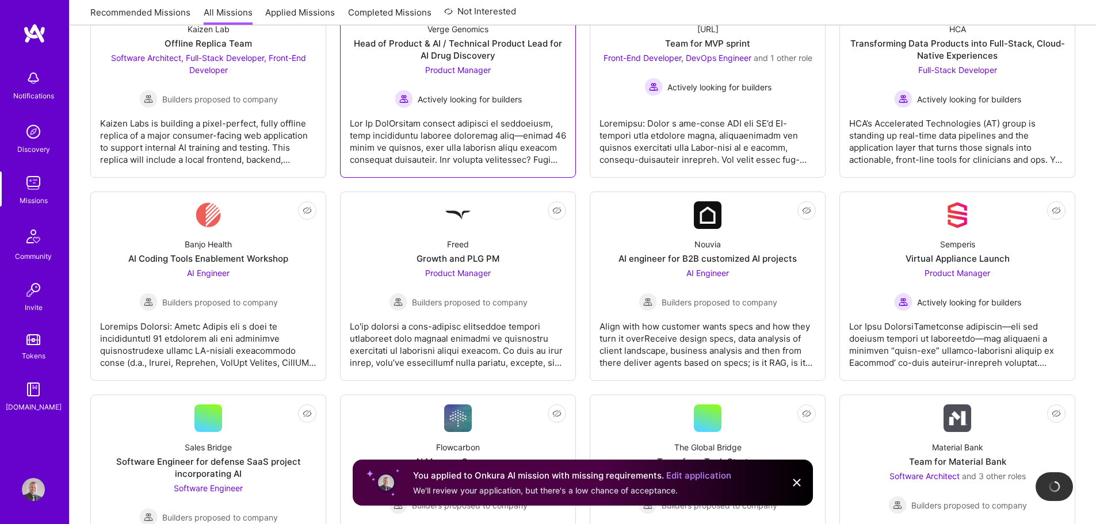
scroll to position [1323, 0]
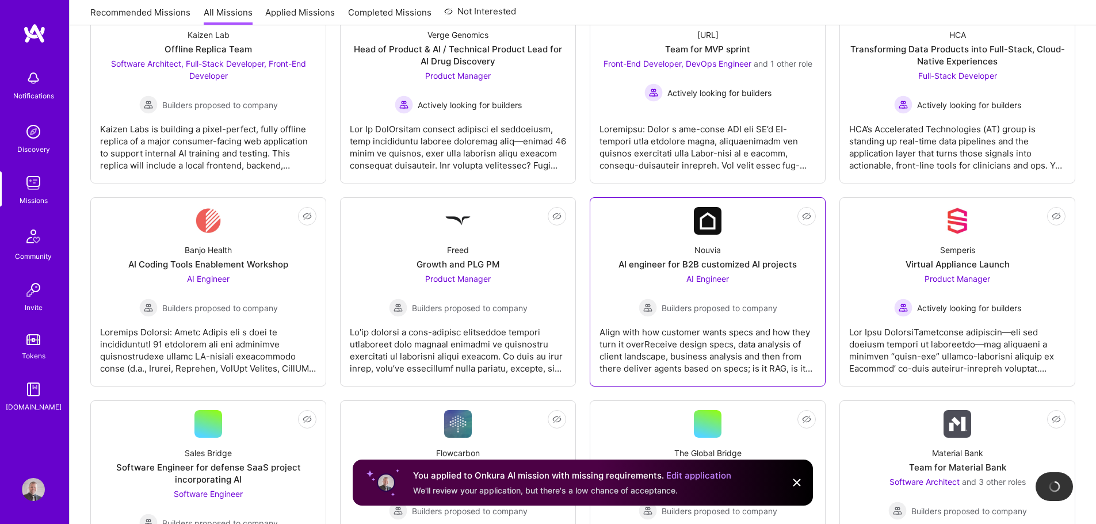
click at [613, 250] on div "Nouvia AI engineer for B2B customized AI projects AI Engineer Builders proposed…" at bounding box center [707, 276] width 216 height 82
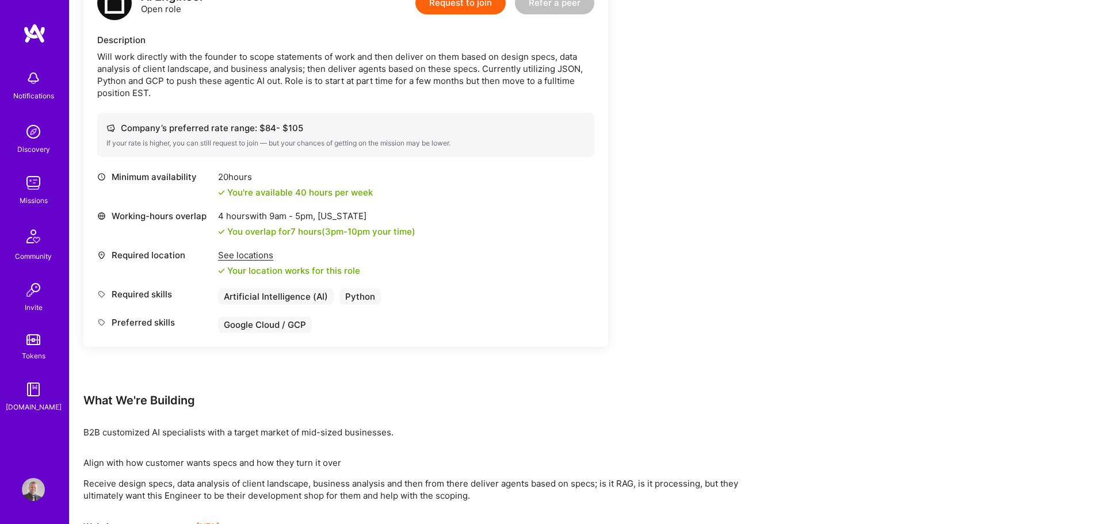
scroll to position [304, 0]
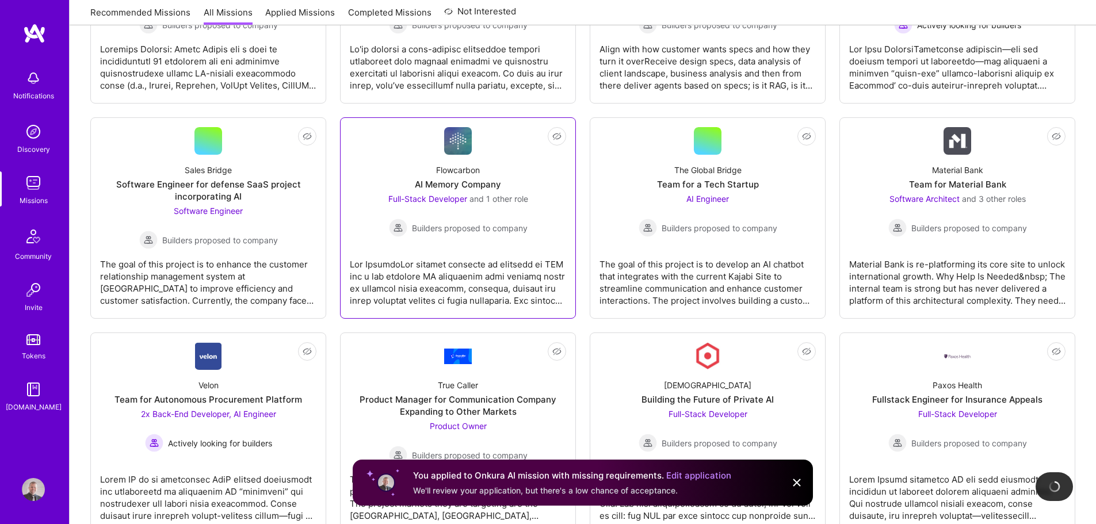
scroll to position [1611, 0]
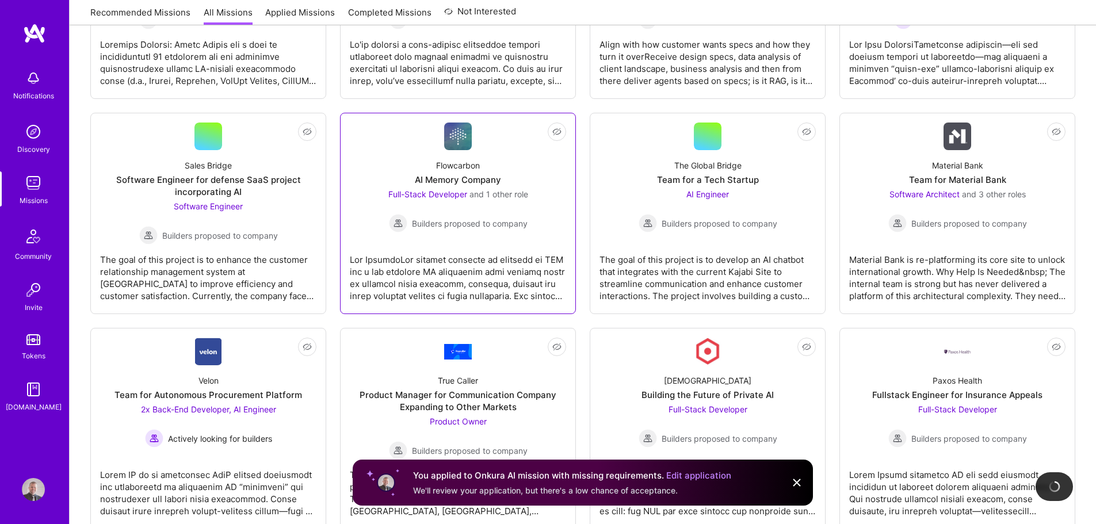
click at [484, 287] on div at bounding box center [458, 273] width 216 height 58
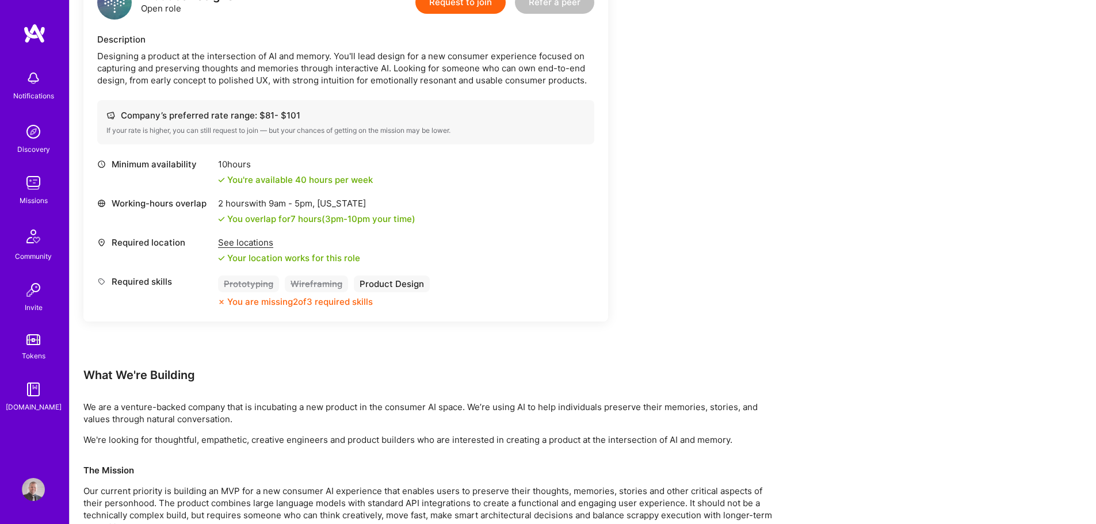
scroll to position [518, 0]
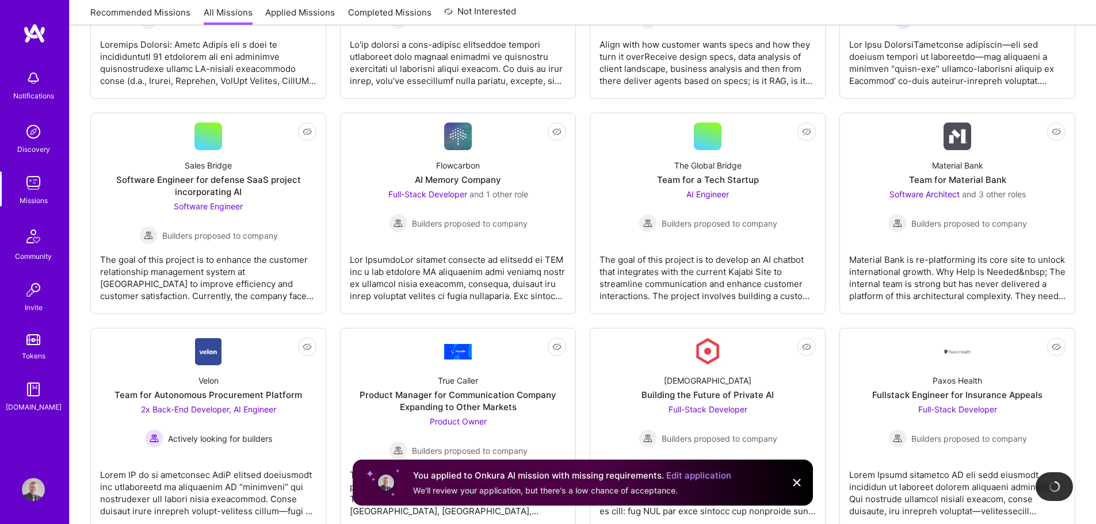
scroll to position [1668, 0]
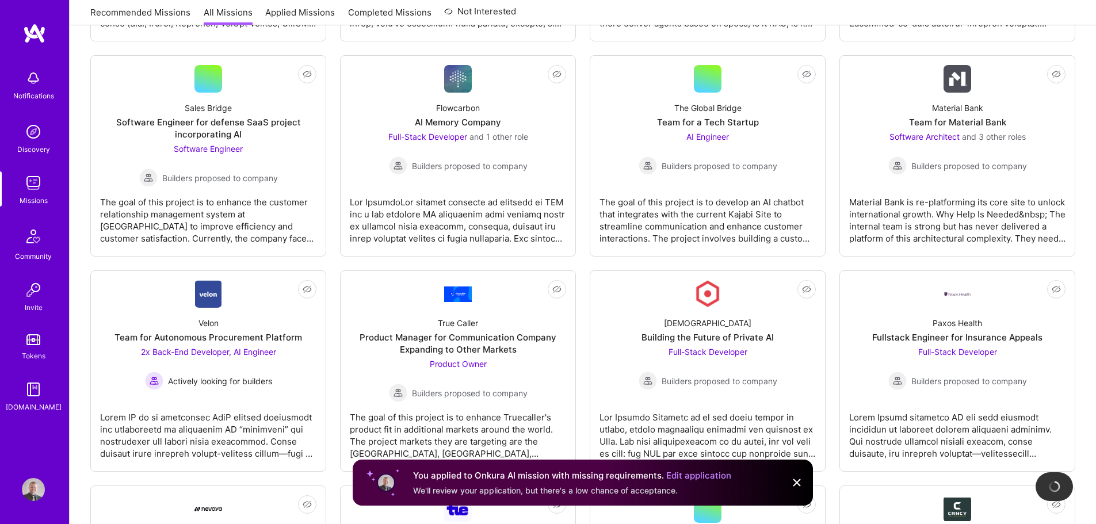
click at [798, 484] on img at bounding box center [797, 483] width 14 height 14
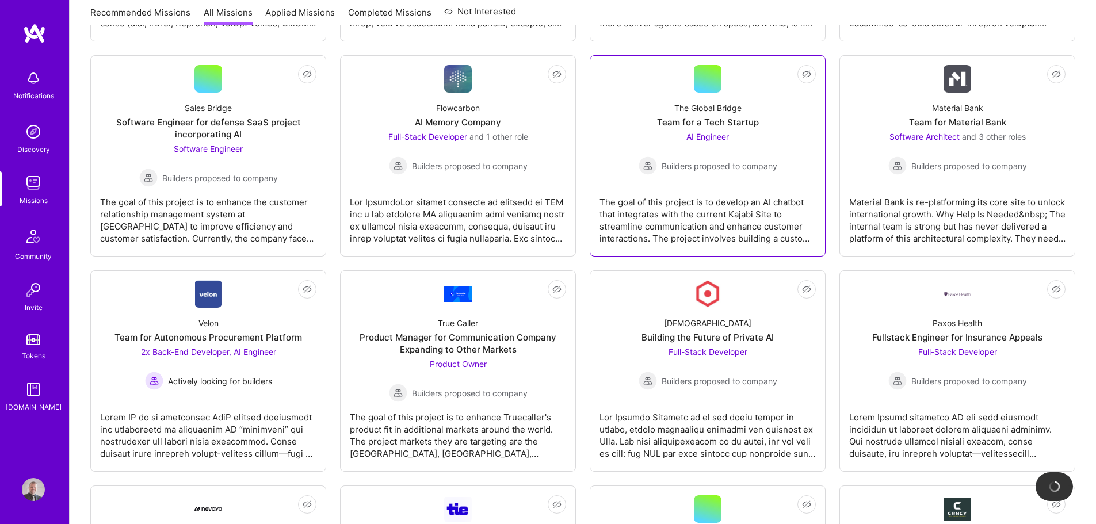
click at [726, 212] on div "The goal of this project is to develop an AI chatbot that integrates with the c…" at bounding box center [707, 216] width 216 height 58
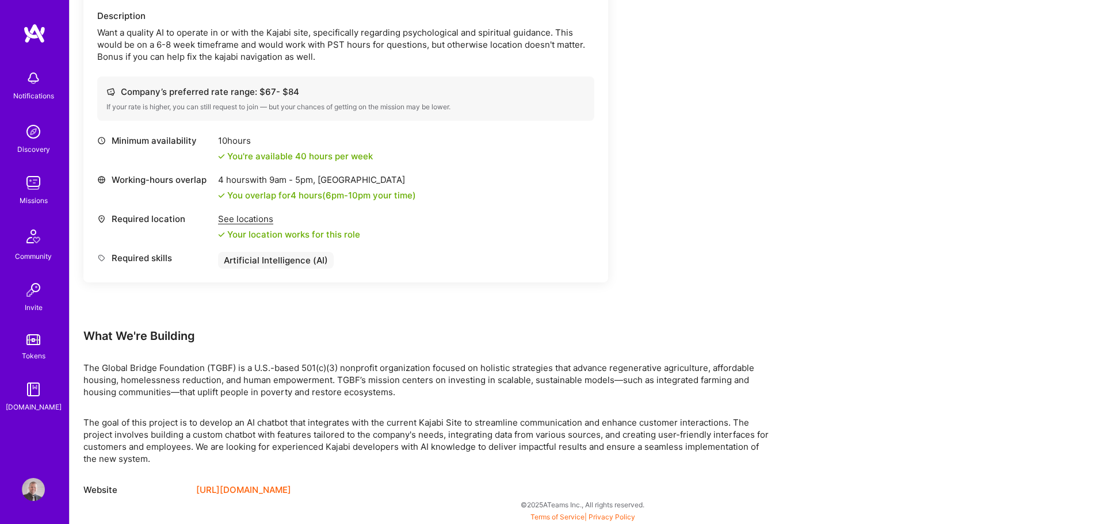
scroll to position [349, 0]
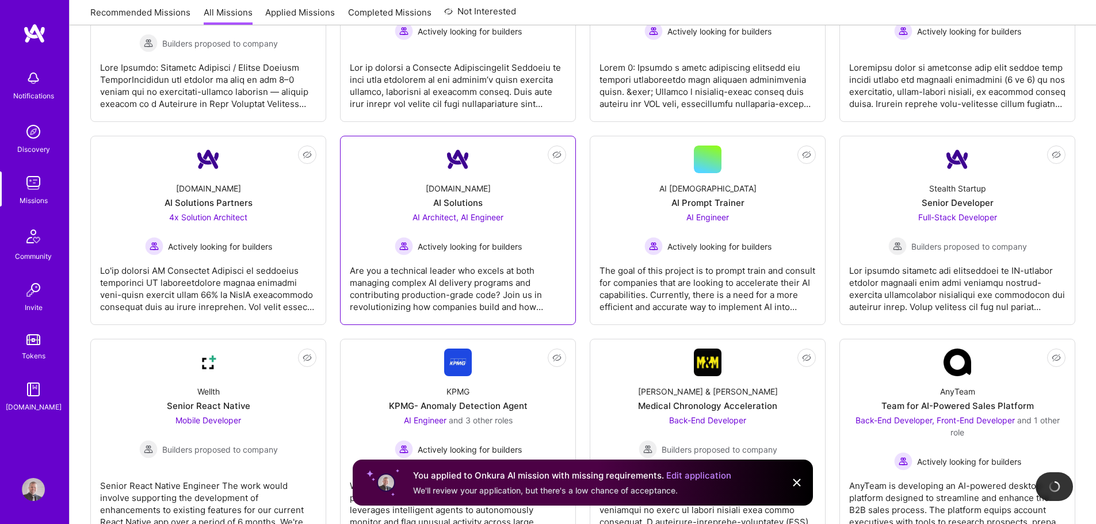
scroll to position [2243, 0]
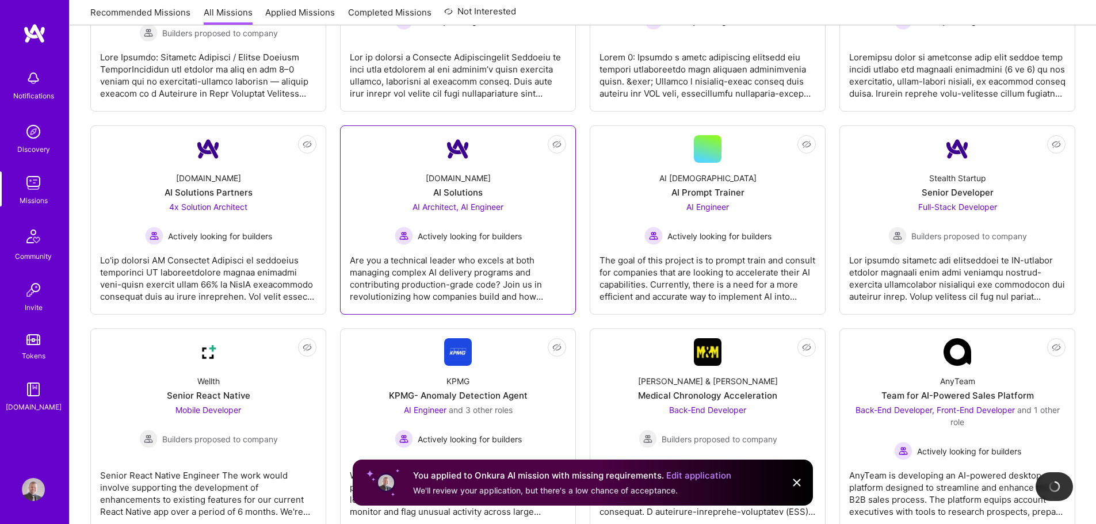
click at [495, 221] on div "AI Architect, AI Engineer Actively looking for builders" at bounding box center [458, 223] width 127 height 44
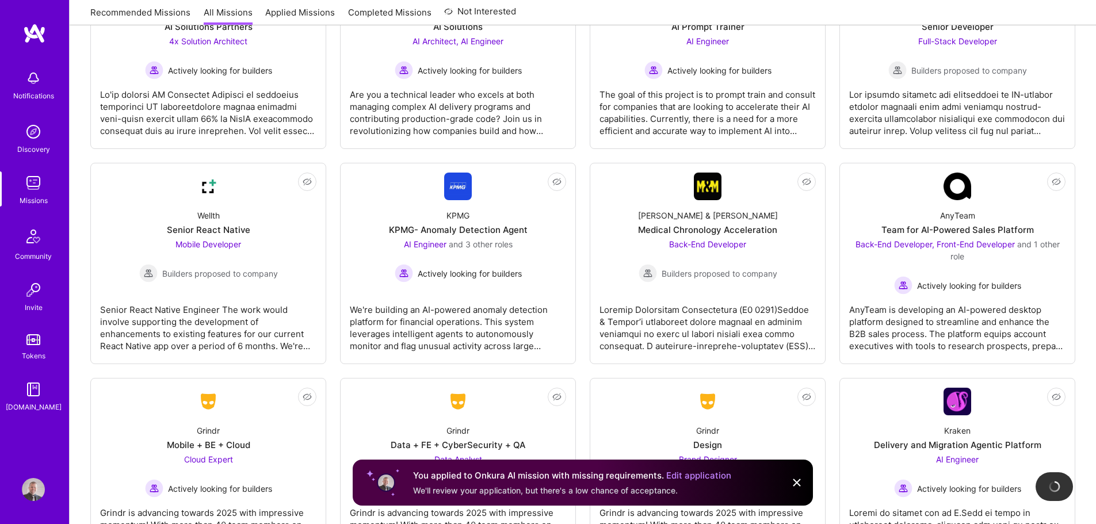
scroll to position [2473, 0]
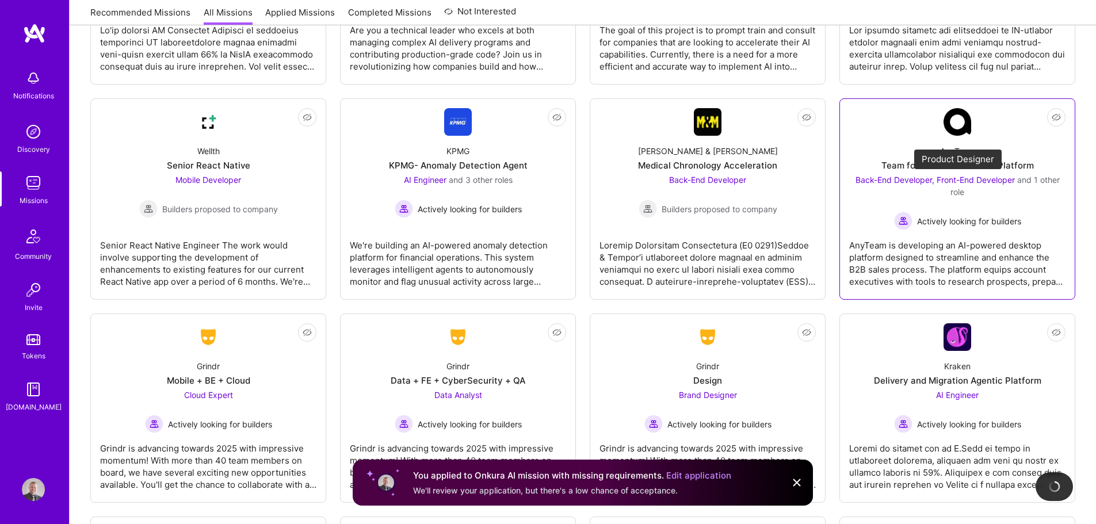
click at [903, 147] on div "AnyTeam Team for AI-Powered Sales Platform Back-End Developer, Front-End Develo…" at bounding box center [957, 183] width 216 height 94
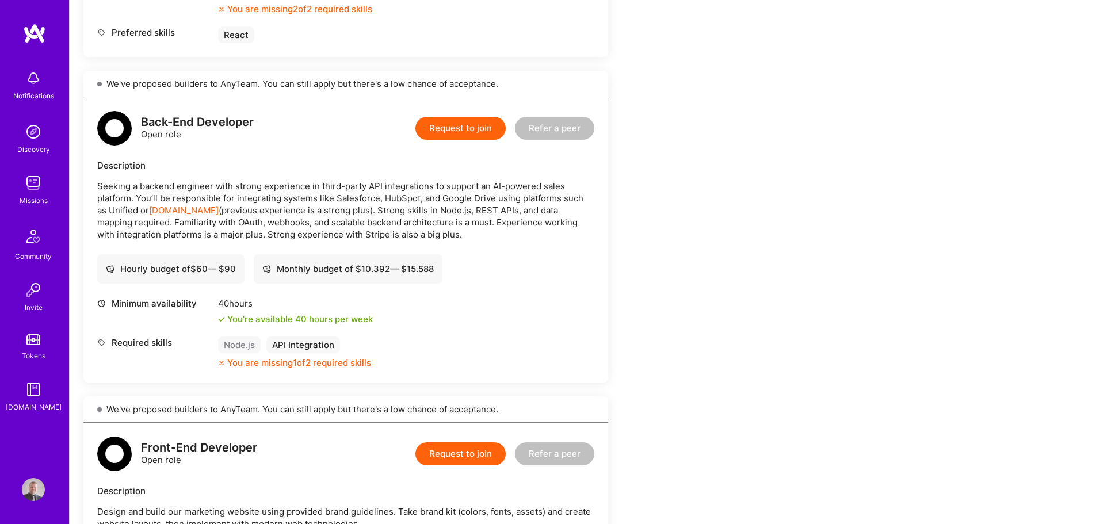
scroll to position [633, 0]
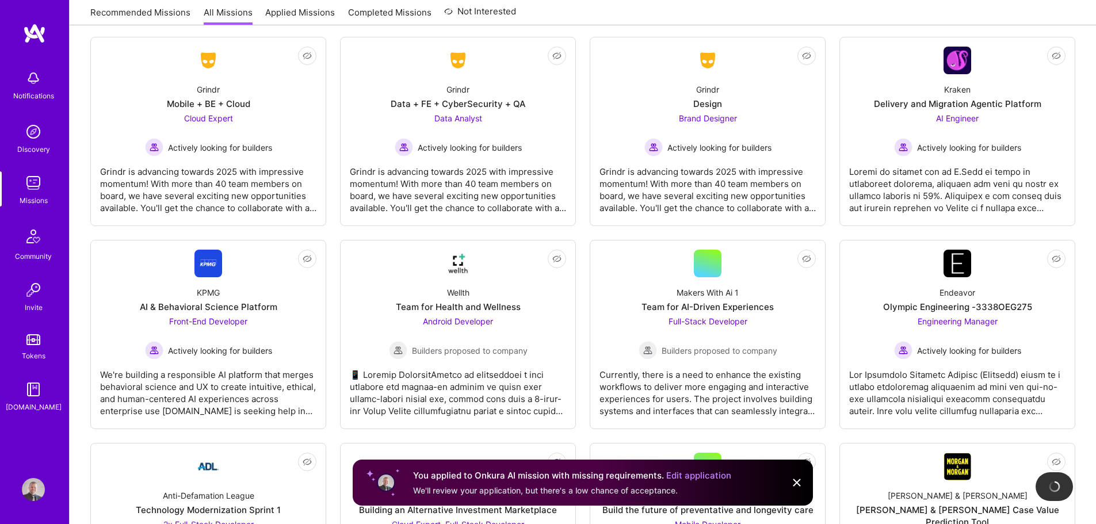
scroll to position [2876, 0]
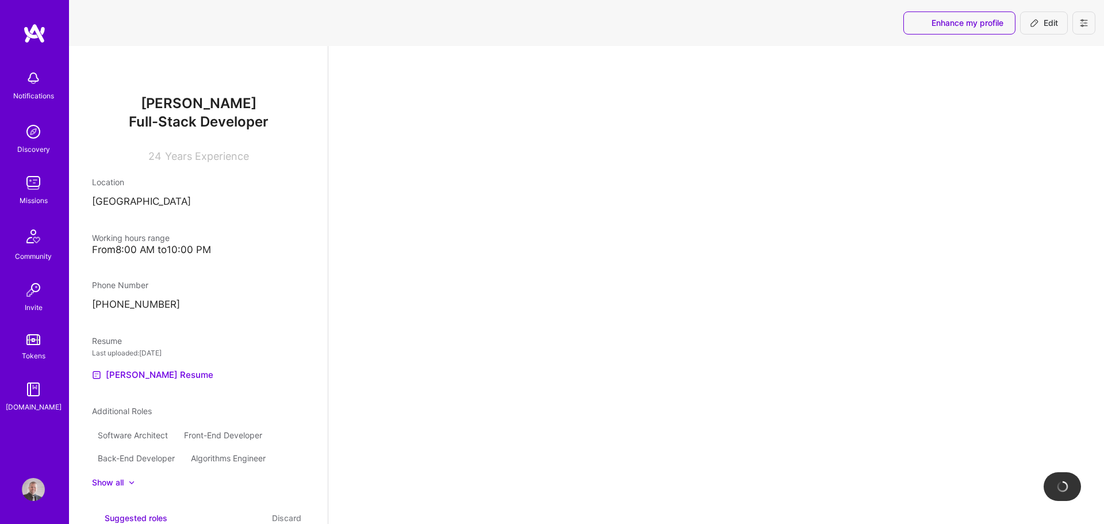
click at [30, 190] on img at bounding box center [33, 182] width 23 height 23
